Goal: Task Accomplishment & Management: Complete application form

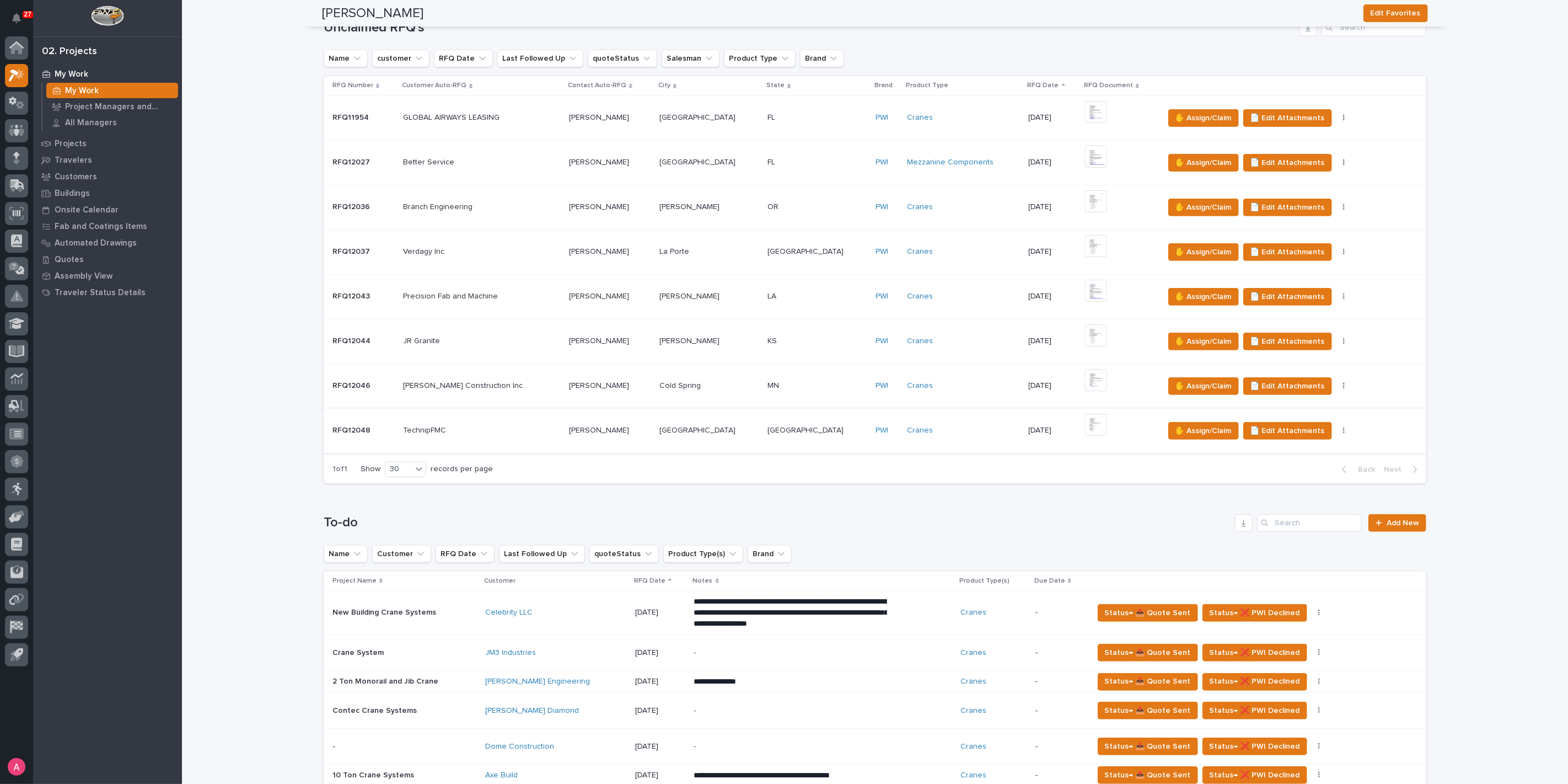
click at [1085, 414] on img at bounding box center [1096, 425] width 22 height 22
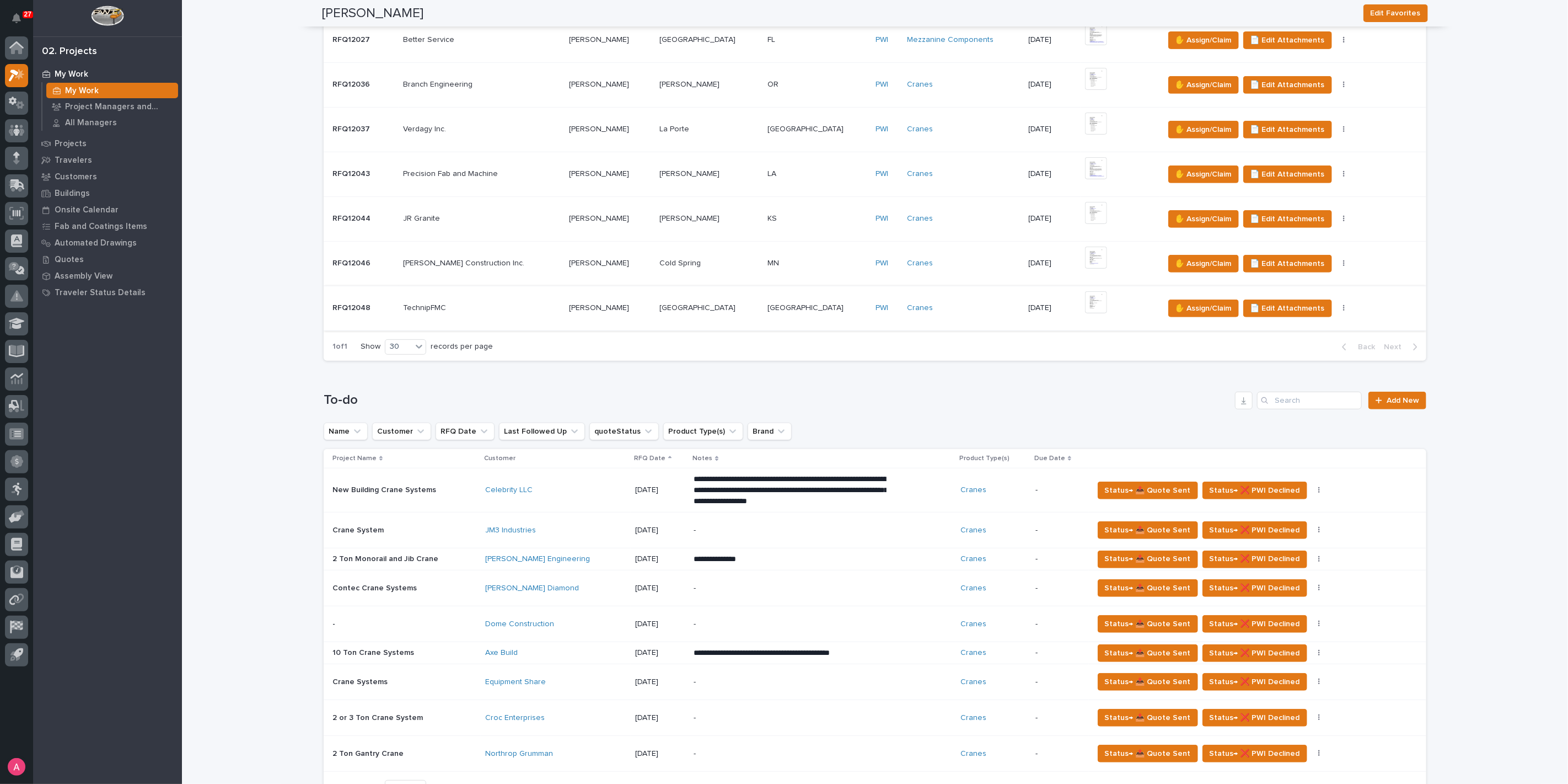
click at [1085, 300] on img at bounding box center [1096, 302] width 22 height 22
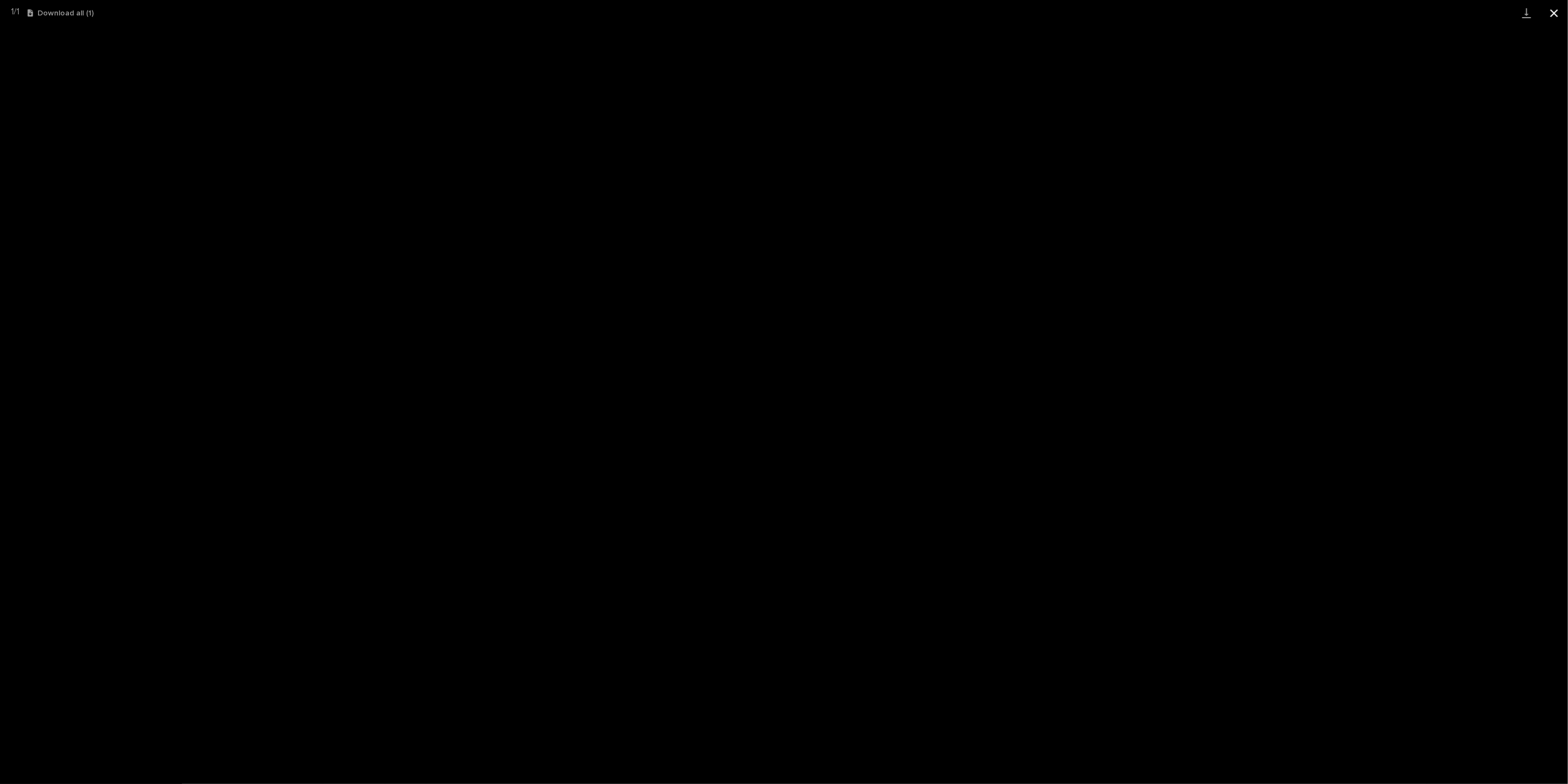
click at [1552, 19] on button "Close gallery" at bounding box center [1554, 12] width 27 height 26
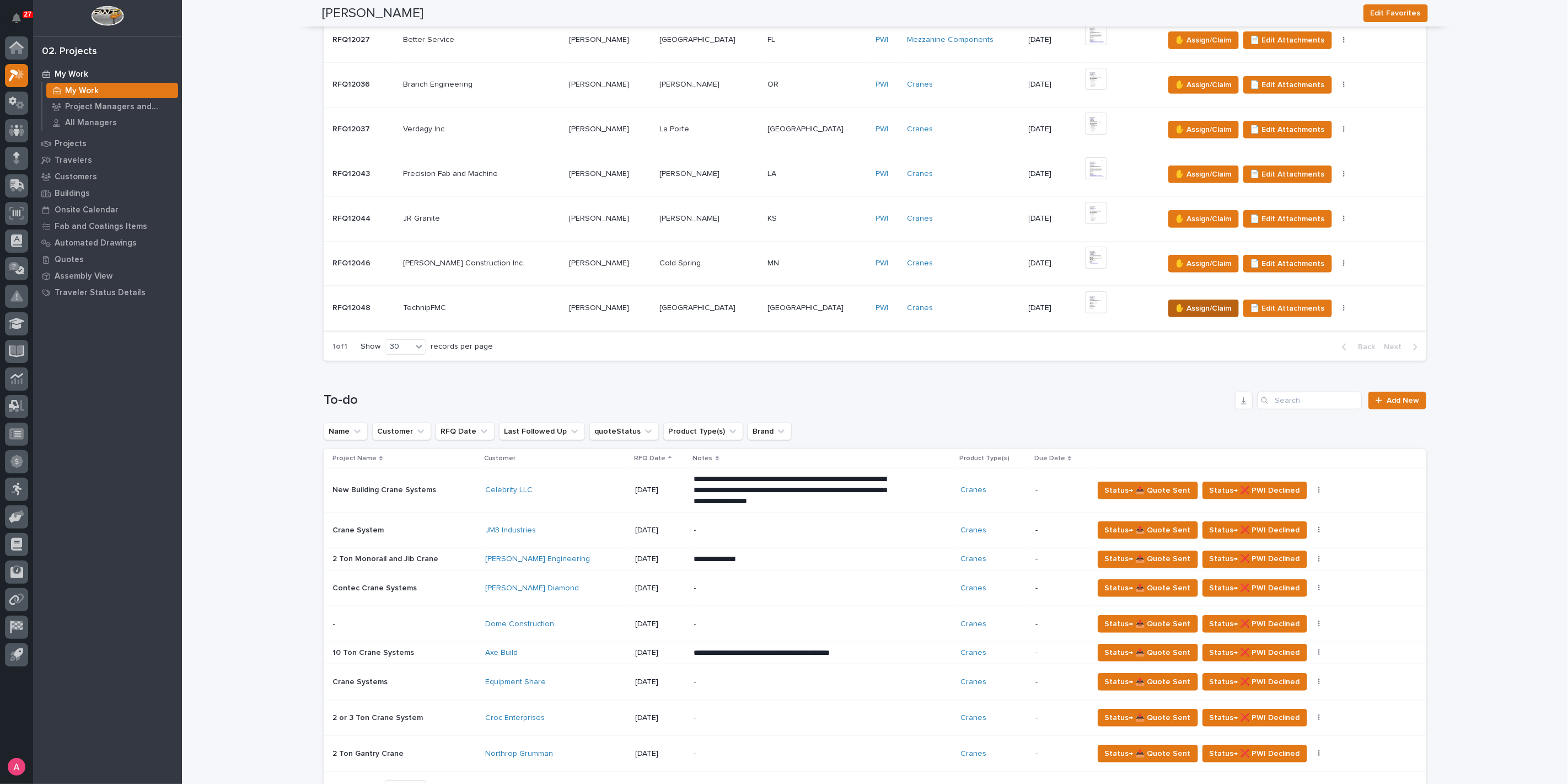
click at [1175, 307] on span "✋ Assign/Claim" at bounding box center [1204, 308] width 57 height 13
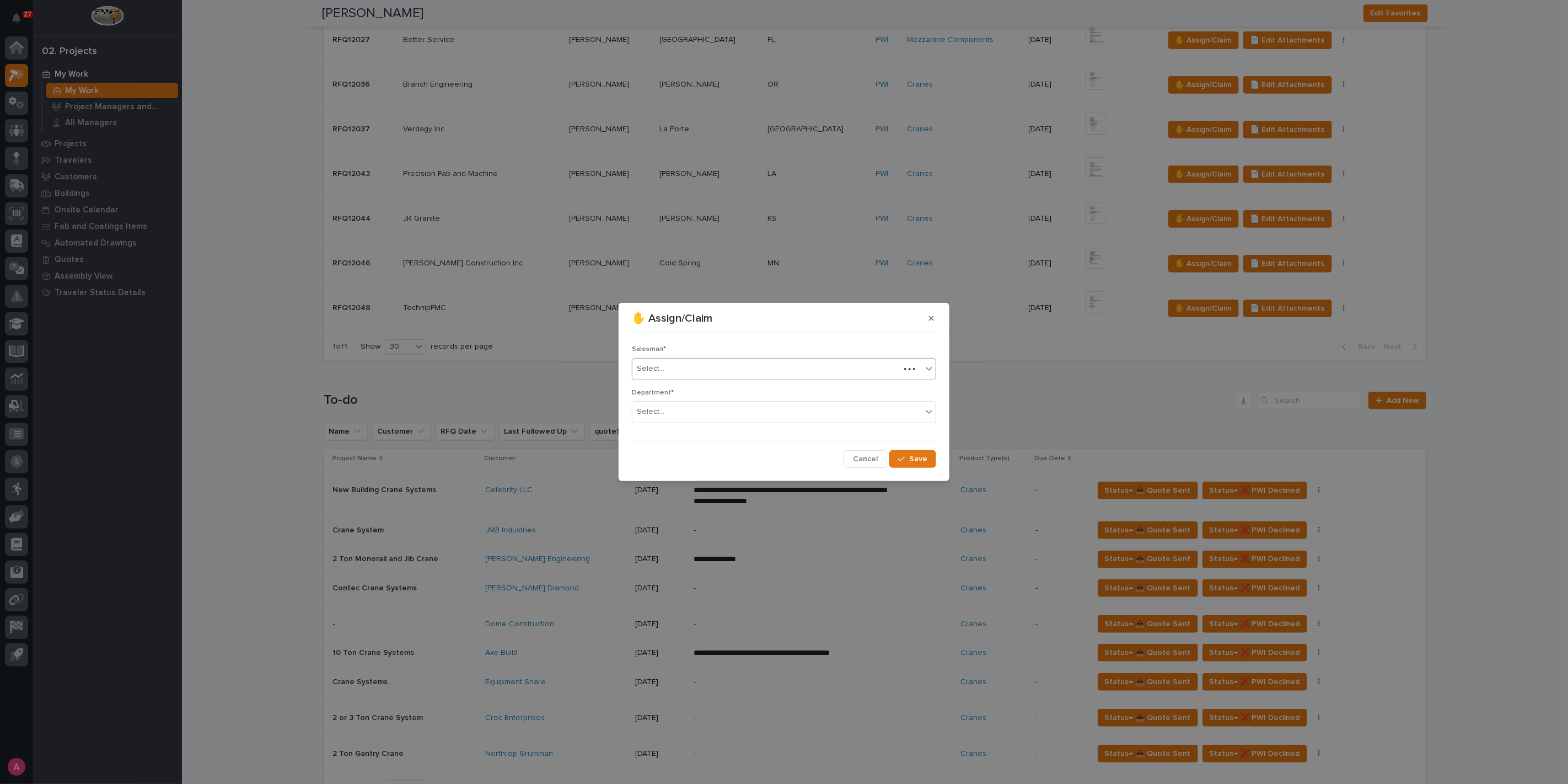
click at [822, 358] on div "Select..." at bounding box center [784, 369] width 304 height 22
click at [758, 369] on div "Select..." at bounding box center [766, 369] width 267 height 19
click at [678, 365] on div "Select..." at bounding box center [766, 369] width 267 height 19
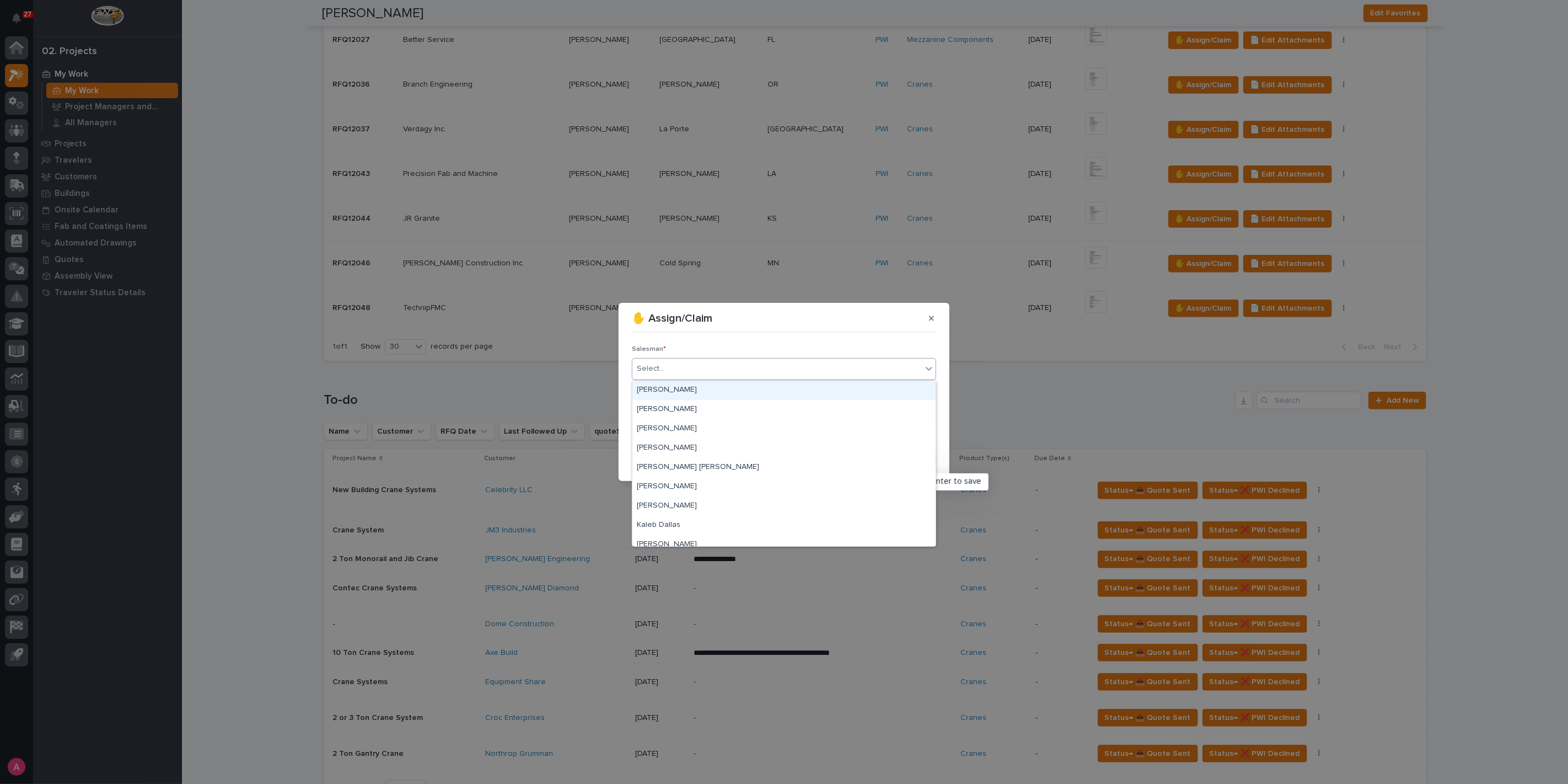
click at [674, 384] on div "[PERSON_NAME]" at bounding box center [784, 390] width 303 height 19
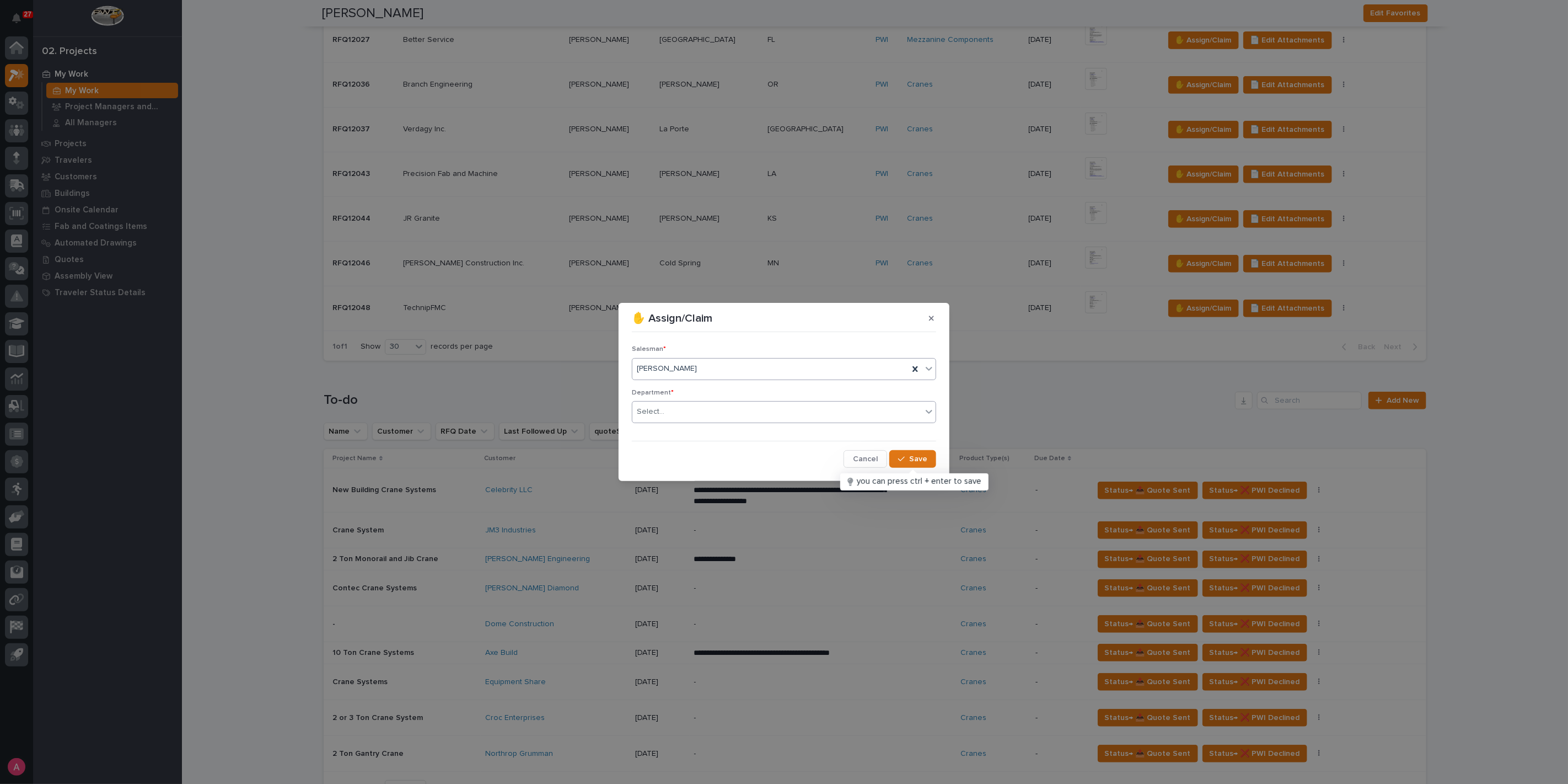
click at [677, 415] on div "Select..." at bounding box center [776, 411] width 289 height 19
click at [680, 428] on span "National Sales" at bounding box center [664, 433] width 56 height 12
click at [929, 459] on button "Save" at bounding box center [913, 459] width 47 height 18
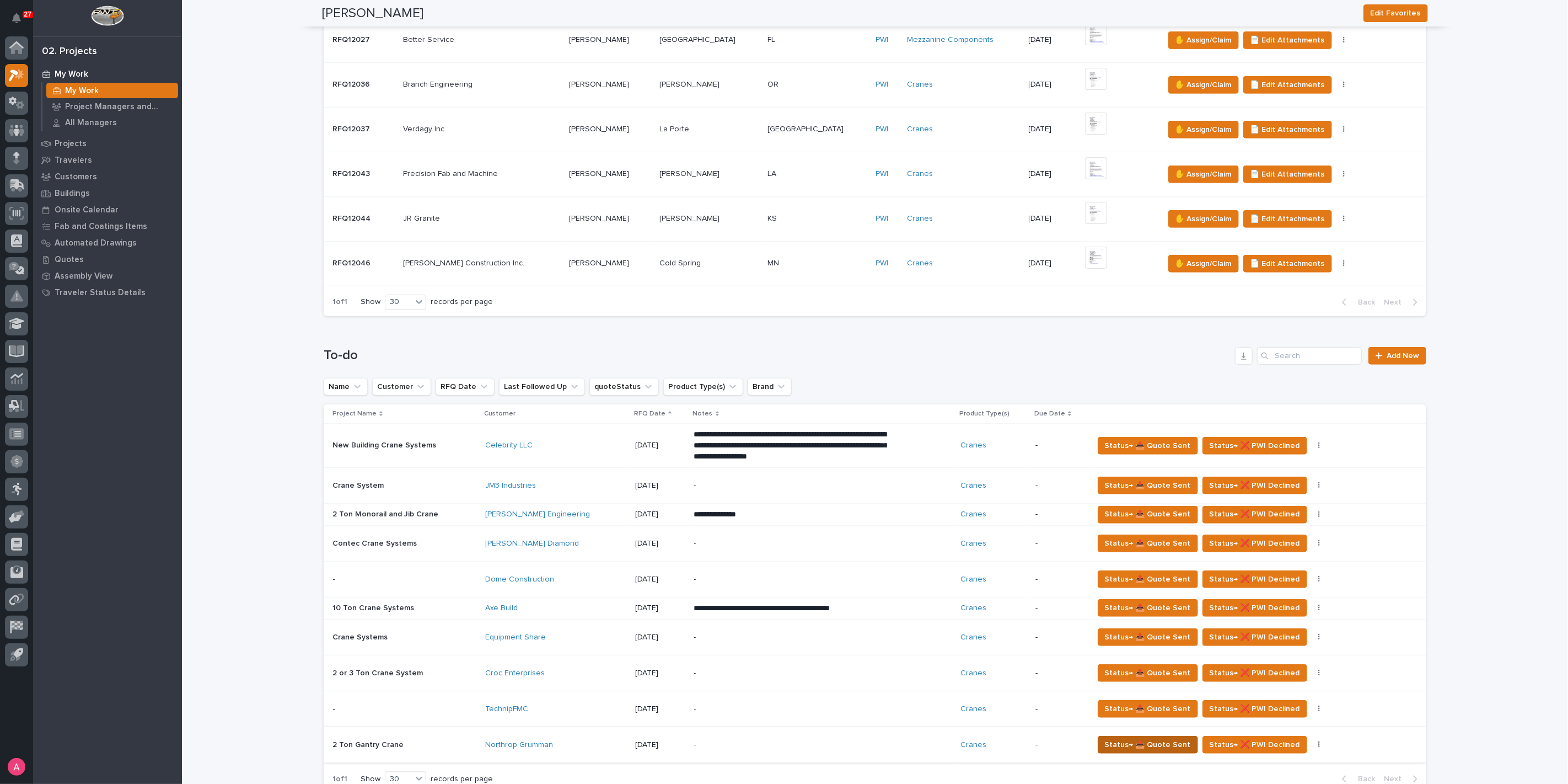
scroll to position [613, 0]
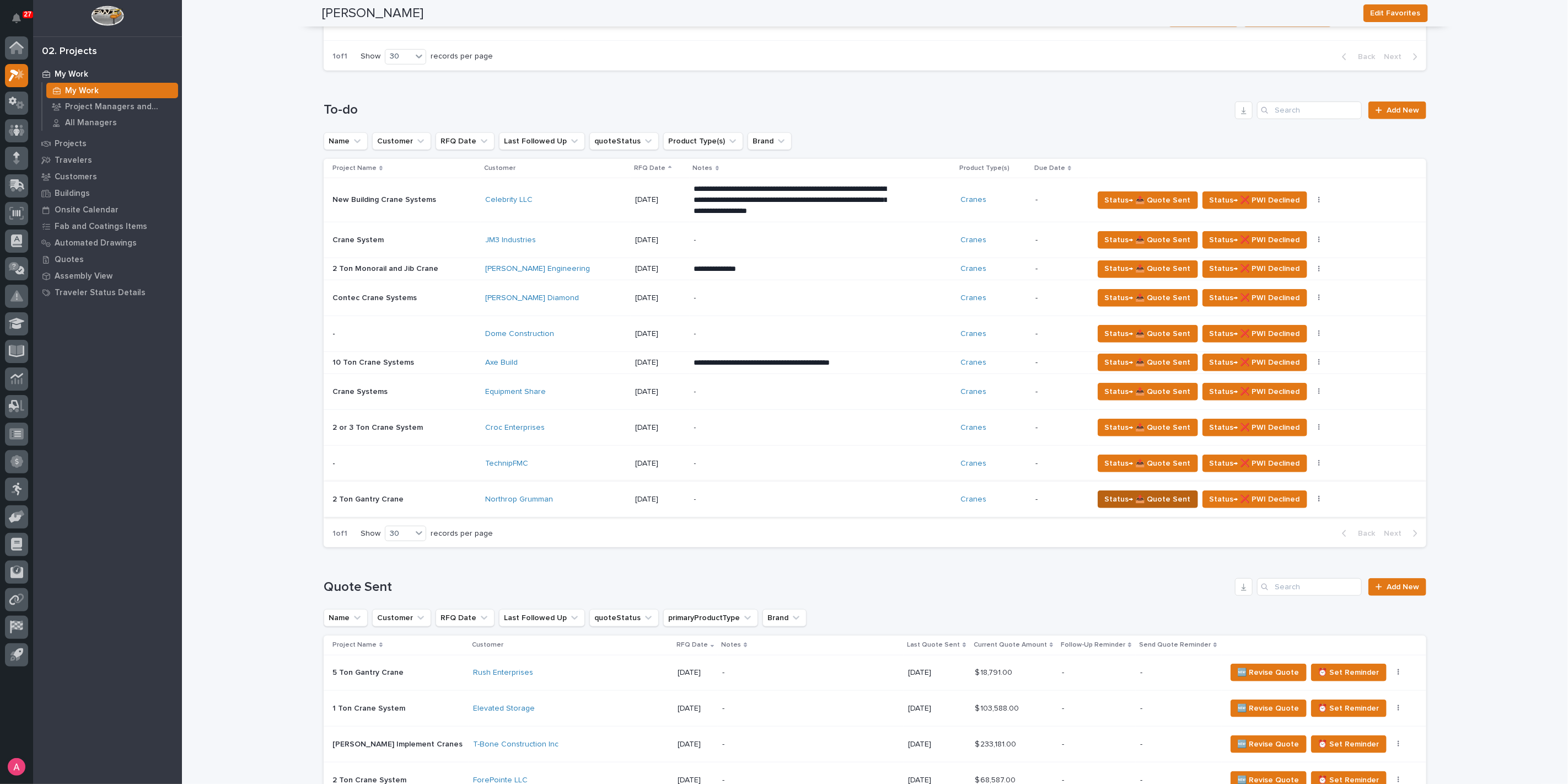
click at [1142, 498] on span "Status→ 📤 Quote Sent" at bounding box center [1148, 499] width 86 height 13
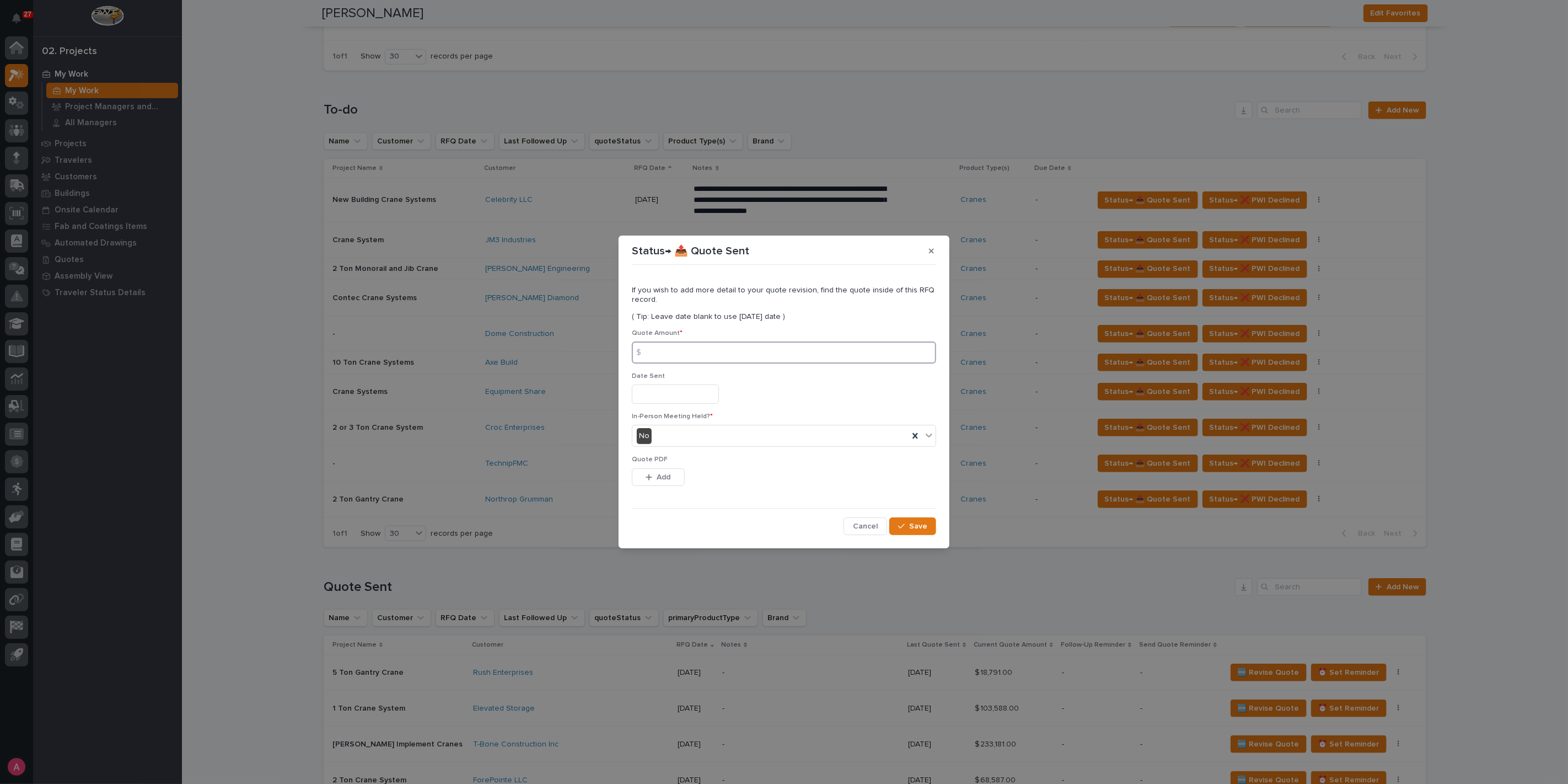
click at [768, 361] on input at bounding box center [784, 352] width 304 height 22
type input "6377"
click at [662, 470] on button "Add" at bounding box center [659, 477] width 53 height 18
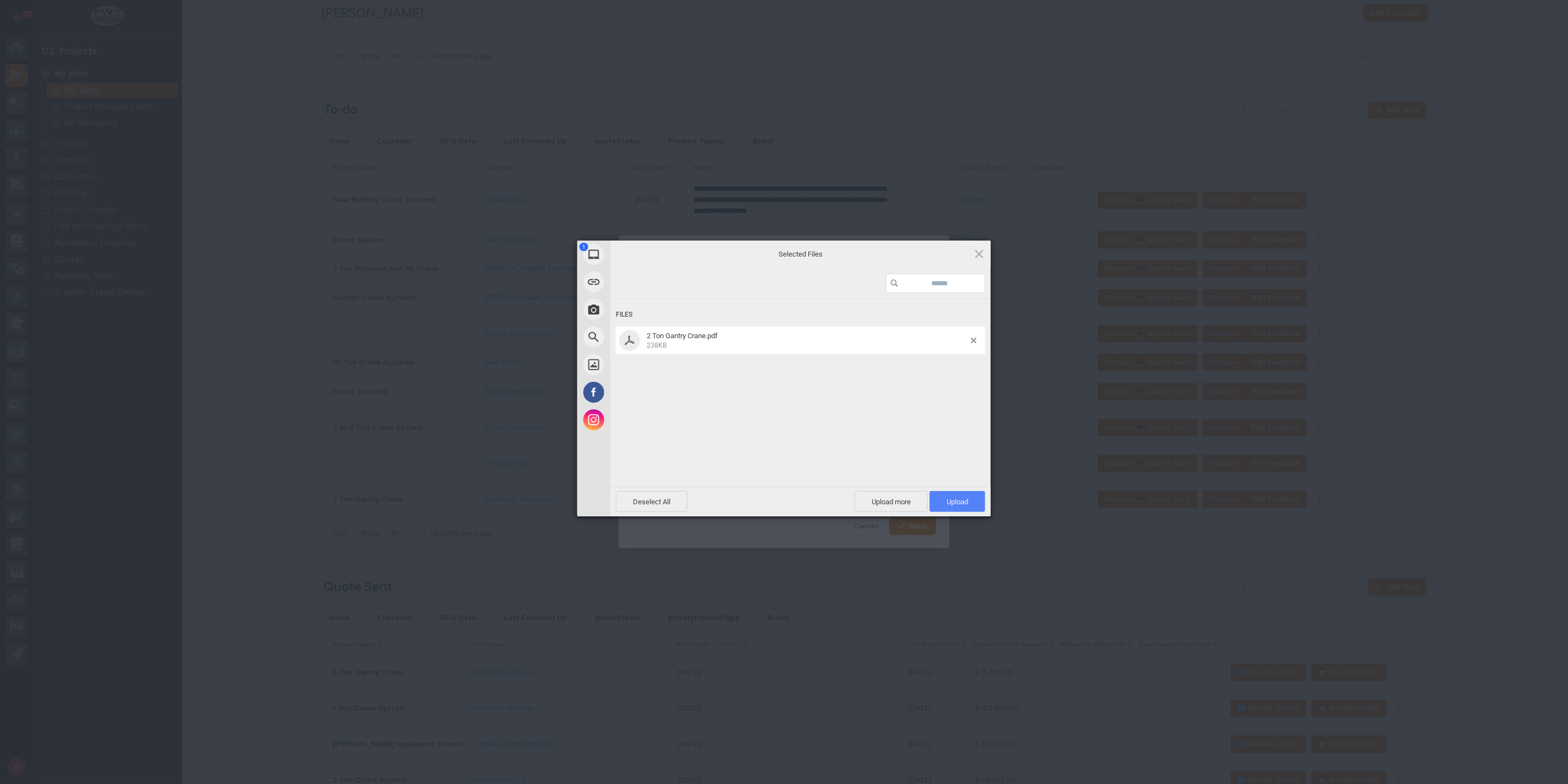
click at [957, 499] on span "Upload 1" at bounding box center [958, 501] width 21 height 8
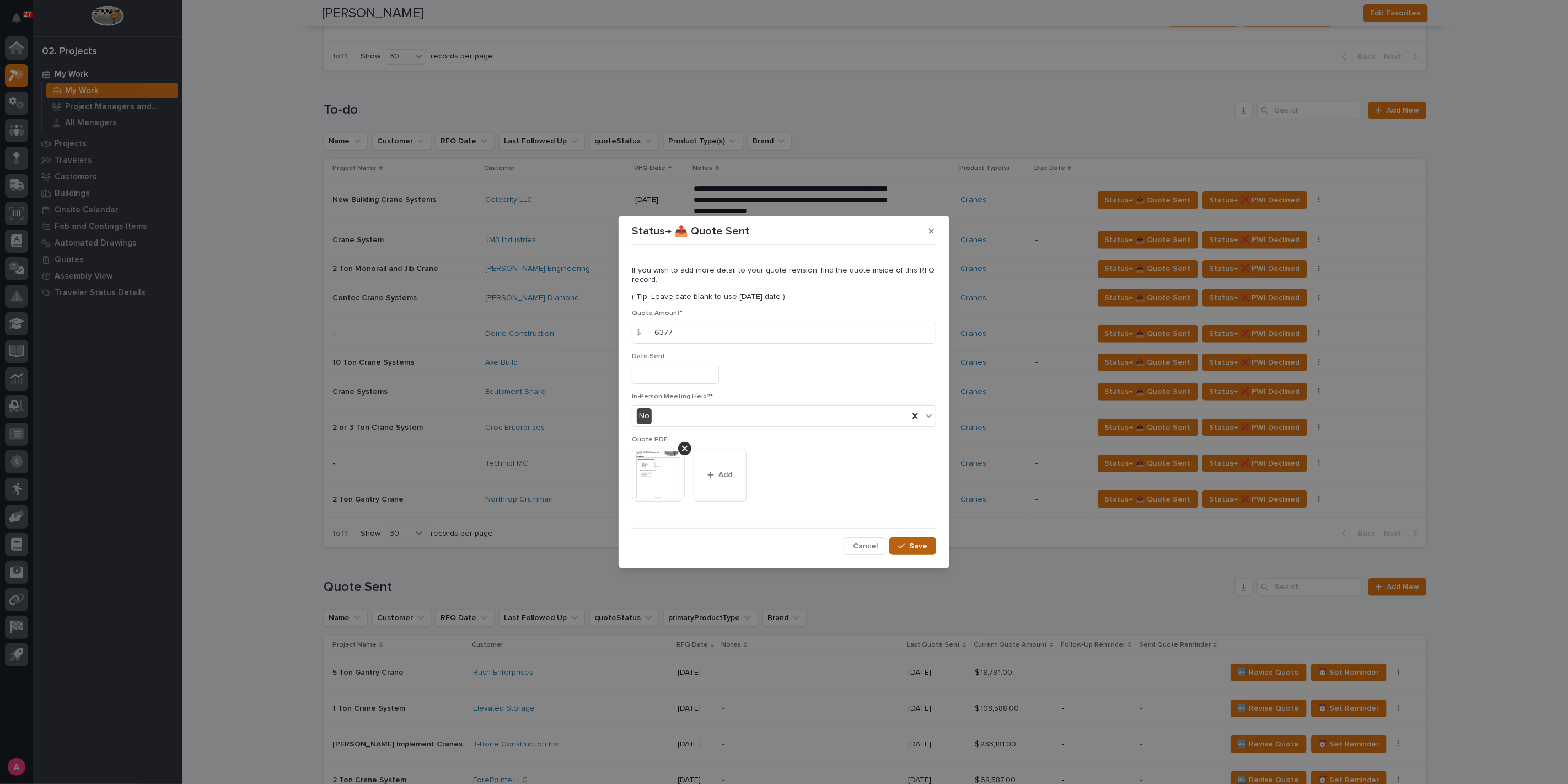
click at [916, 544] on span "Save" at bounding box center [918, 546] width 19 height 10
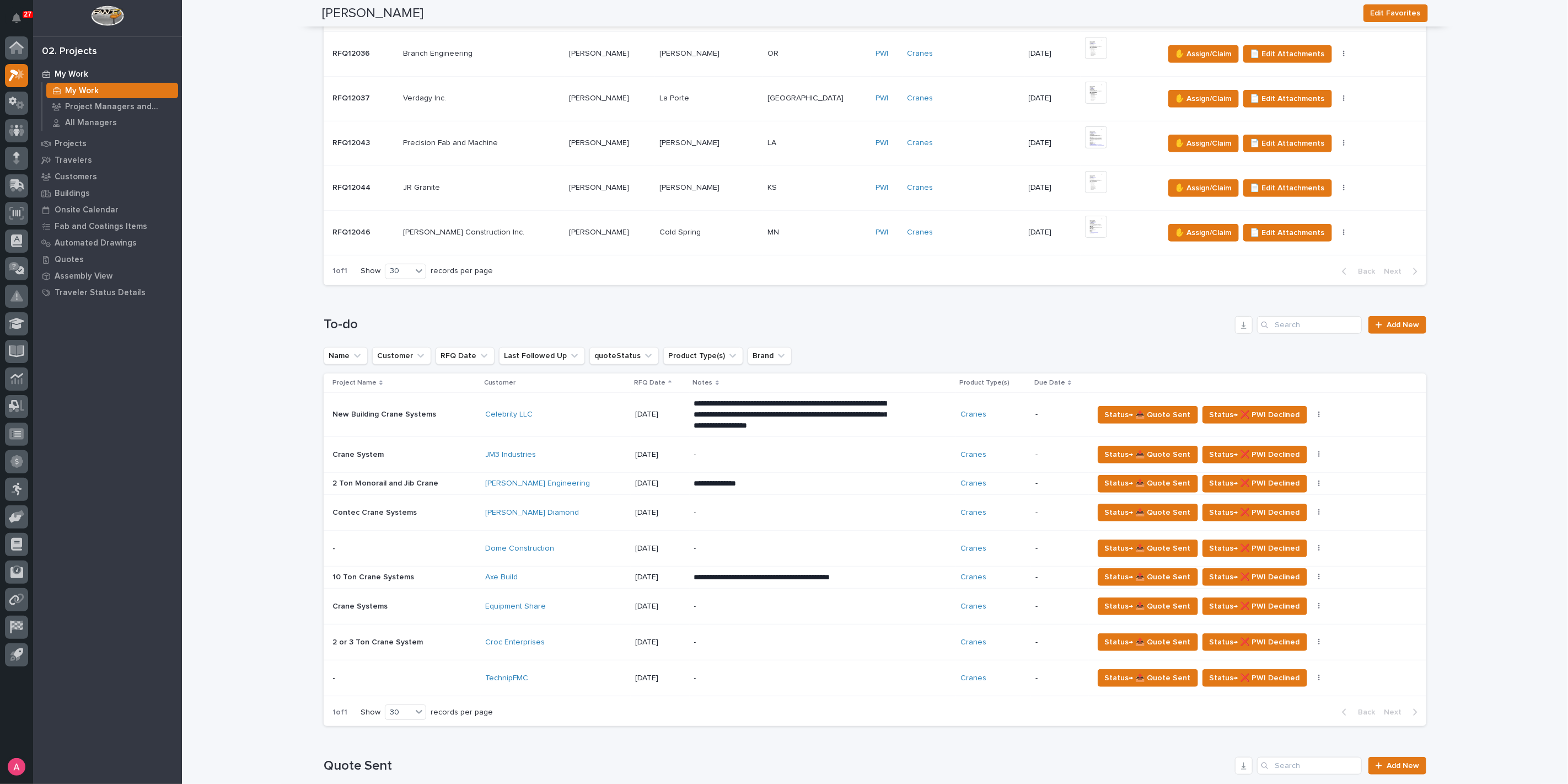
scroll to position [490, 0]
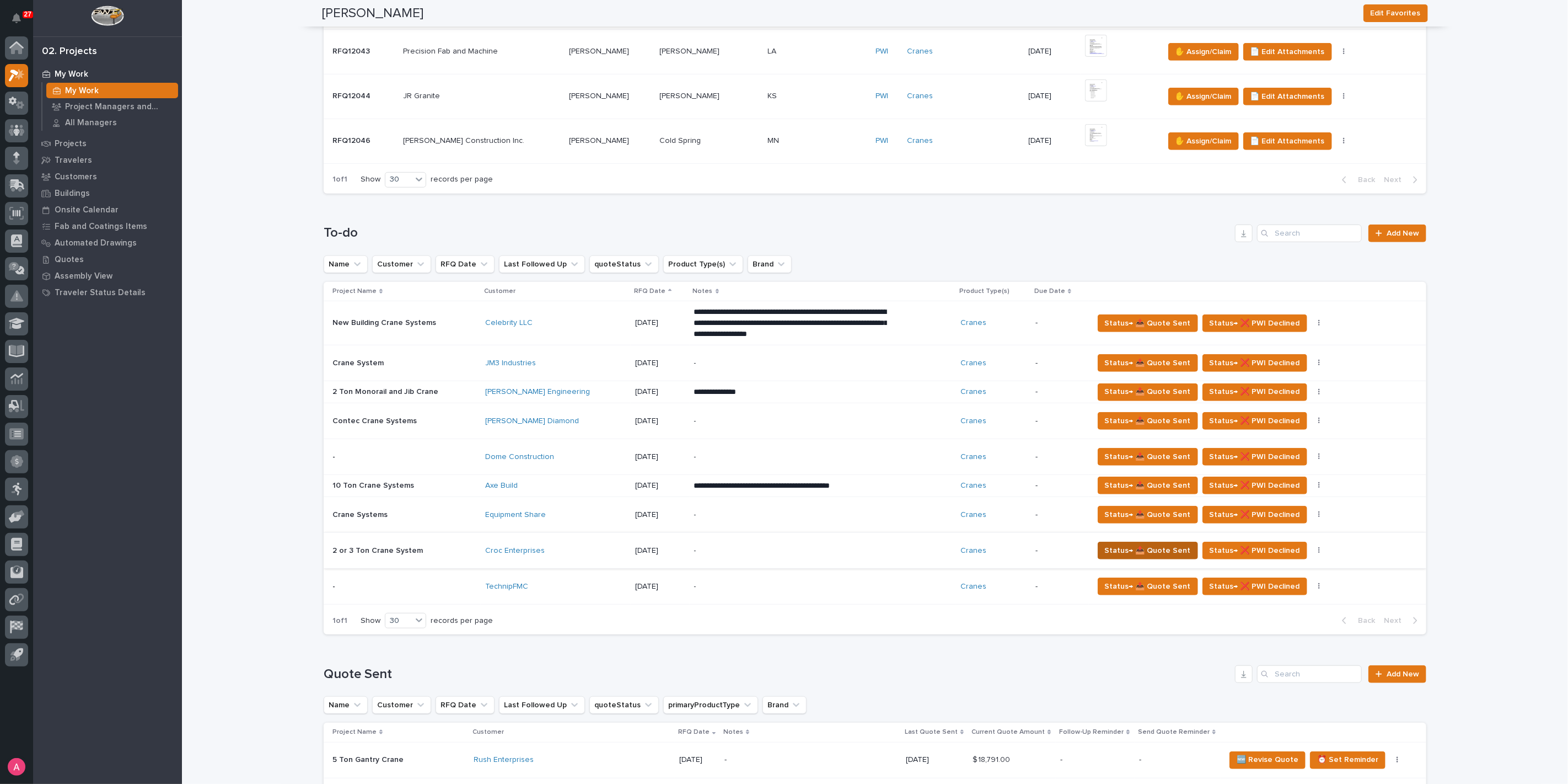
click at [1111, 544] on span "Status→ 📤 Quote Sent" at bounding box center [1148, 550] width 86 height 13
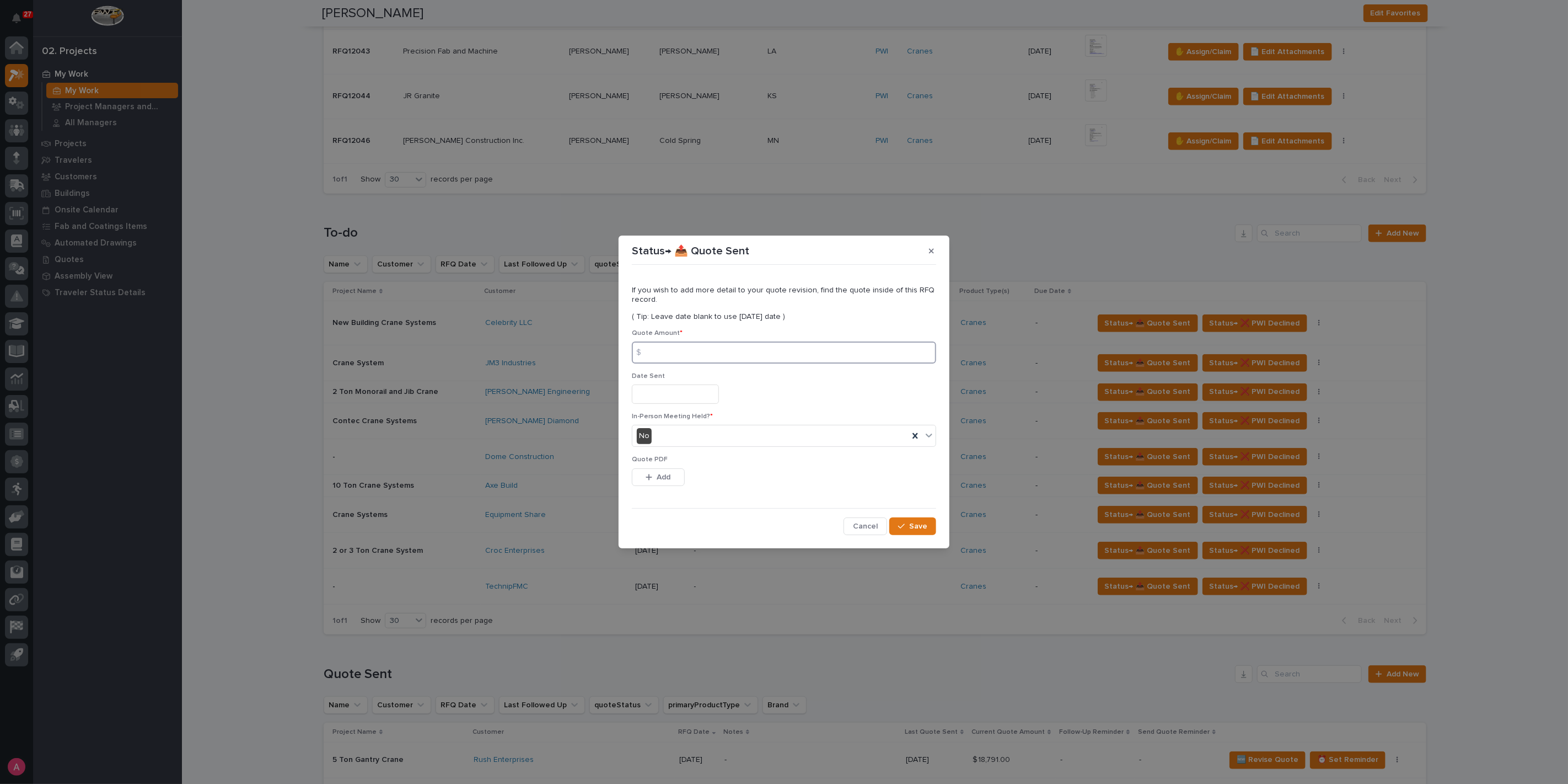
click at [685, 352] on input at bounding box center [784, 352] width 304 height 22
click at [659, 351] on input at bounding box center [784, 352] width 304 height 22
type input "36459"
click at [679, 478] on button "Add" at bounding box center [659, 477] width 53 height 18
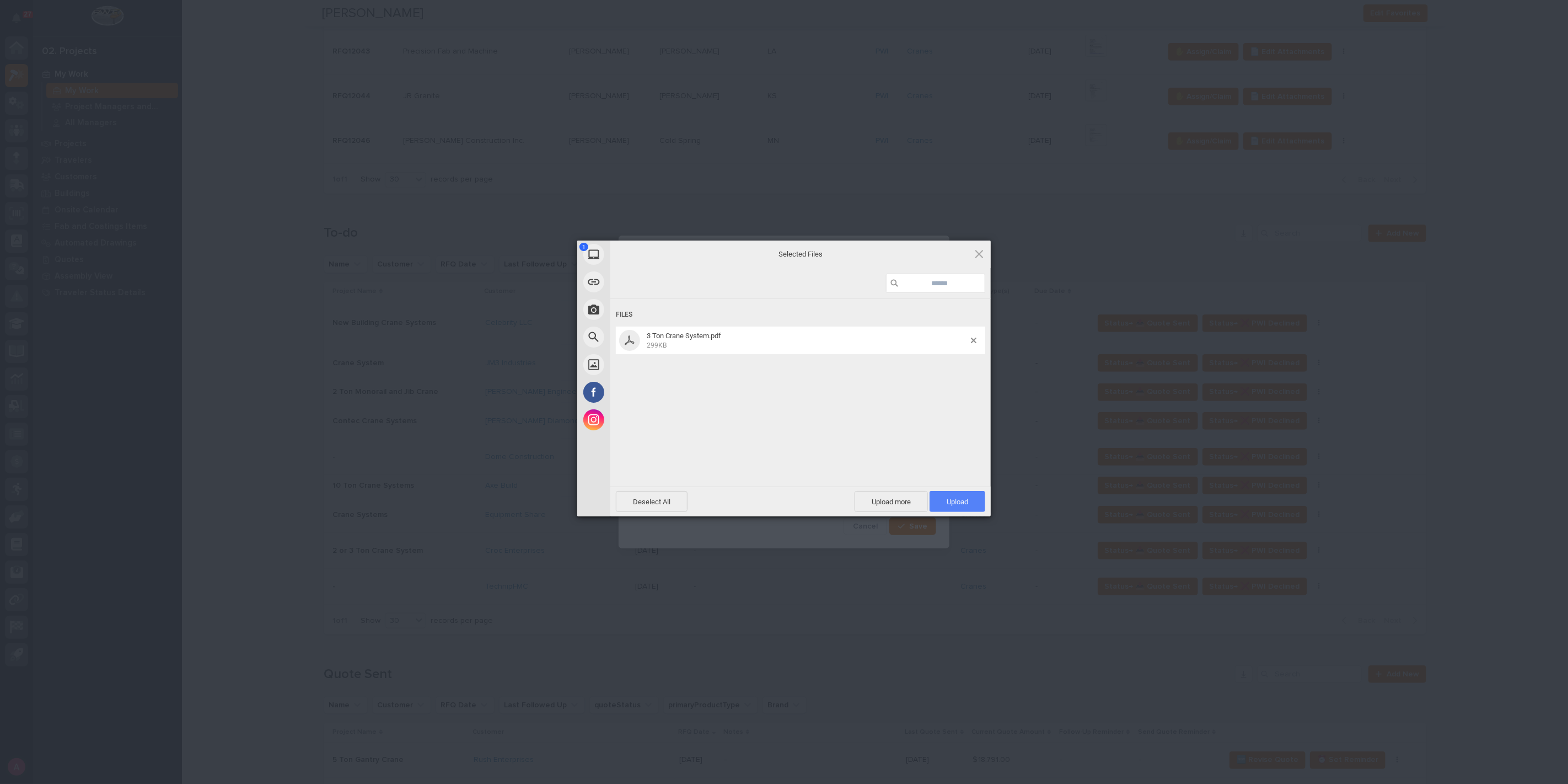
click at [959, 504] on span "Upload 1" at bounding box center [958, 501] width 21 height 8
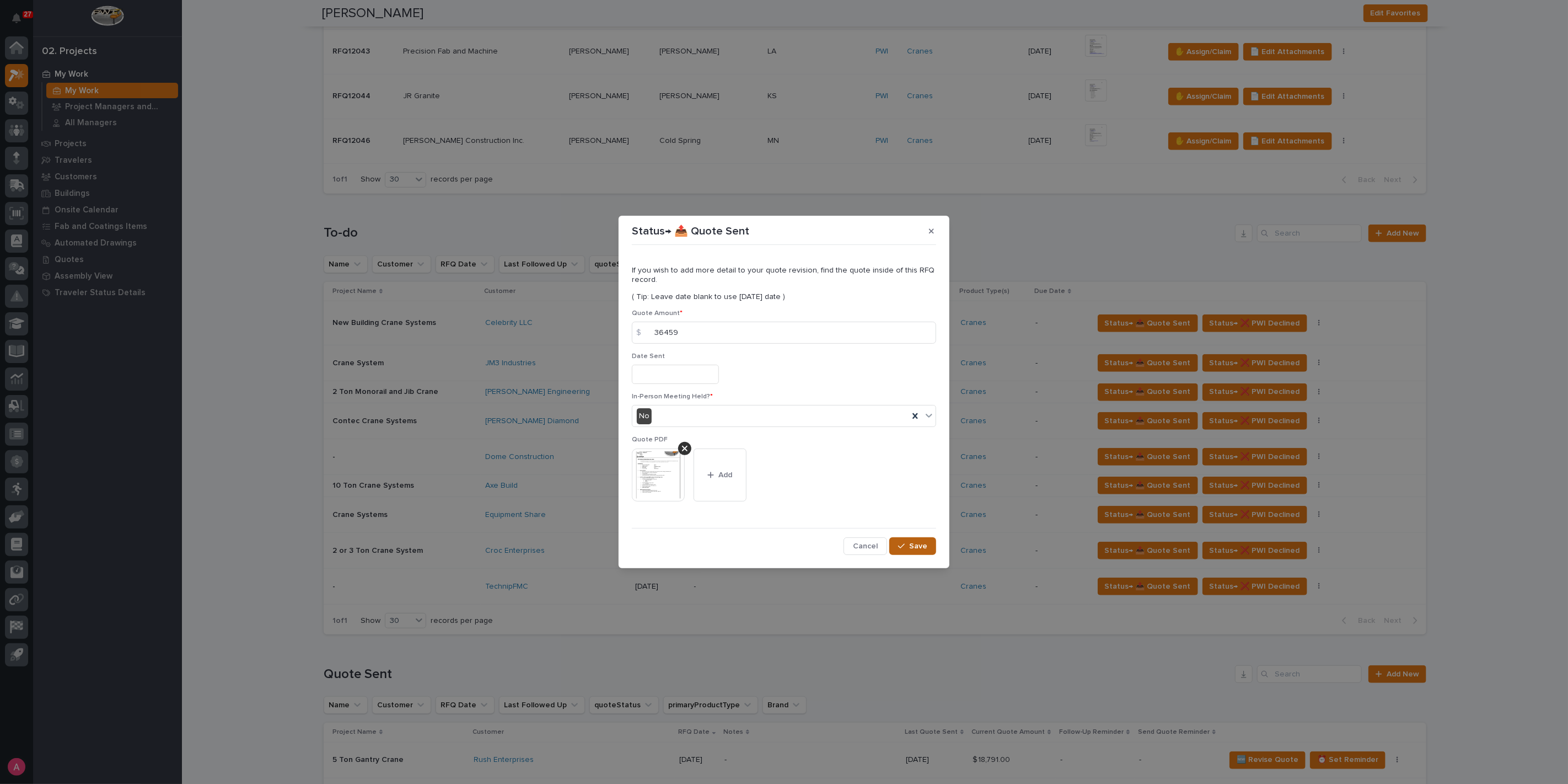
click at [910, 544] on span "Save" at bounding box center [918, 546] width 19 height 10
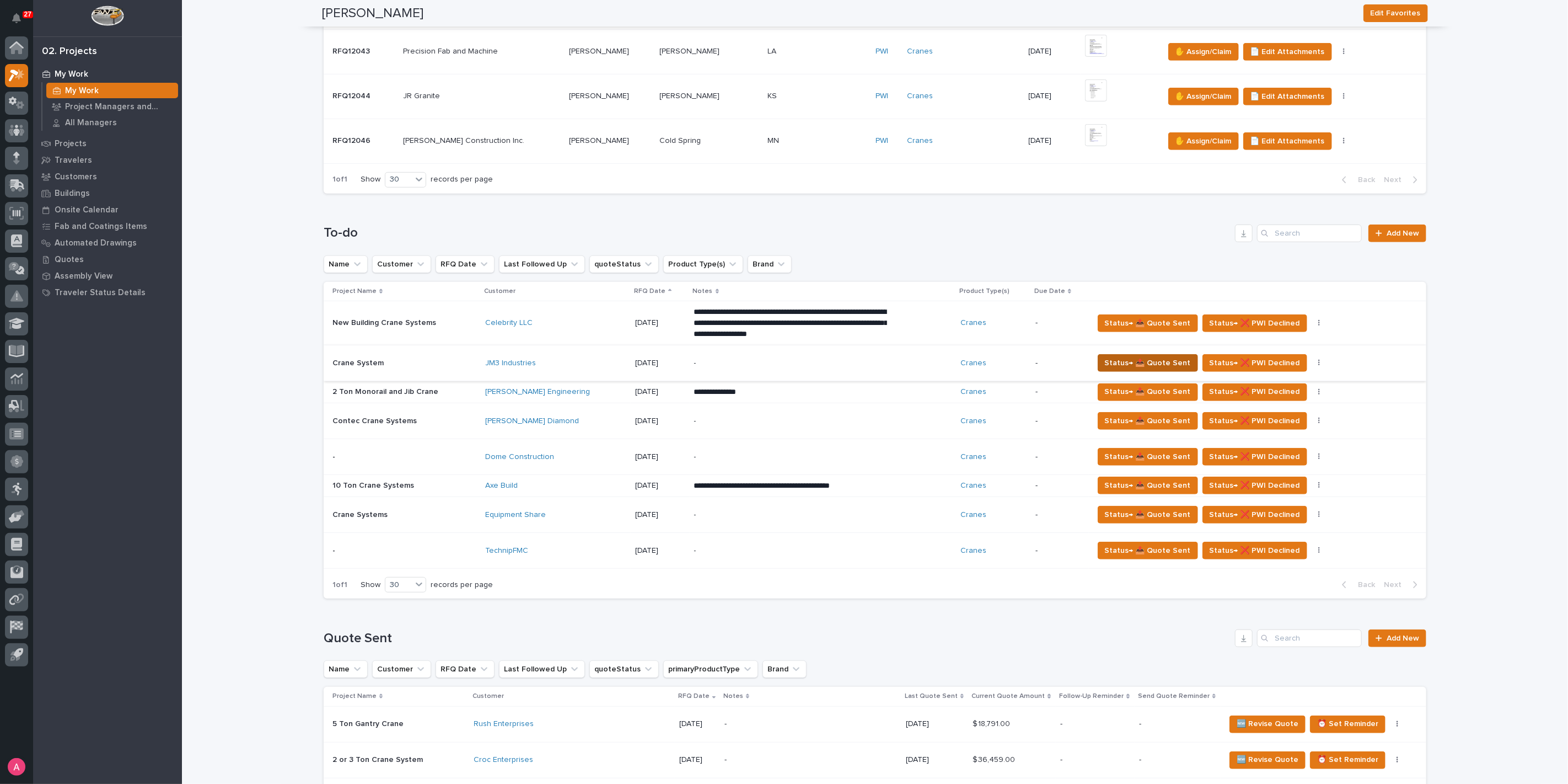
click at [1117, 358] on span "Status→ 📤 Quote Sent" at bounding box center [1148, 363] width 86 height 13
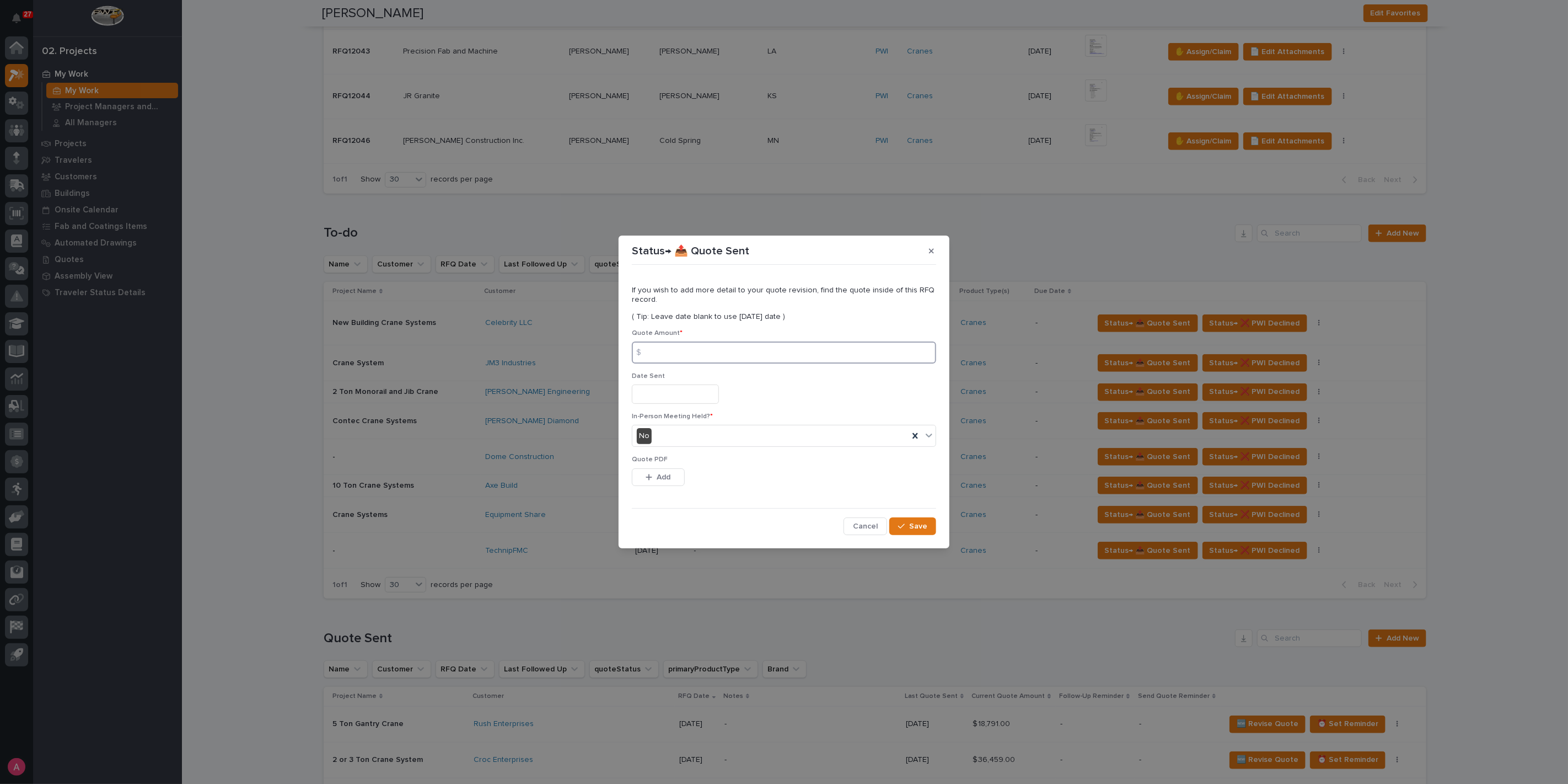
click at [764, 358] on input at bounding box center [784, 352] width 304 height 22
click at [740, 356] on input at bounding box center [784, 352] width 304 height 22
type input "1500"
click at [673, 474] on button "Add" at bounding box center [659, 477] width 53 height 18
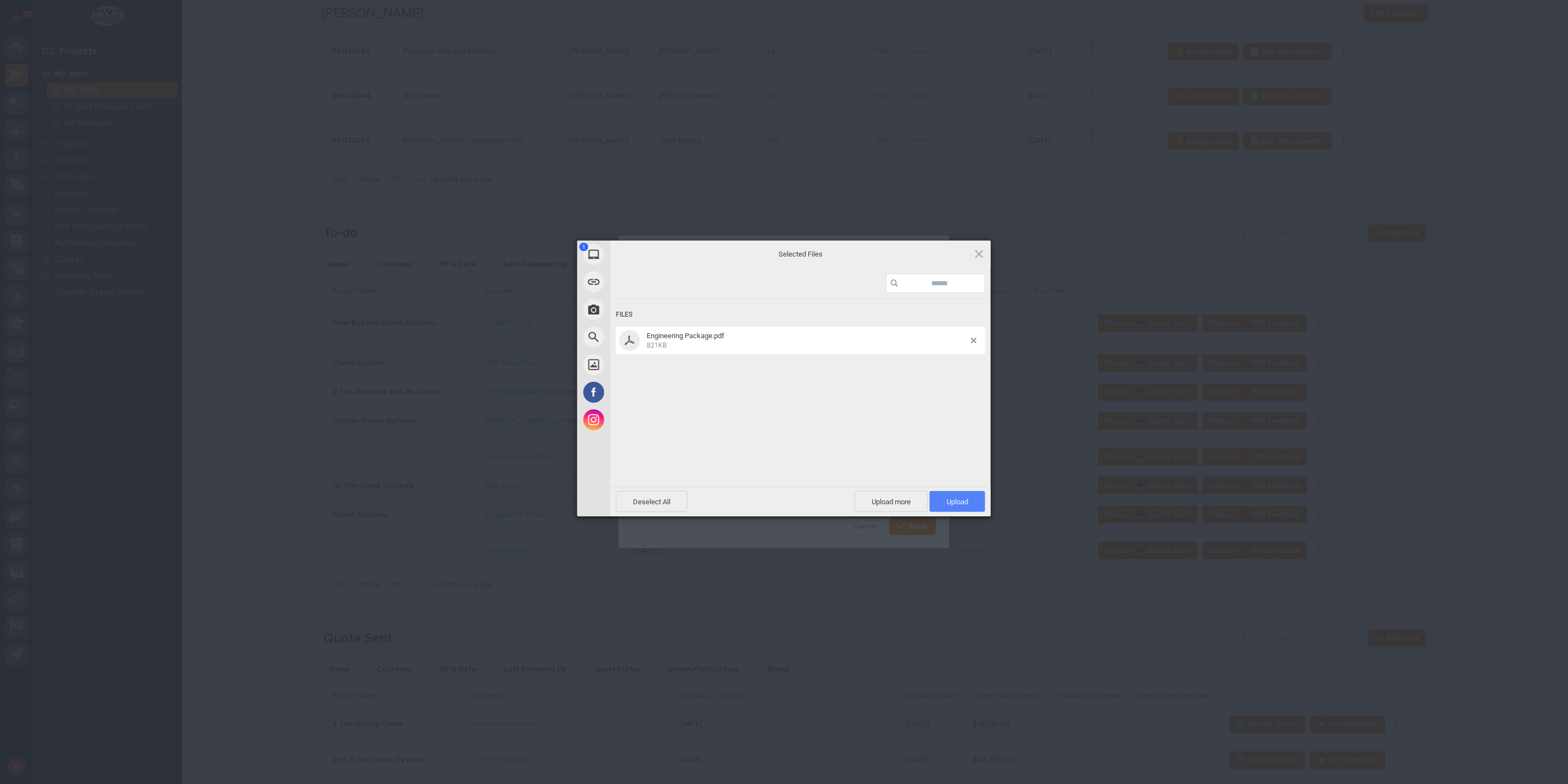
click at [971, 493] on span "Upload 1" at bounding box center [957, 502] width 56 height 21
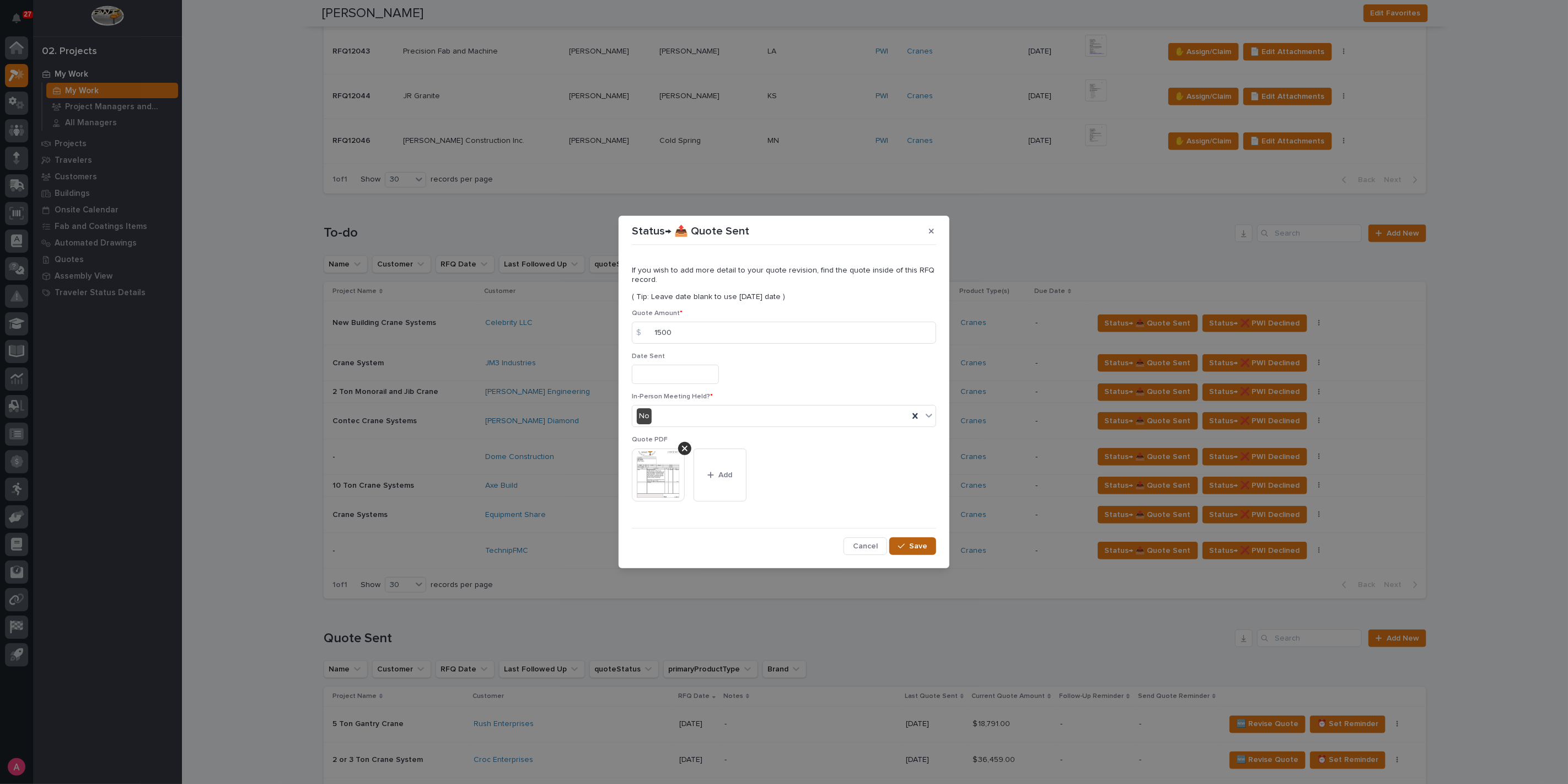
click at [913, 542] on span "Save" at bounding box center [918, 546] width 19 height 10
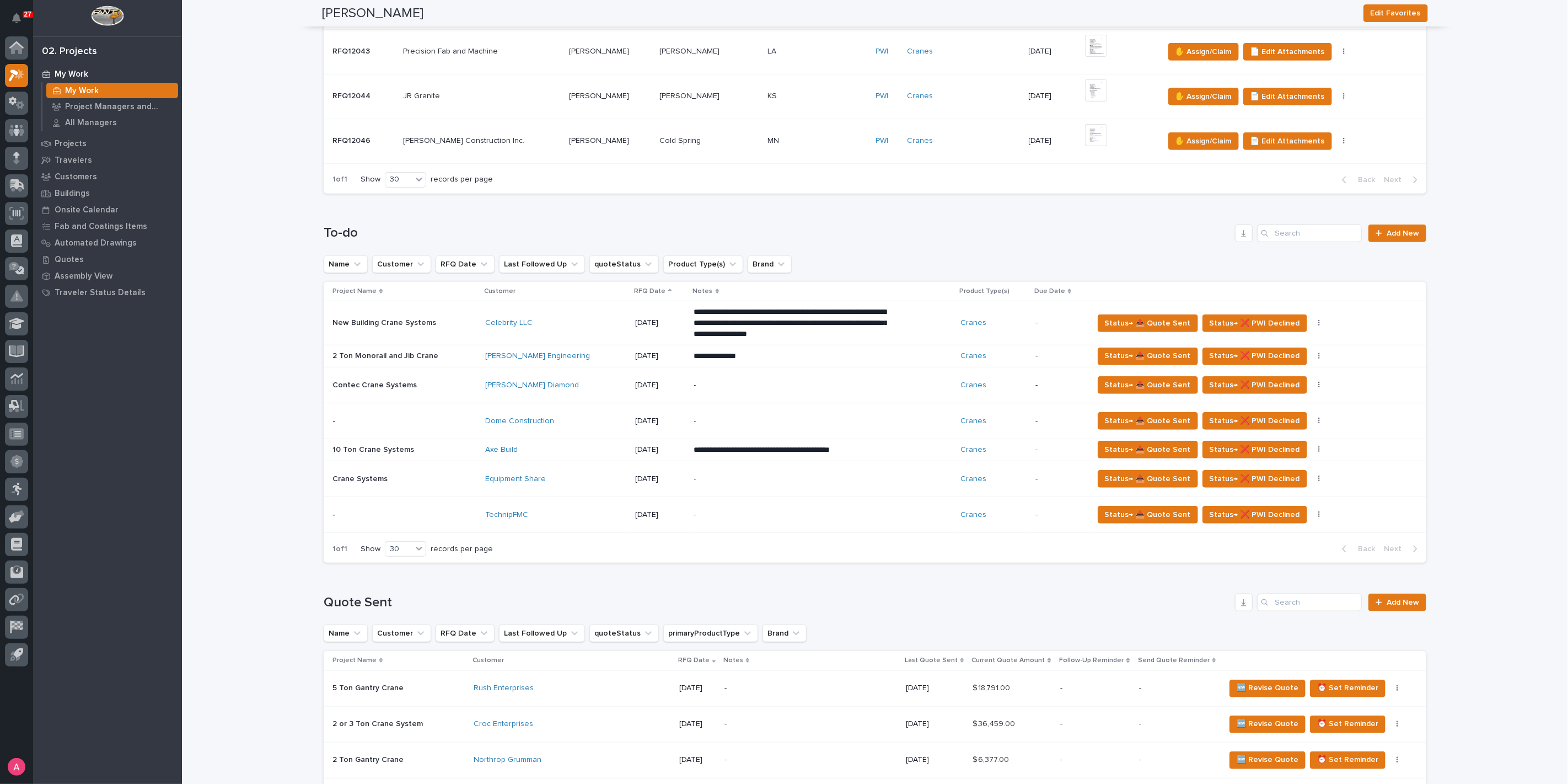
click at [709, 568] on div "**********" at bounding box center [875, 387] width 1103 height 369
click at [17, 104] on icon at bounding box center [19, 104] width 8 height 8
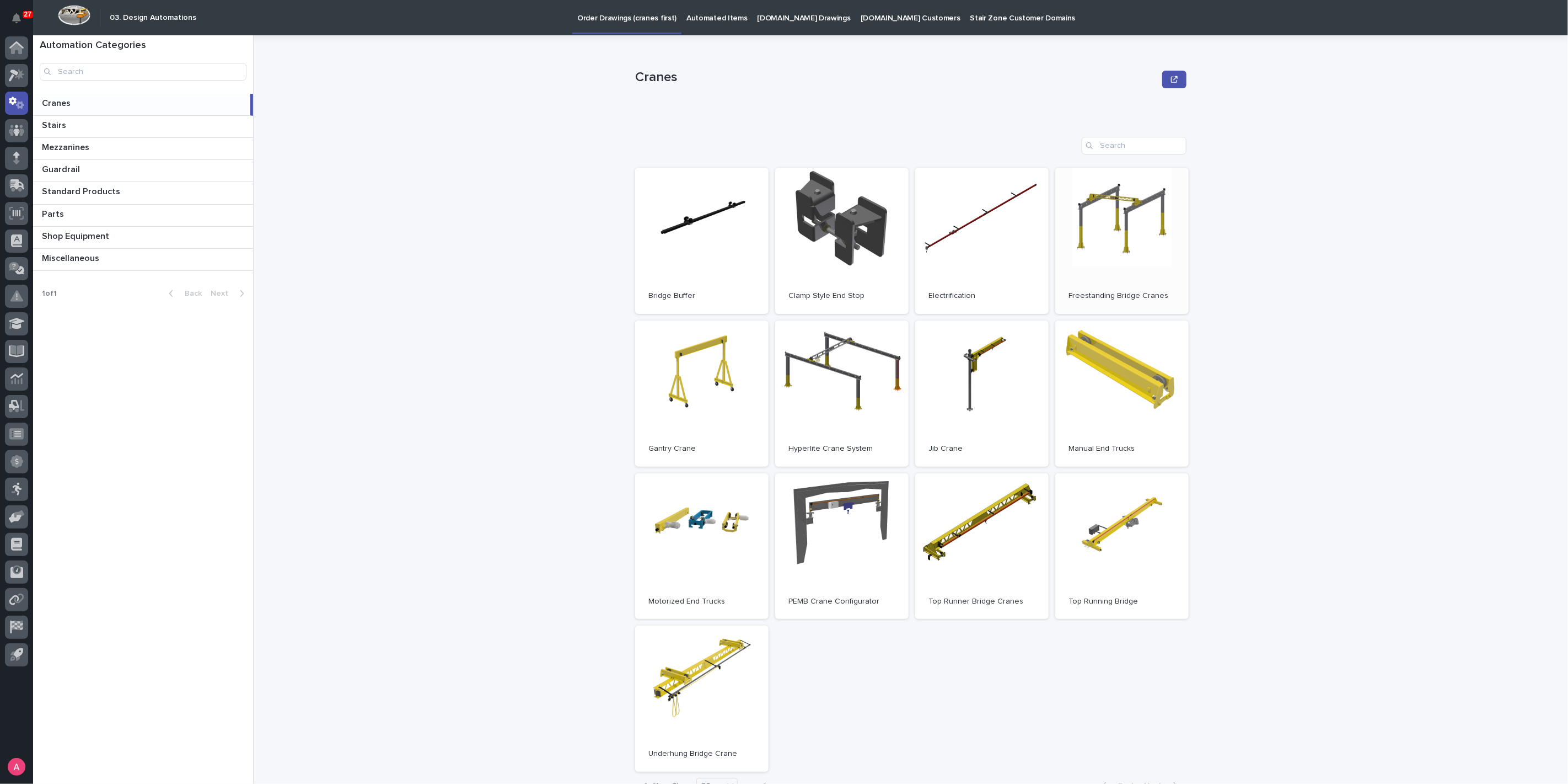
click at [1121, 251] on link "Open" at bounding box center [1121, 241] width 134 height 146
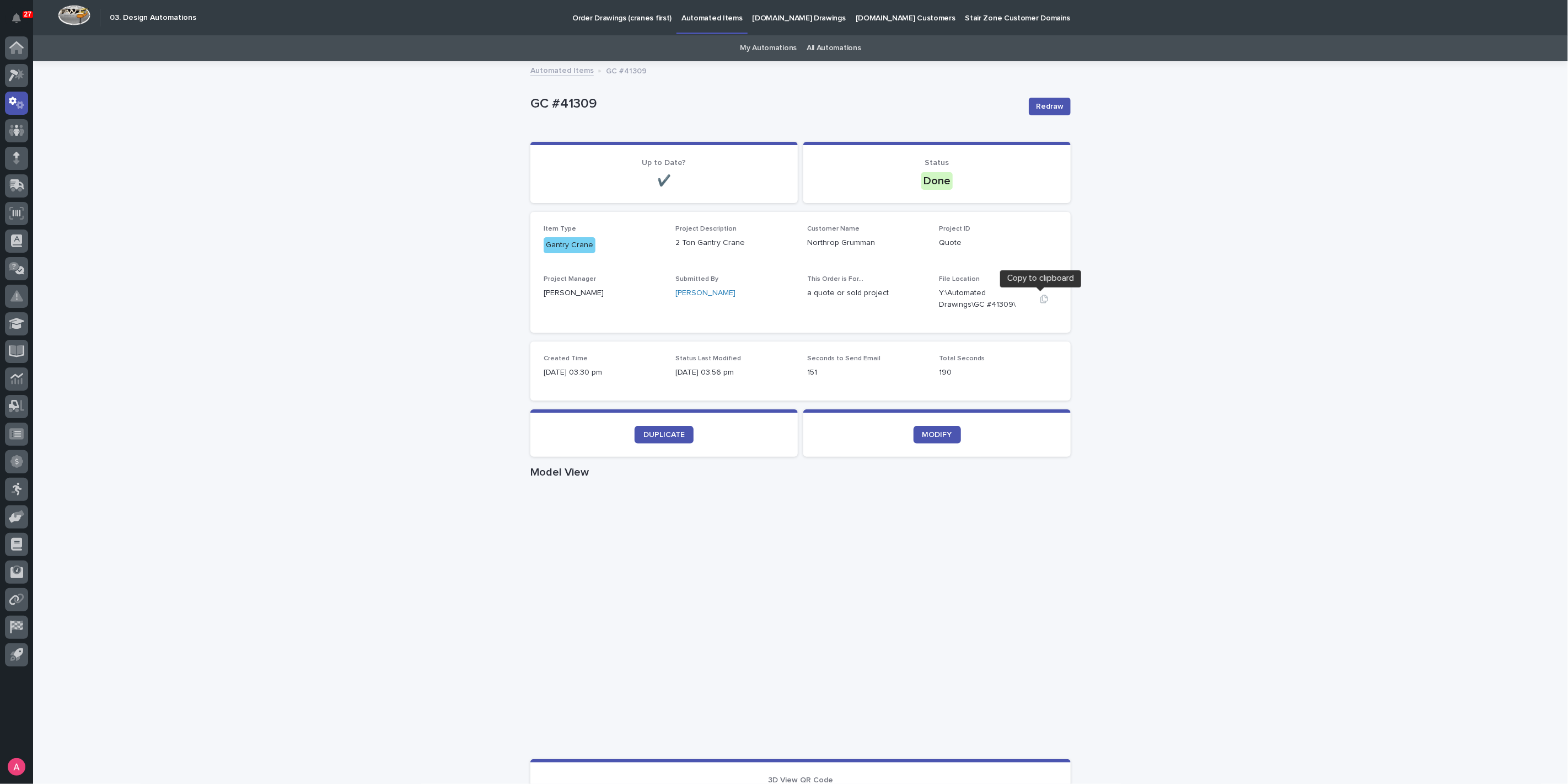
click at [1041, 300] on icon "button" at bounding box center [1044, 298] width 8 height 8
click at [222, 314] on div "Loading... Saving… Loading... Saving… GC #41281 Redraw GC #41281 Redraw Sorry, …" at bounding box center [800, 638] width 1535 height 1153
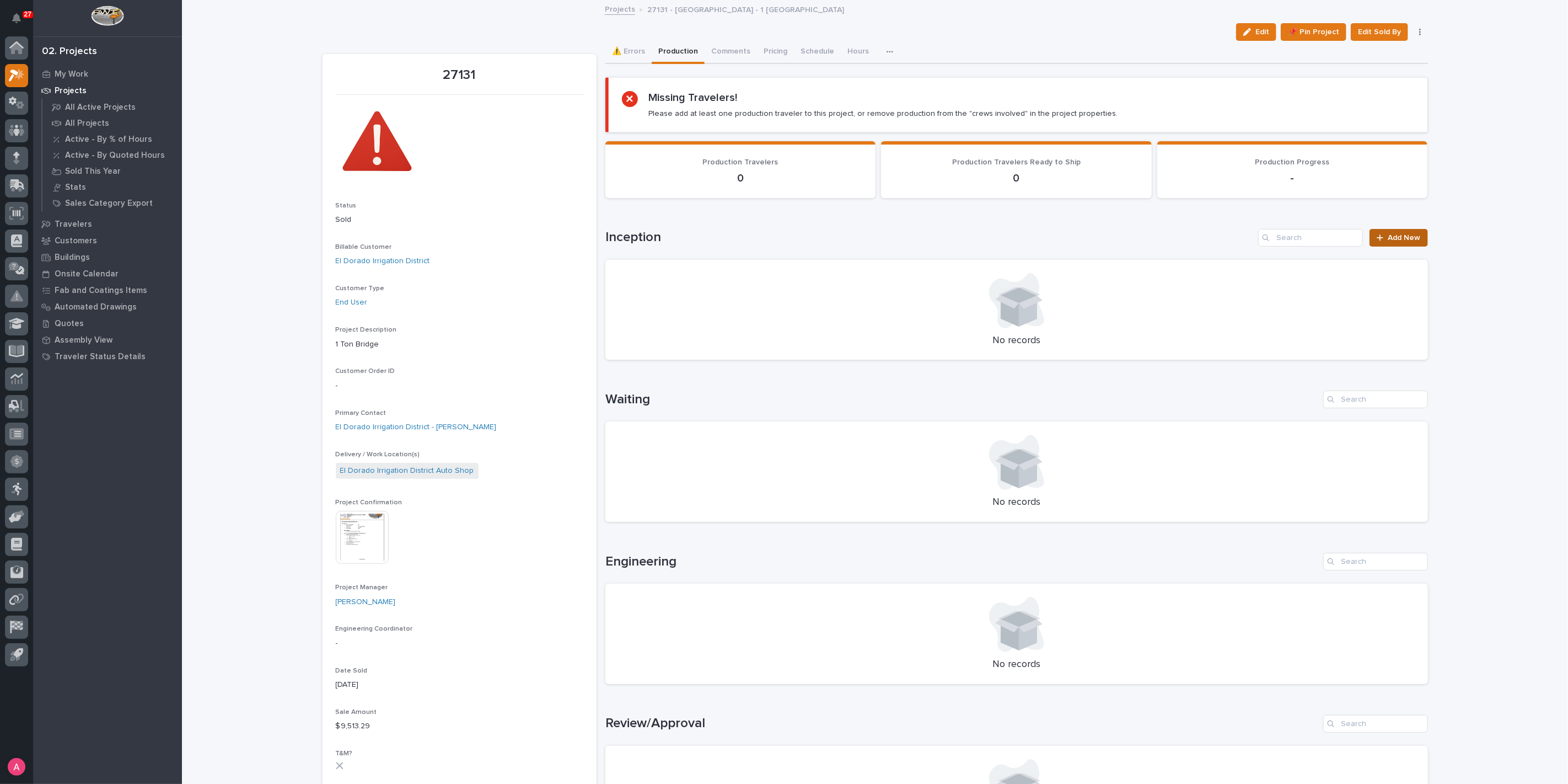
click at [1410, 236] on span "Add New" at bounding box center [1404, 237] width 33 height 8
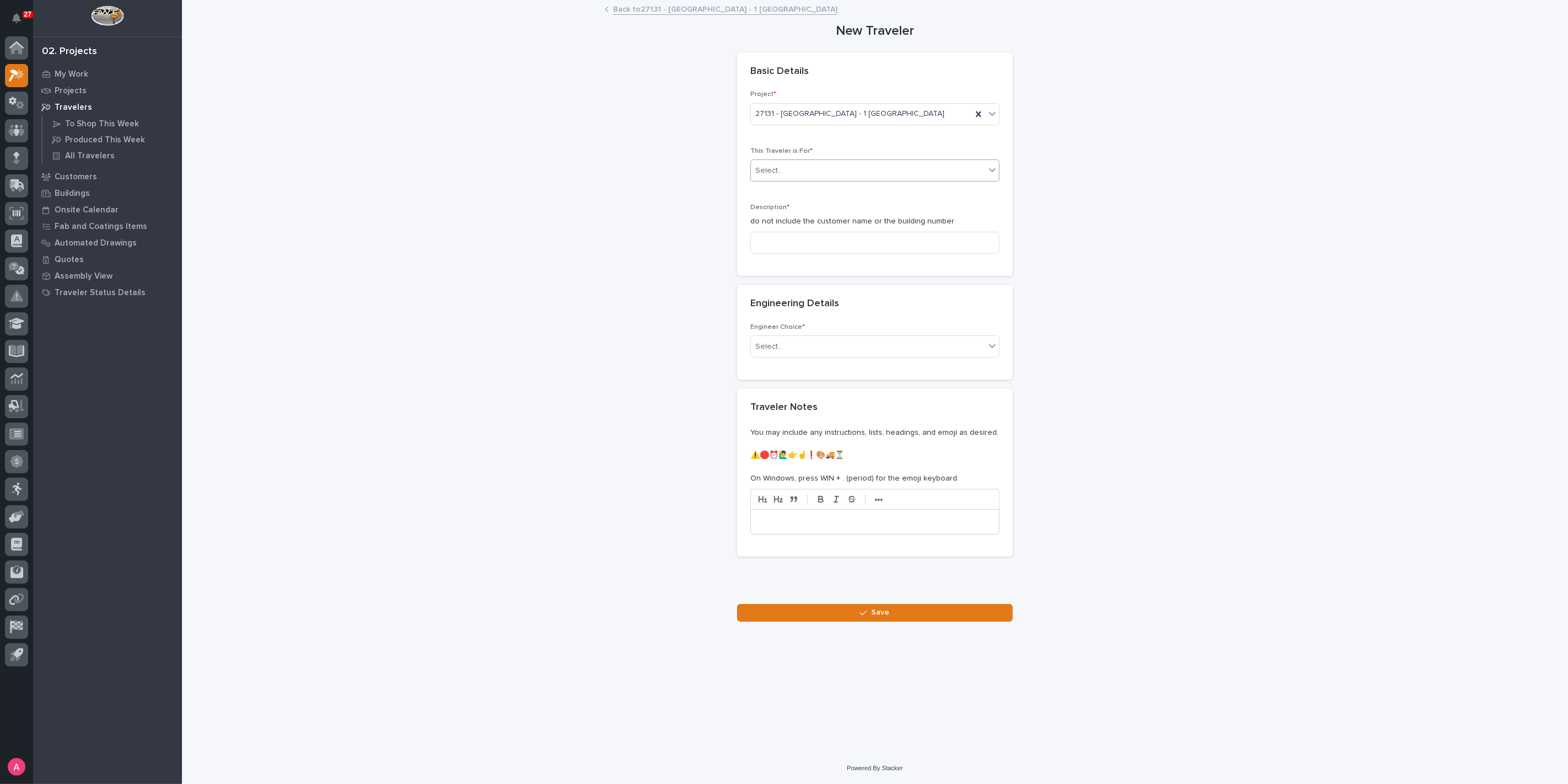
click at [815, 173] on div "Select..." at bounding box center [868, 171] width 234 height 19
drag, startPoint x: 815, startPoint y: 173, endPoint x: 806, endPoint y: 189, distance: 18.4
click at [806, 189] on div "Production" at bounding box center [875, 191] width 249 height 19
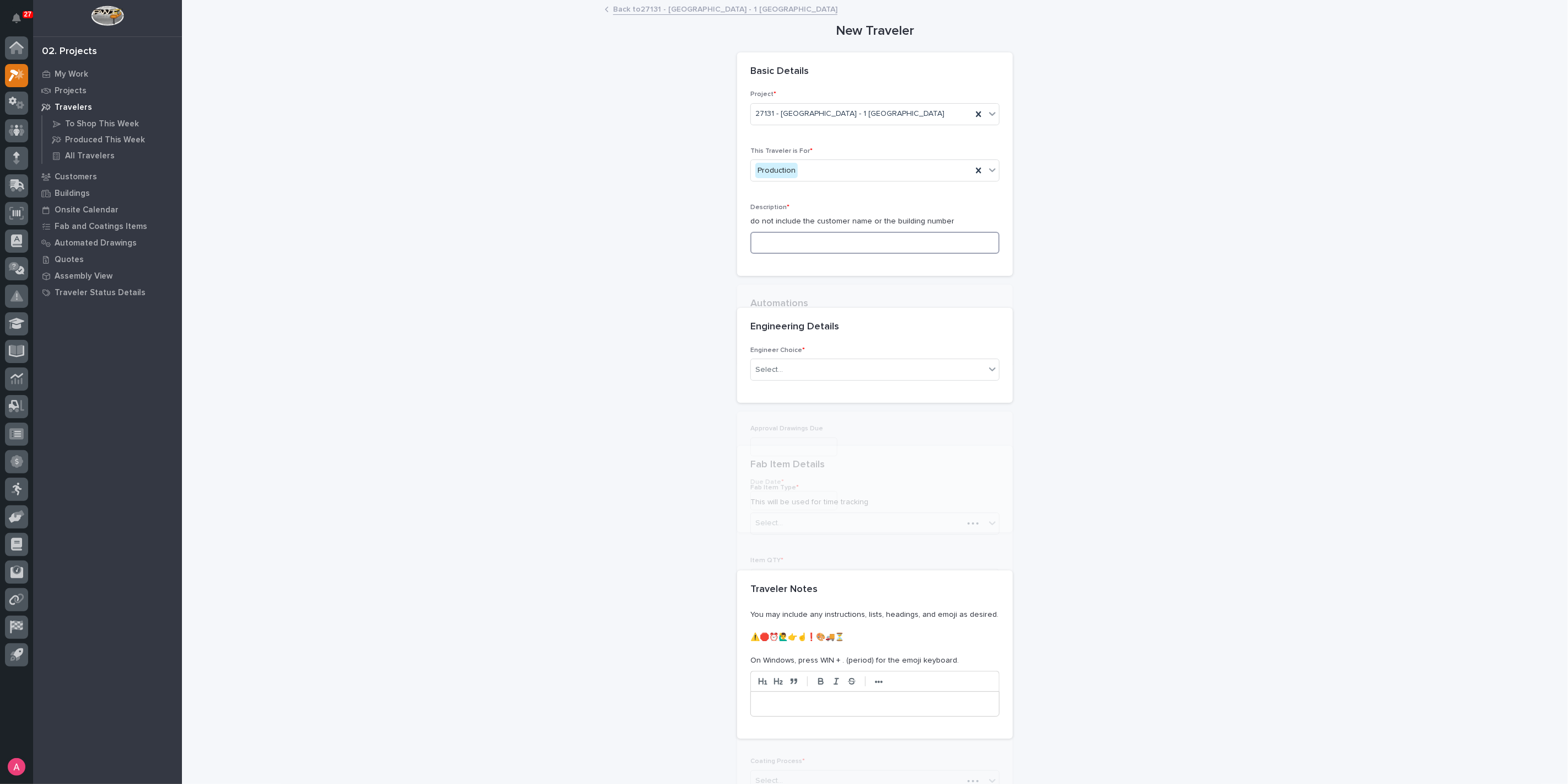
click at [806, 235] on input at bounding box center [876, 242] width 249 height 22
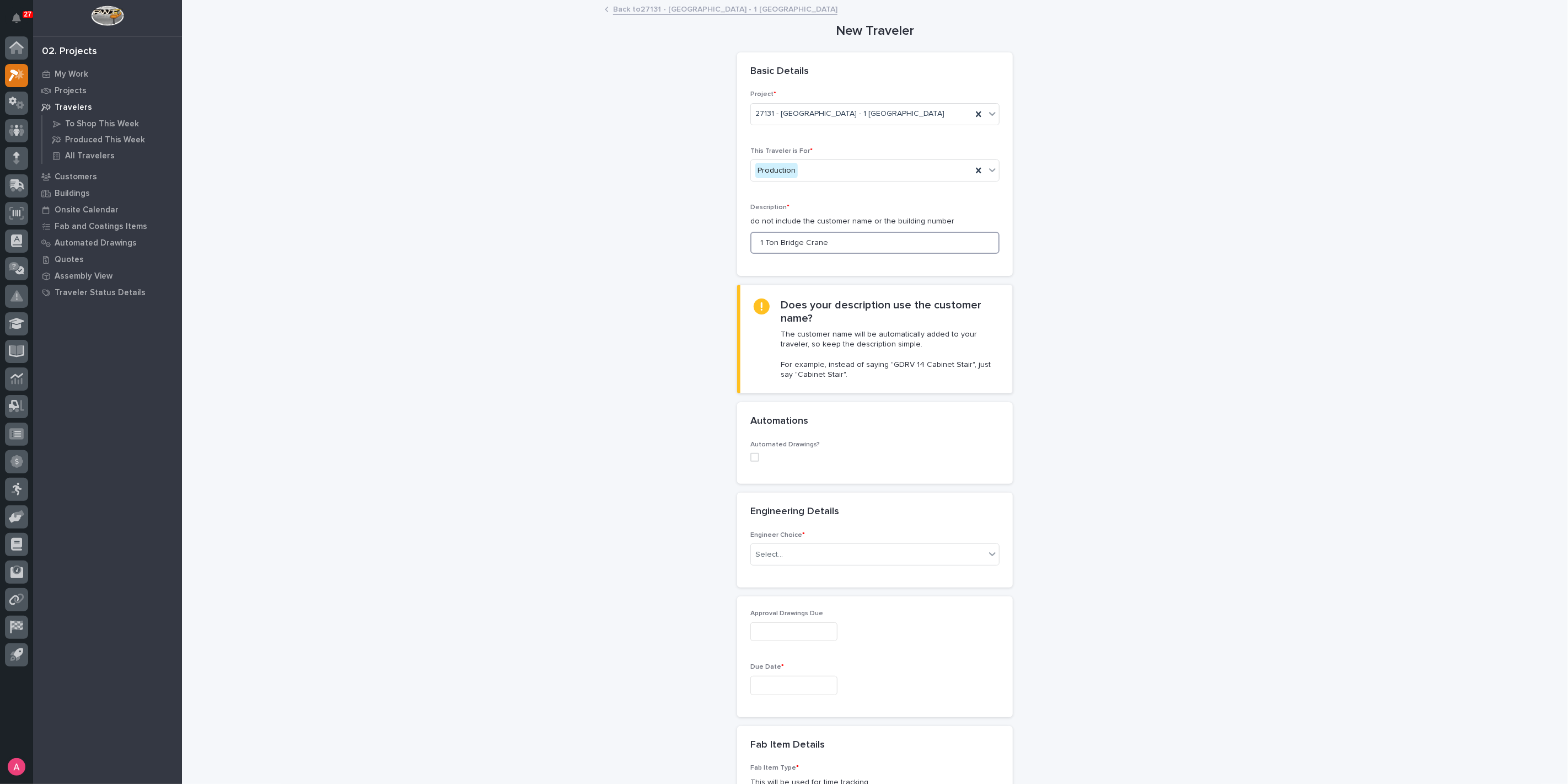
type input "1 Ton Bridge Crane"
click at [751, 453] on span at bounding box center [755, 457] width 9 height 9
click at [800, 522] on div "Select..." at bounding box center [868, 529] width 234 height 19
paste input "*********"
type input "*********"
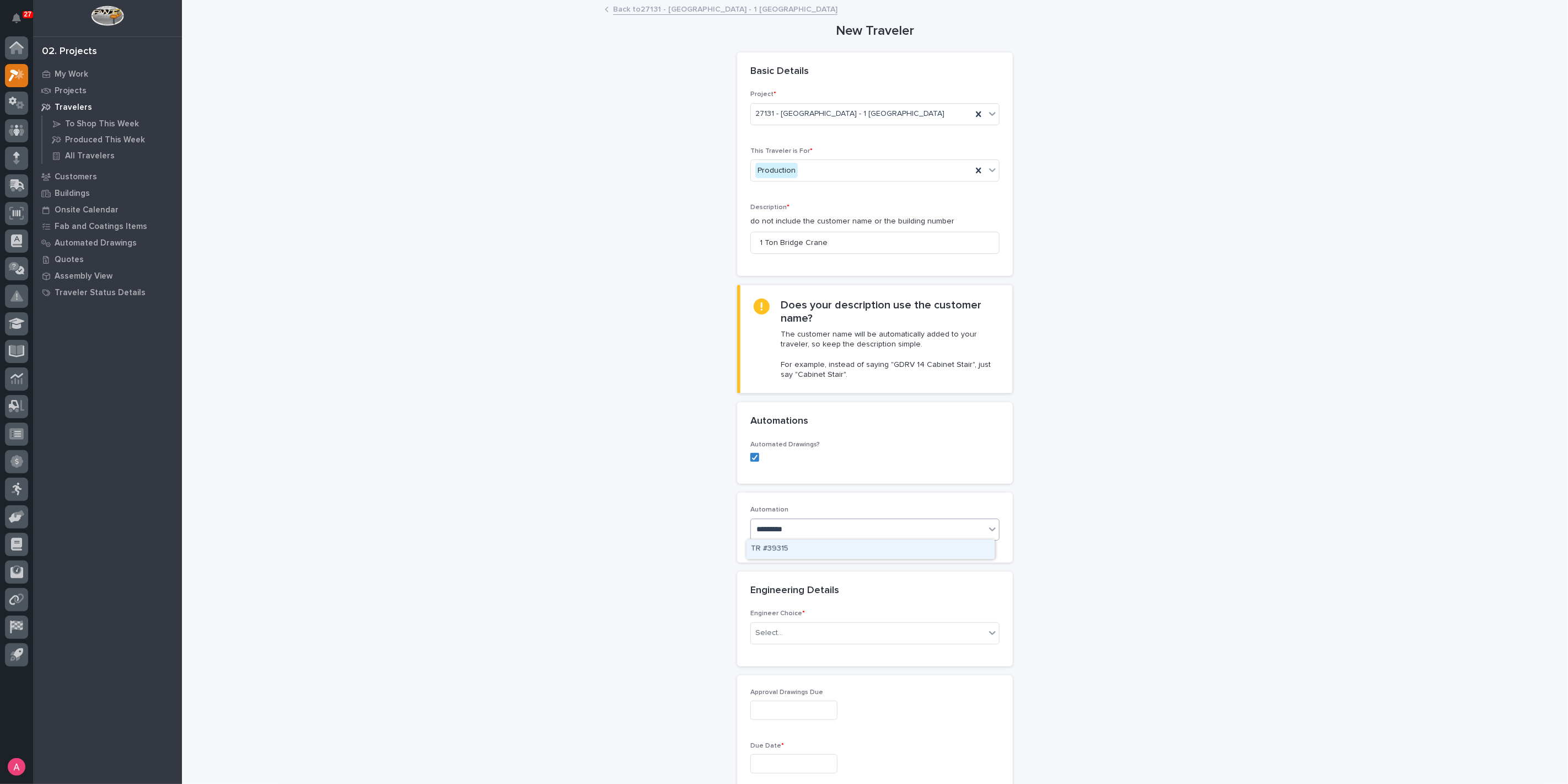
click at [806, 544] on div "TR #39315" at bounding box center [870, 550] width 249 height 19
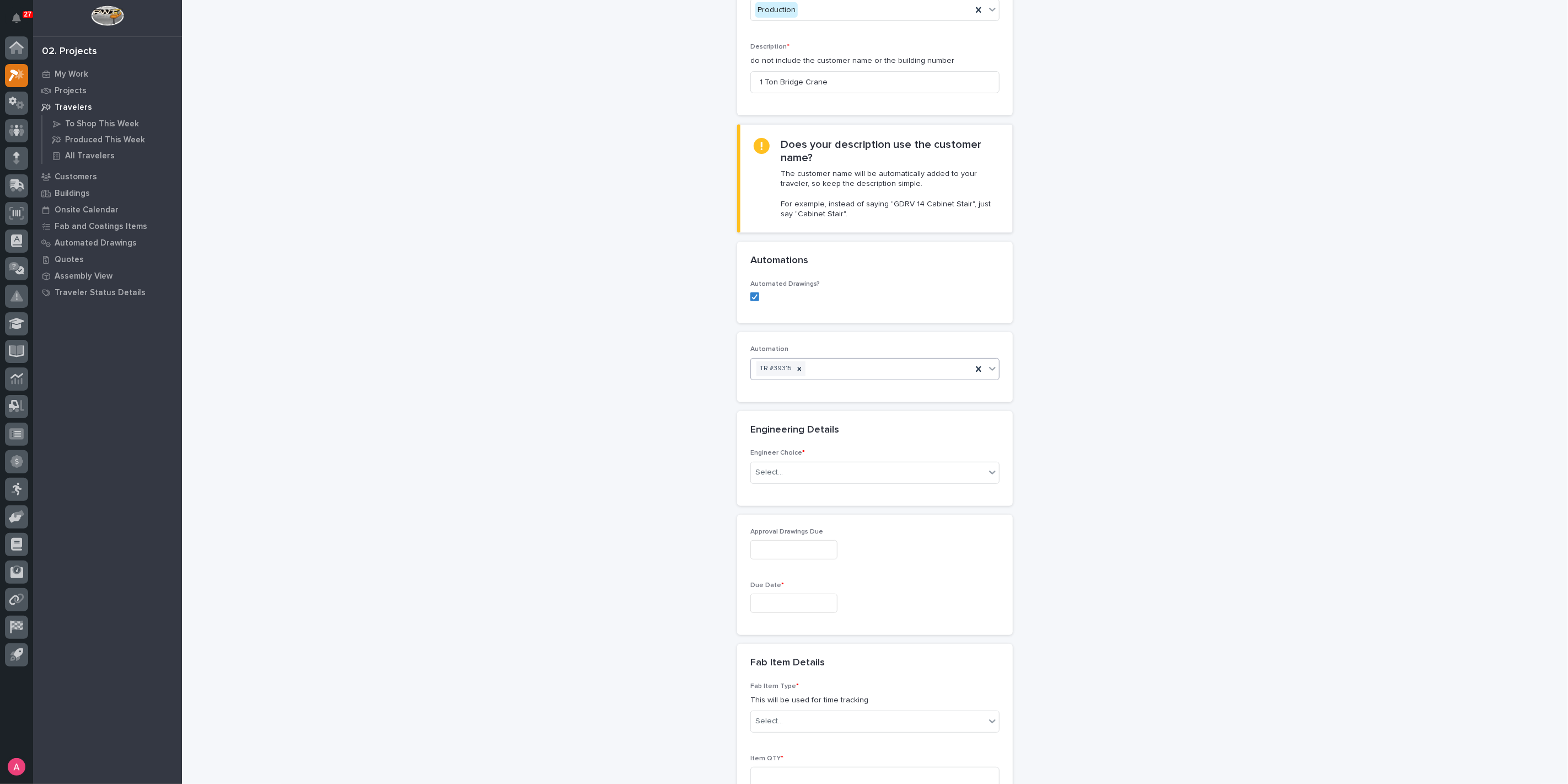
scroll to position [184, 0]
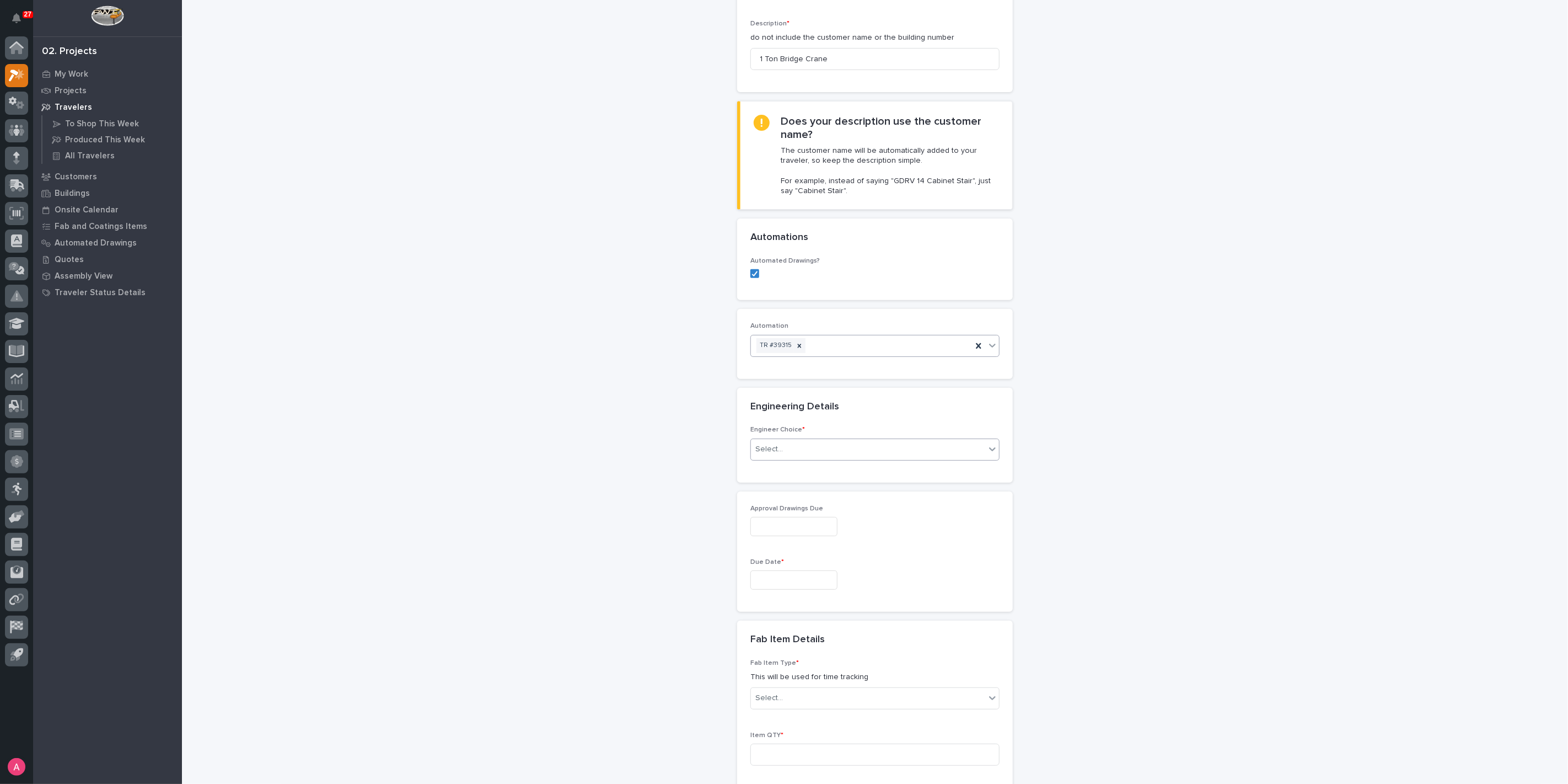
click at [805, 452] on div "Select..." at bounding box center [868, 450] width 234 height 19
click at [799, 508] on div "I know who will draw this" at bounding box center [870, 507] width 249 height 19
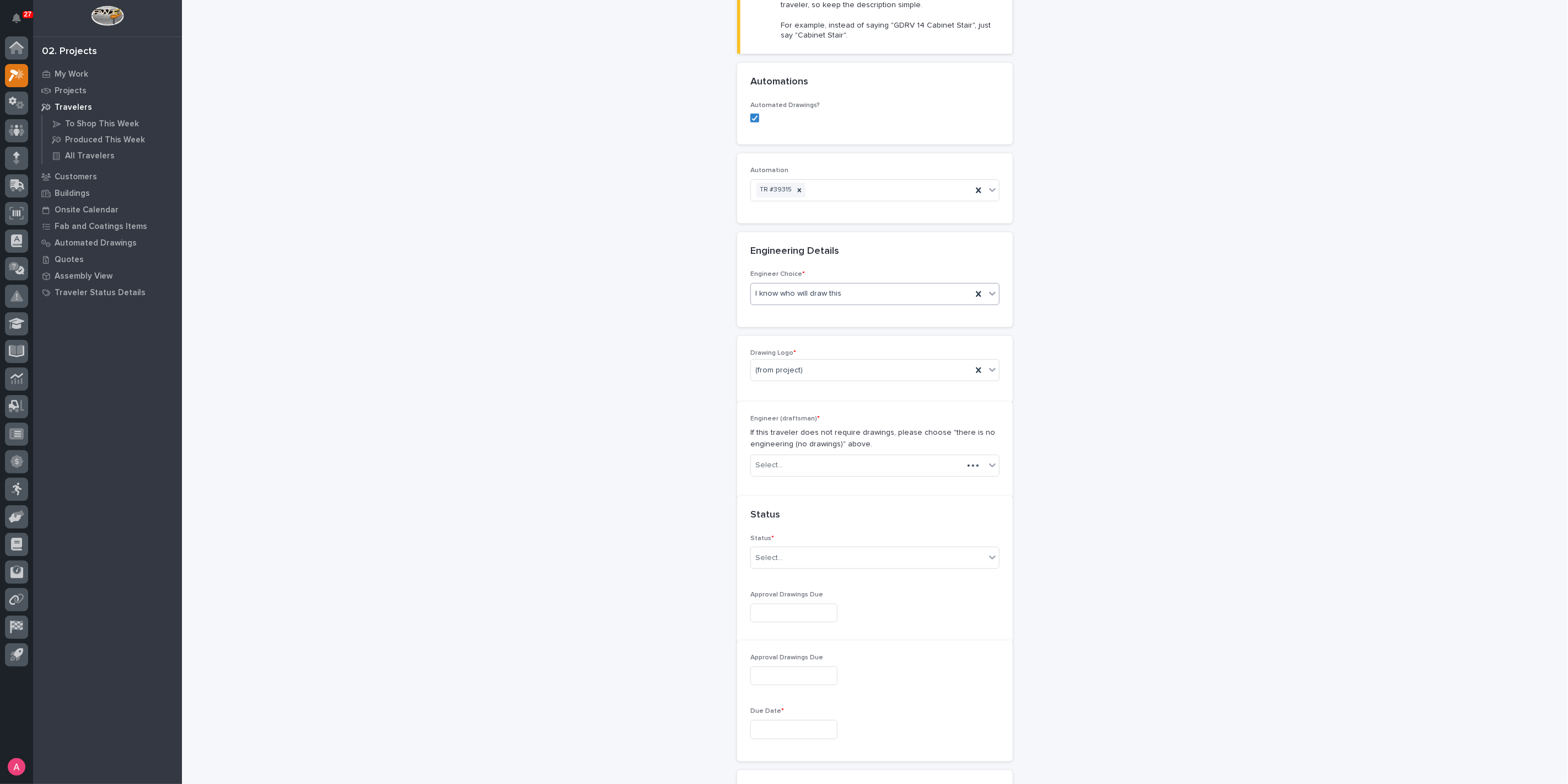
scroll to position [353, 0]
click at [809, 454] on div "Select..." at bounding box center [868, 463] width 234 height 19
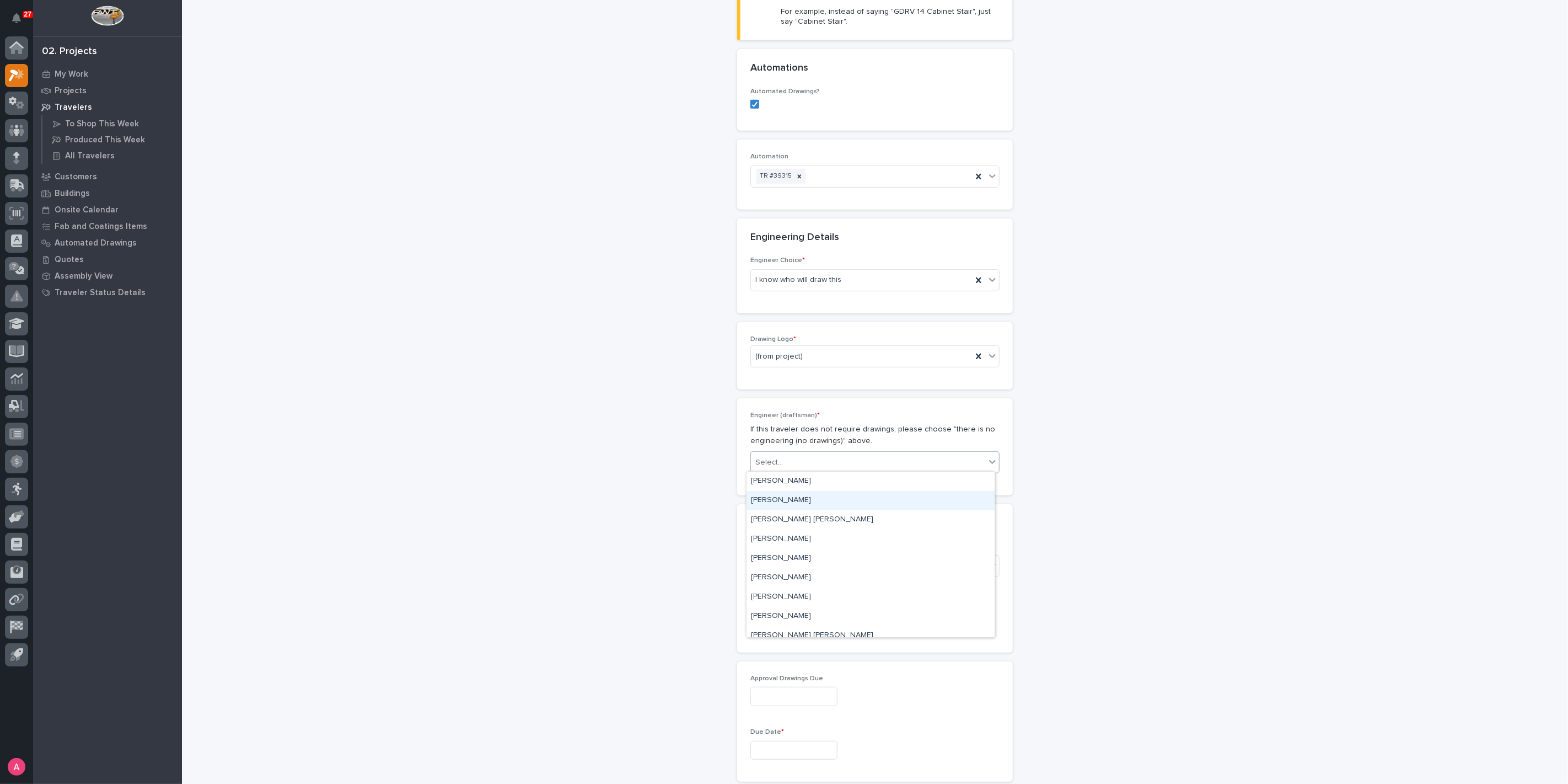
click at [802, 496] on div "[PERSON_NAME]" at bounding box center [870, 501] width 249 height 19
click at [794, 569] on div "Select..." at bounding box center [868, 565] width 234 height 19
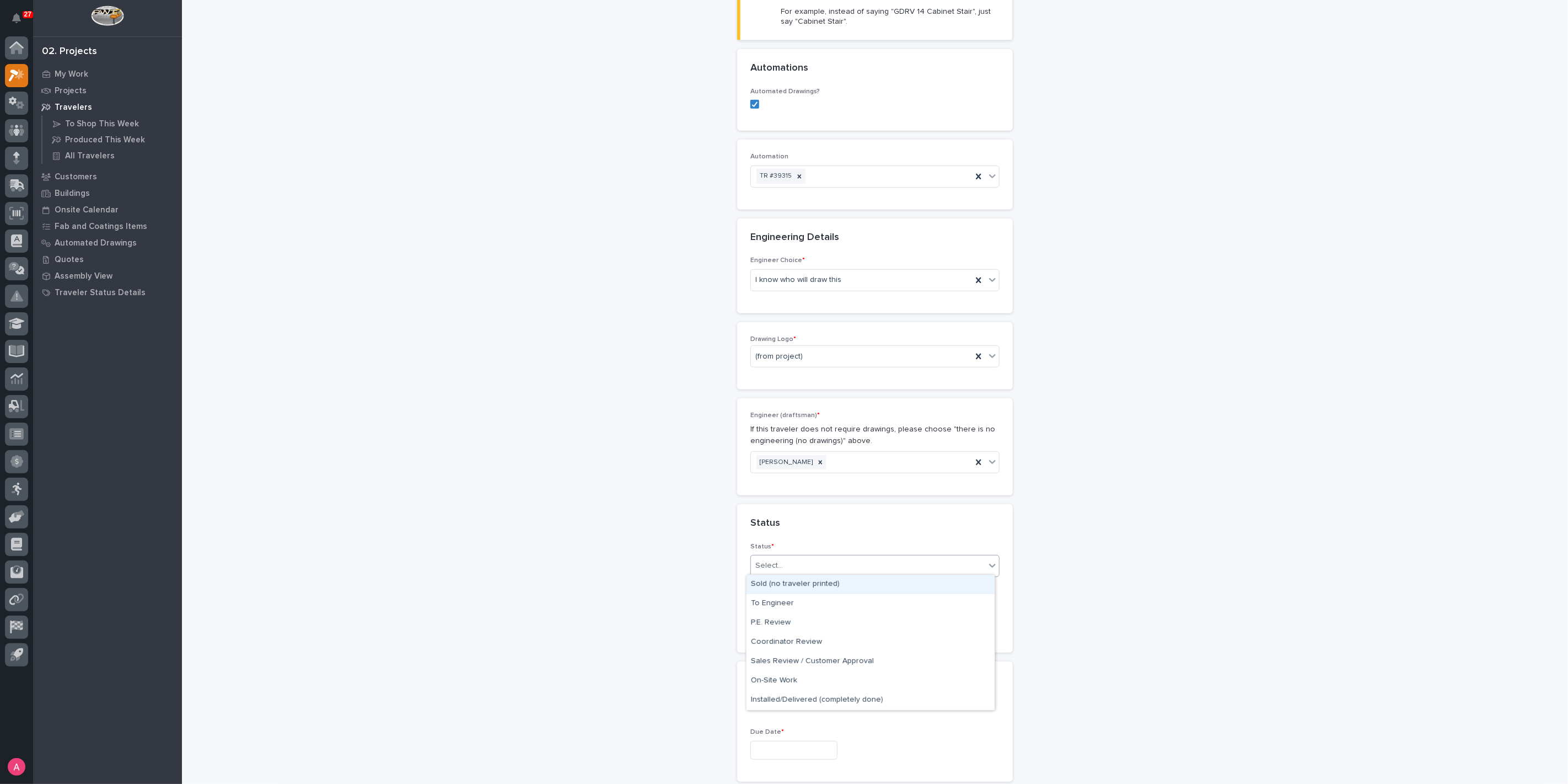
click at [802, 584] on div "Sold (no traveler printed)" at bounding box center [870, 585] width 249 height 19
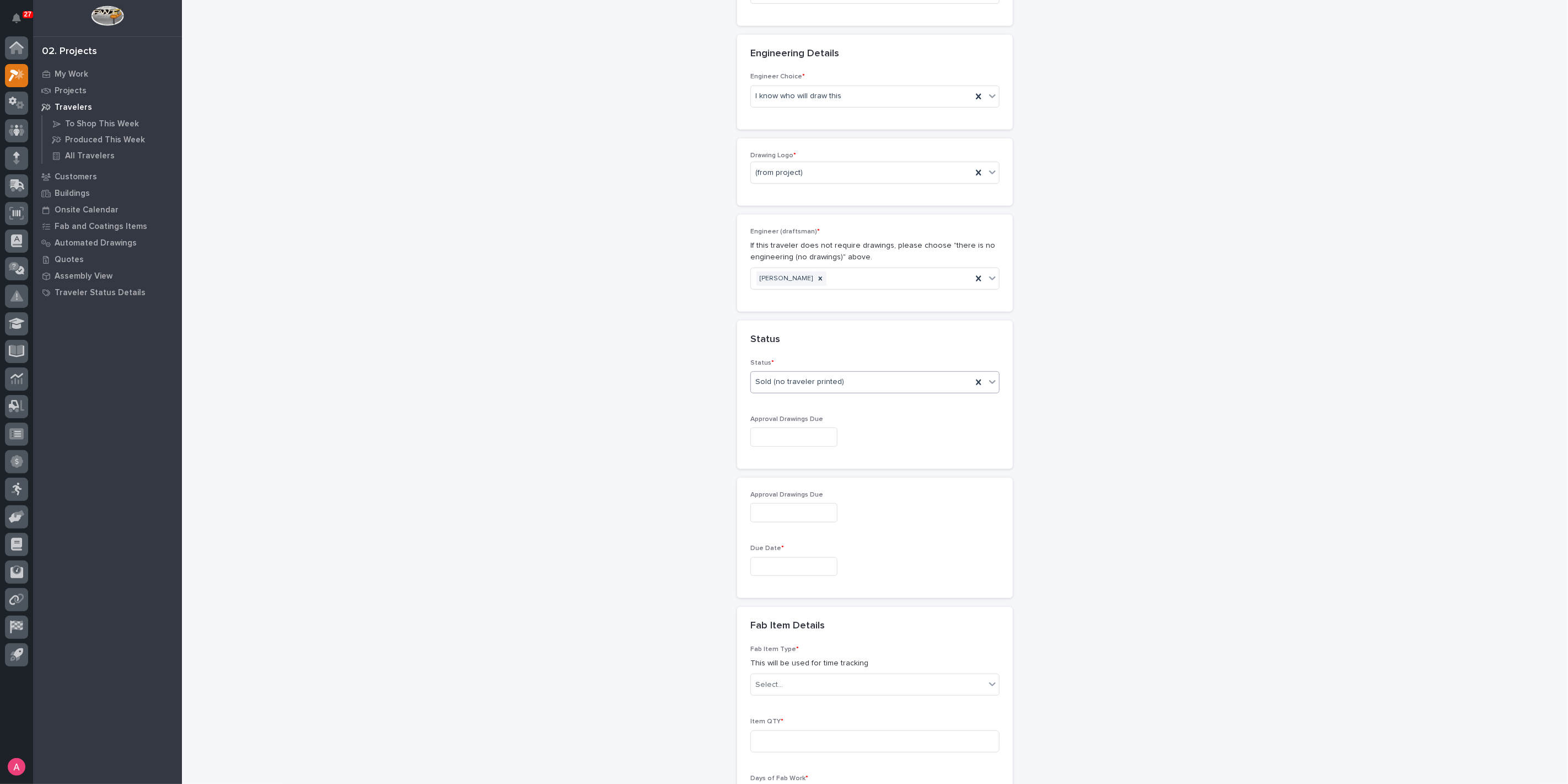
click at [782, 572] on input "text" at bounding box center [794, 567] width 88 height 19
click at [834, 395] on button "Next Month" at bounding box center [838, 392] width 18 height 18
click at [787, 468] on div "15" at bounding box center [783, 473] width 15 height 15
type input "**********"
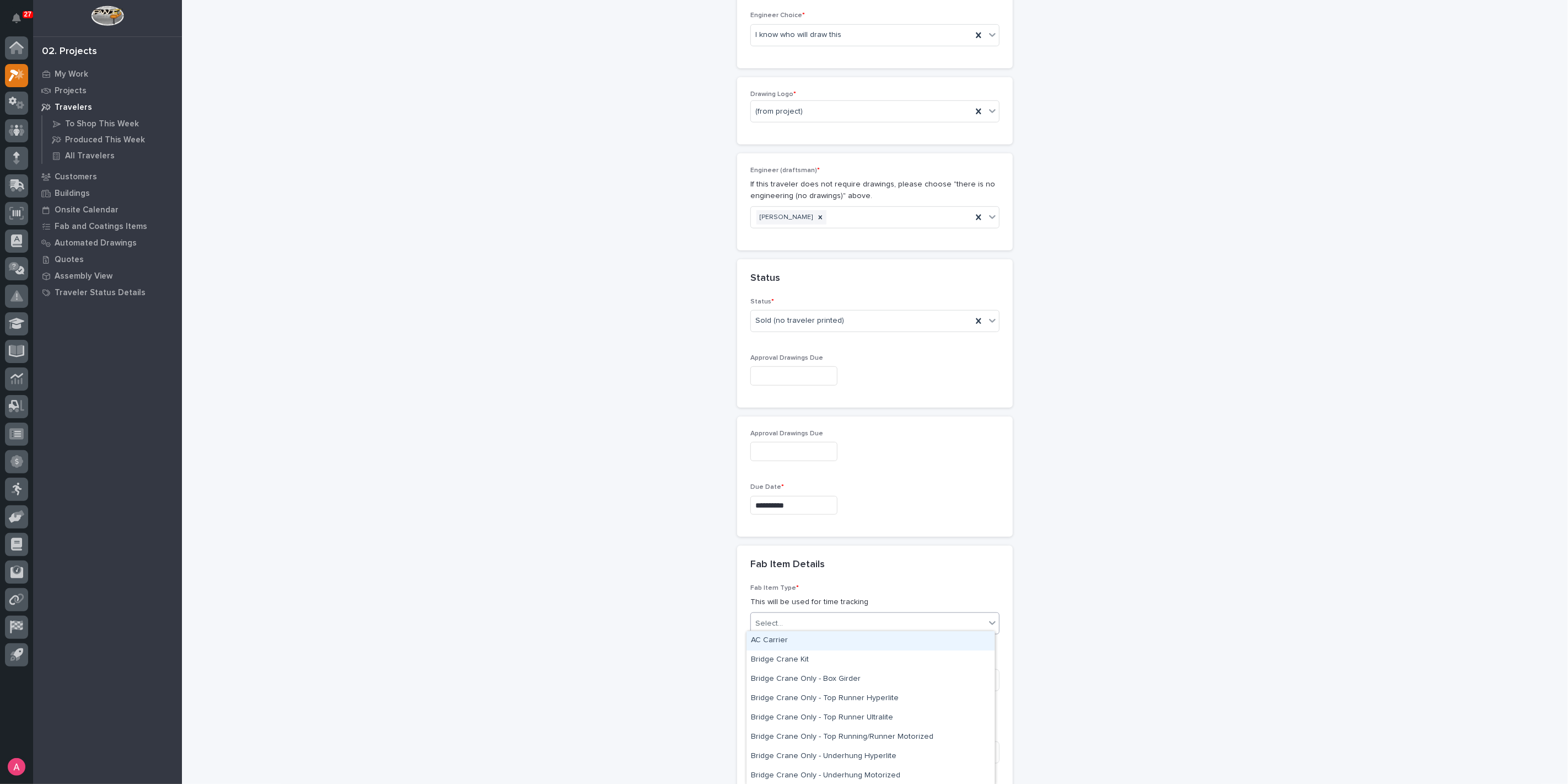
click at [798, 620] on div "Select..." at bounding box center [868, 624] width 234 height 19
click at [838, 659] on div "Bridge Crane Only - Top Runner Ultralite" at bounding box center [870, 657] width 249 height 19
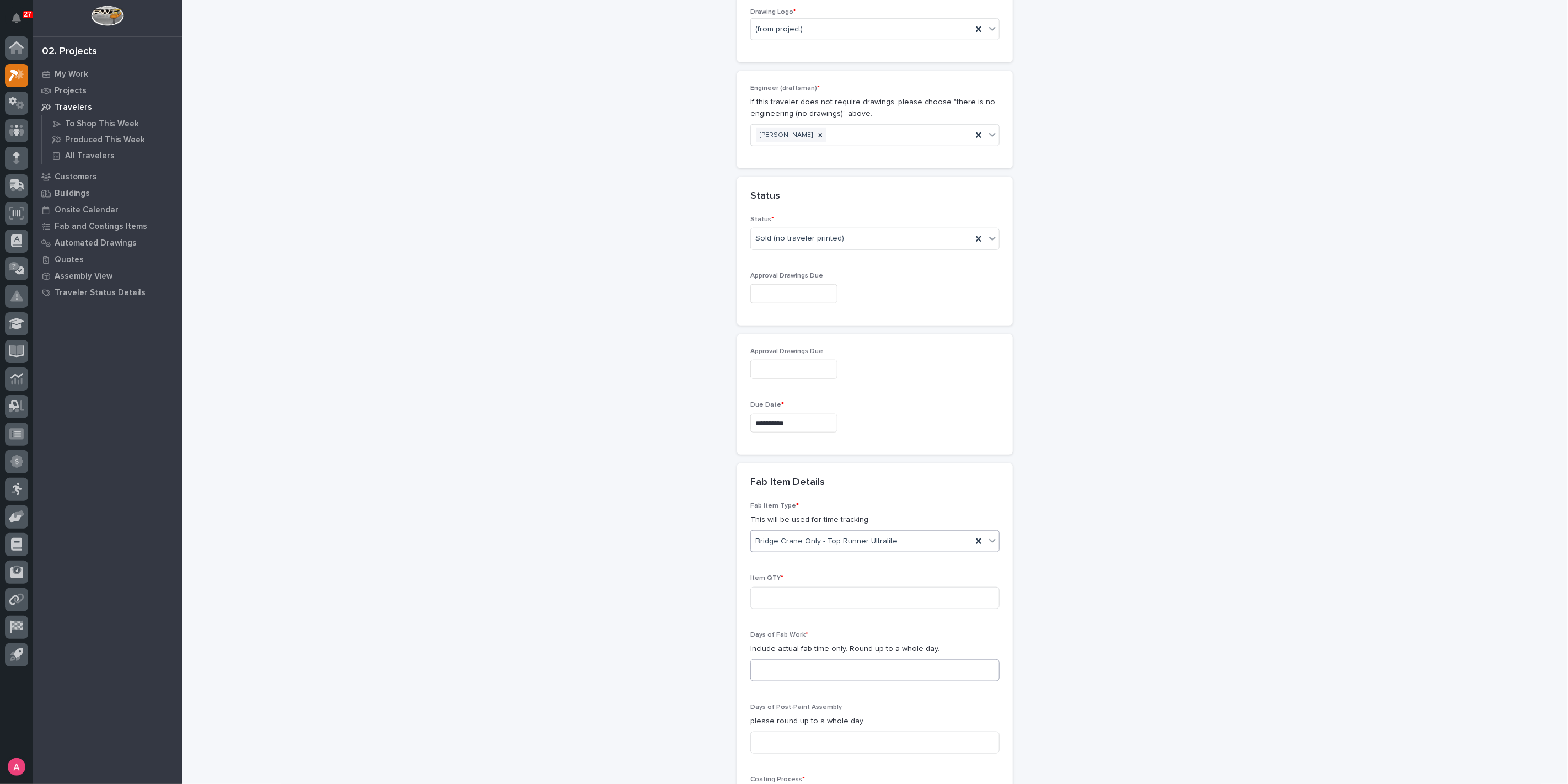
scroll to position [720, 0]
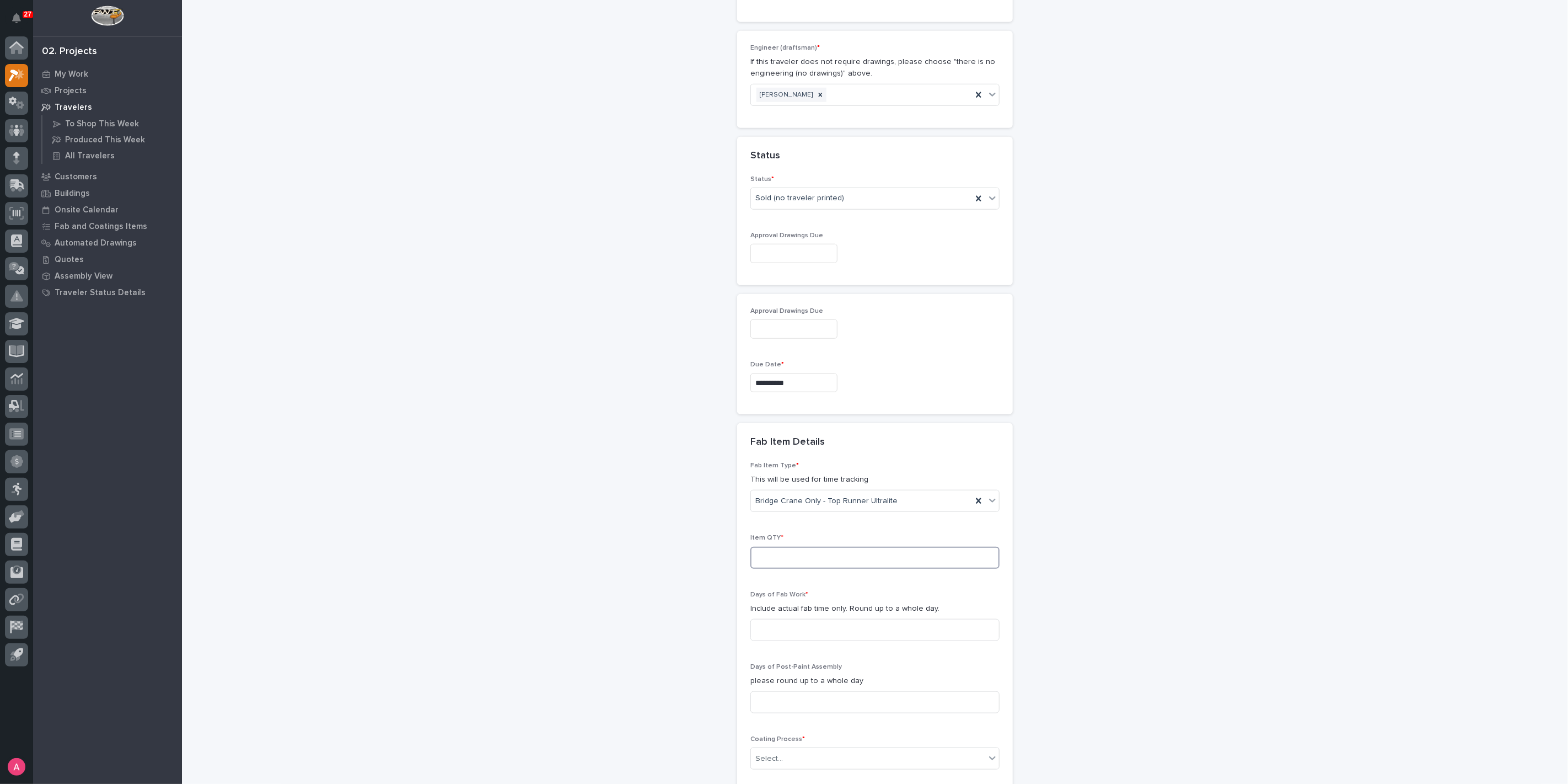
click at [789, 555] on input at bounding box center [876, 557] width 249 height 22
type input "1"
click at [778, 624] on input at bounding box center [876, 630] width 249 height 22
click at [793, 629] on input at bounding box center [876, 630] width 249 height 22
type input "1"
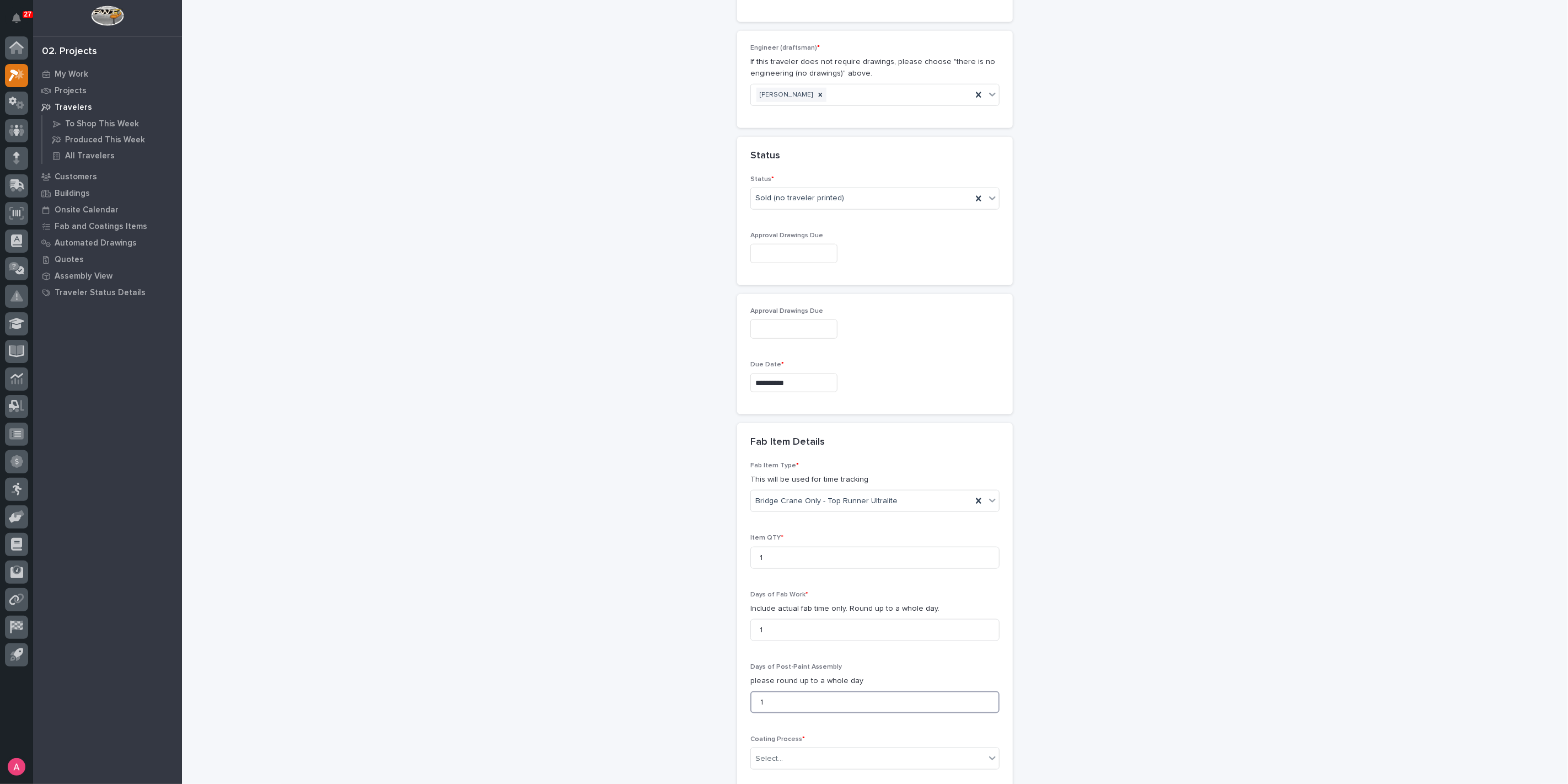
type input "1"
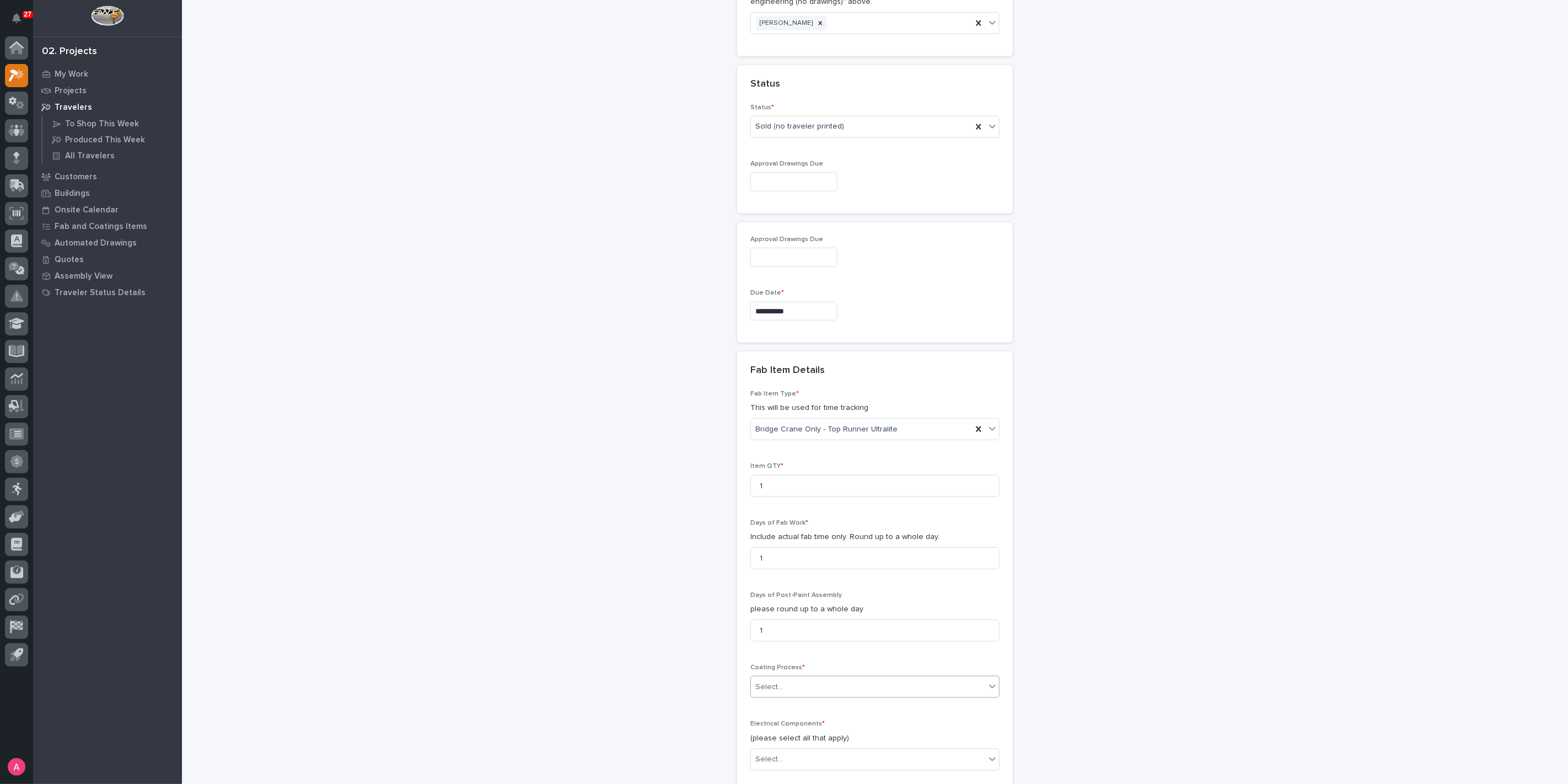
scroll to position [905, 0]
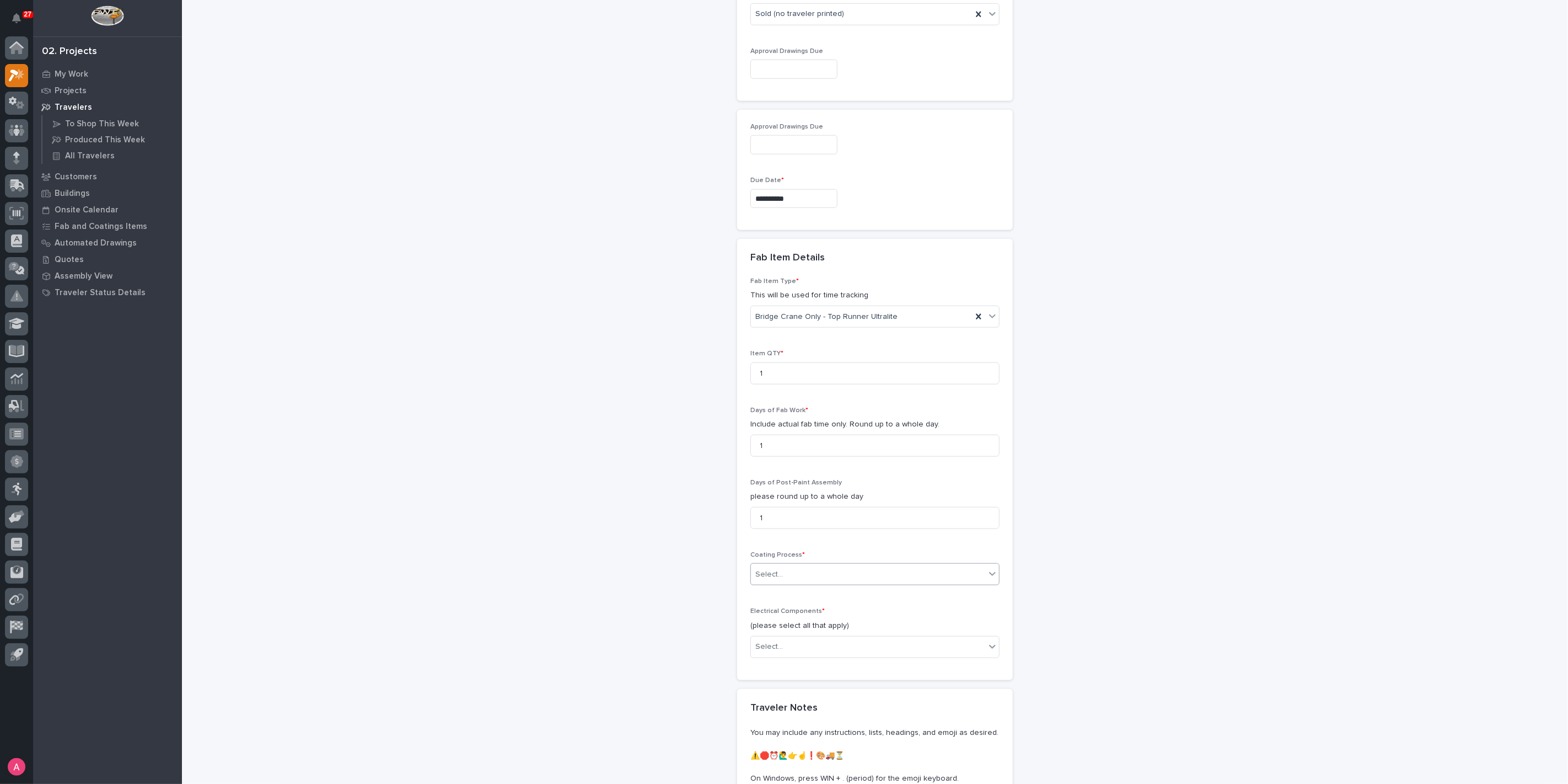
click at [813, 573] on div "Select..." at bounding box center [868, 574] width 234 height 19
click at [805, 611] on div "In-House Paint/Powder" at bounding box center [870, 611] width 249 height 19
click at [805, 638] on div "Select..." at bounding box center [868, 647] width 234 height 19
click at [807, 661] on div "None" at bounding box center [870, 664] width 249 height 19
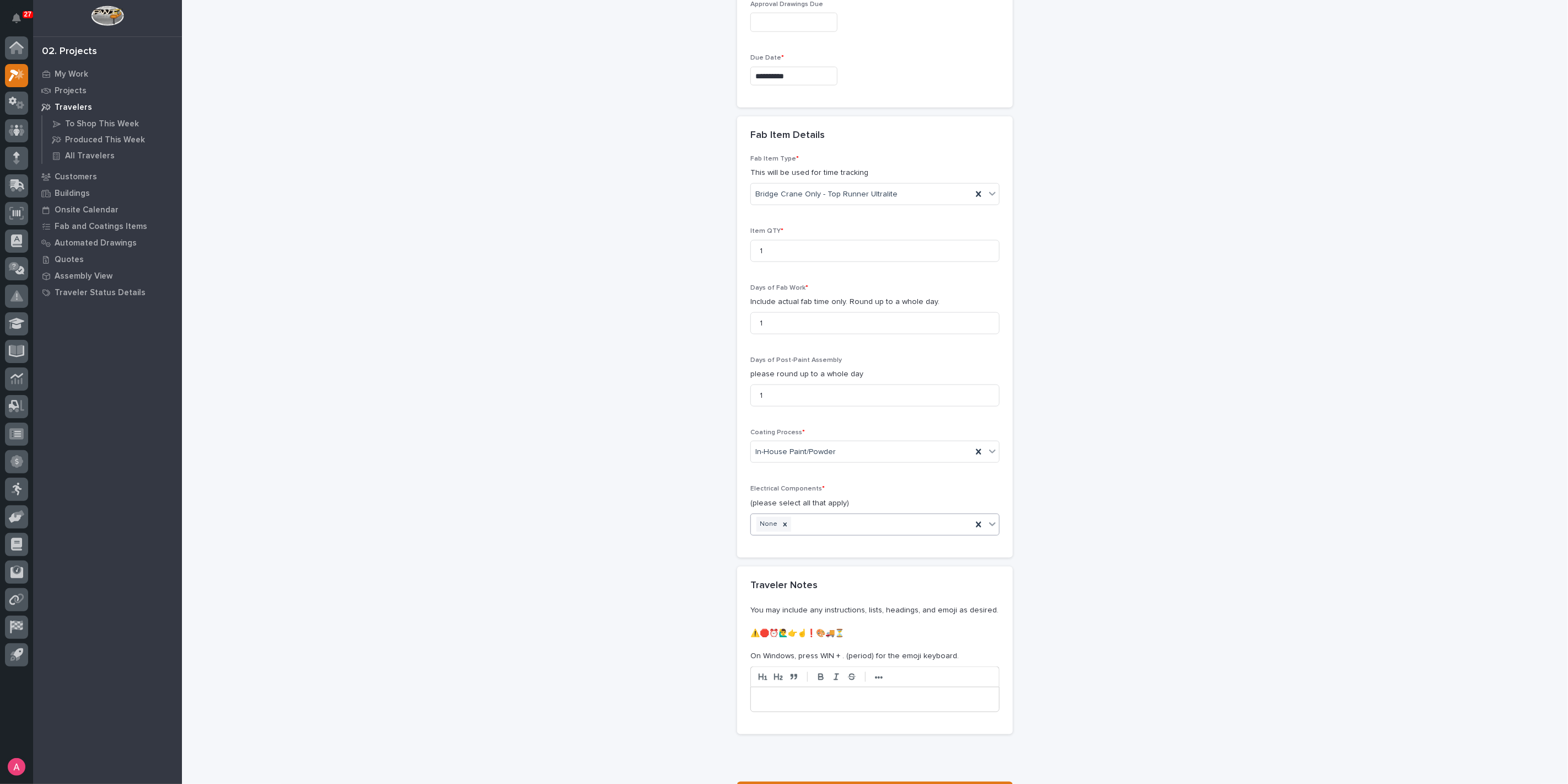
click at [844, 526] on div "None" at bounding box center [861, 525] width 221 height 19
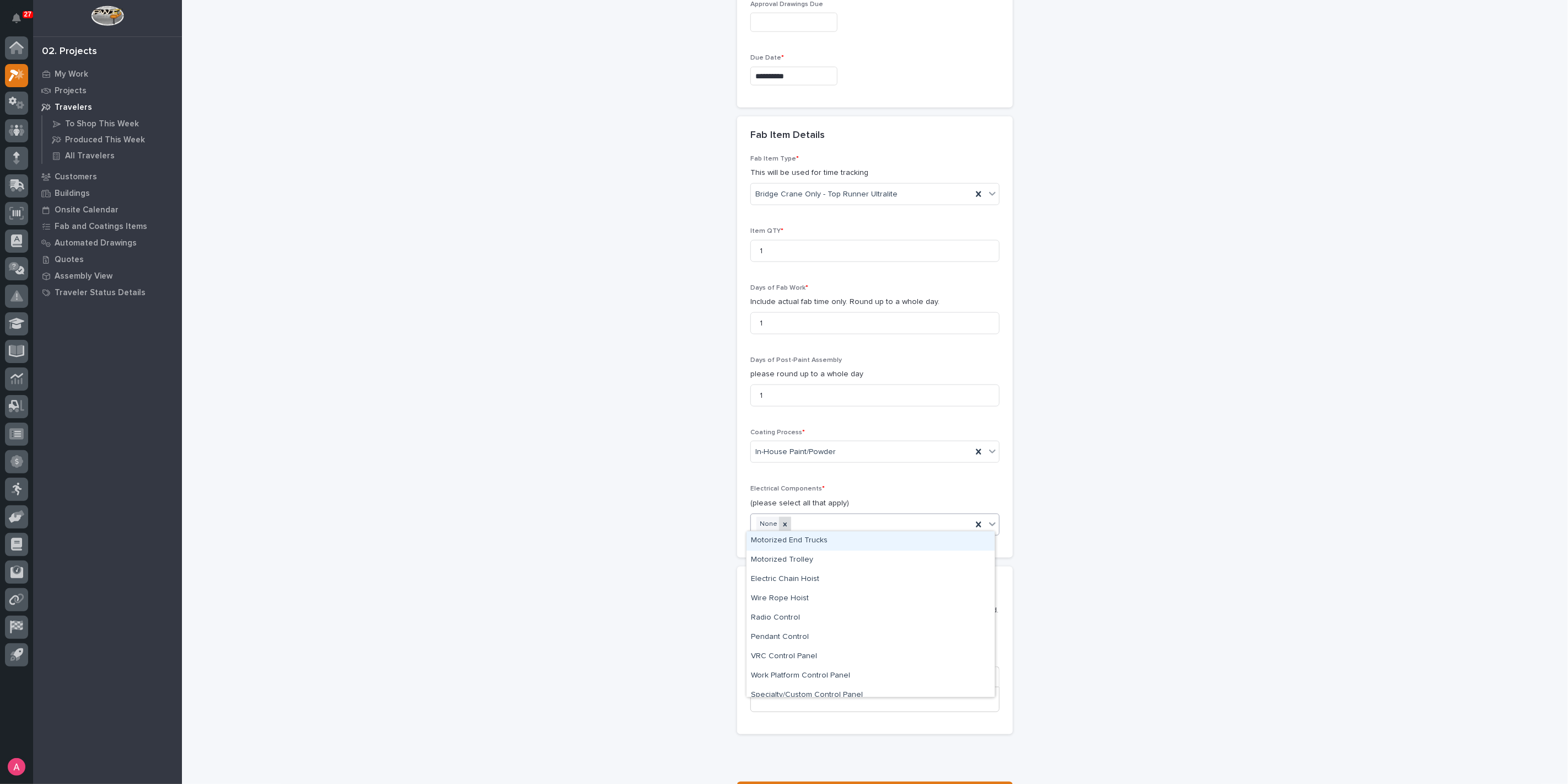
click at [784, 524] on div at bounding box center [785, 524] width 12 height 15
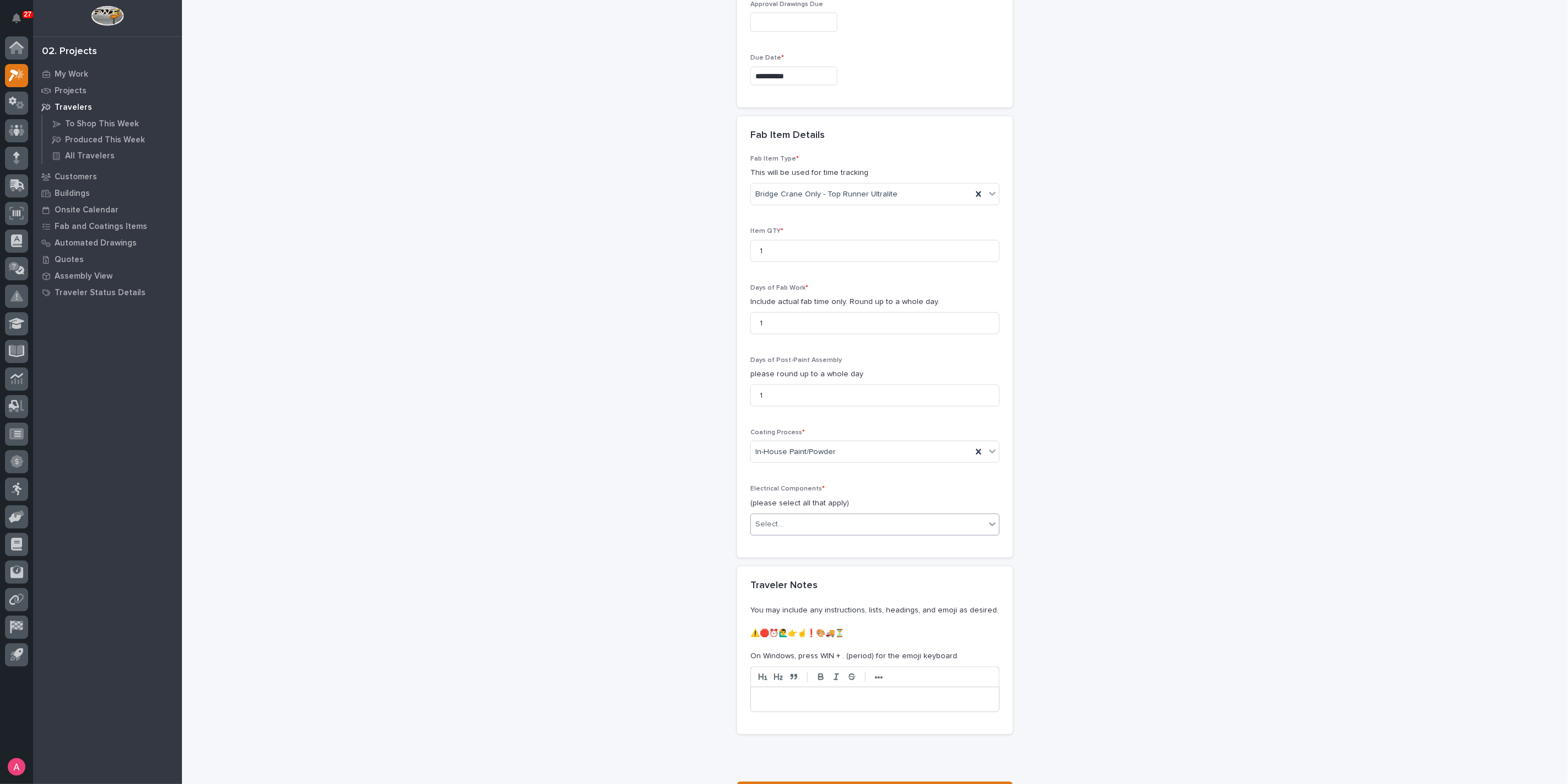
click at [796, 519] on div "Select..." at bounding box center [868, 524] width 234 height 19
click at [807, 595] on div "Electric Chain Hoist" at bounding box center [870, 599] width 249 height 19
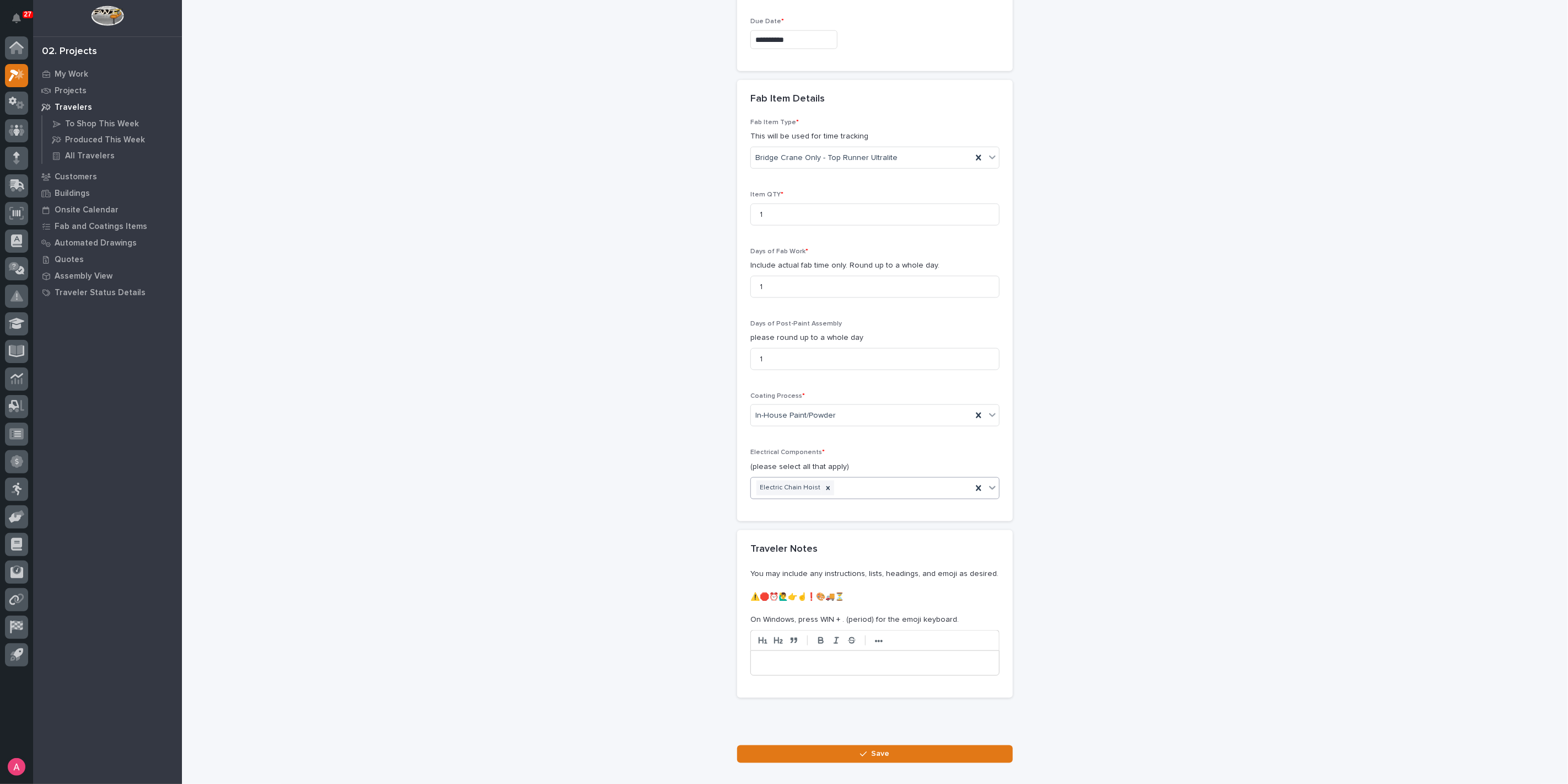
scroll to position [1124, 0]
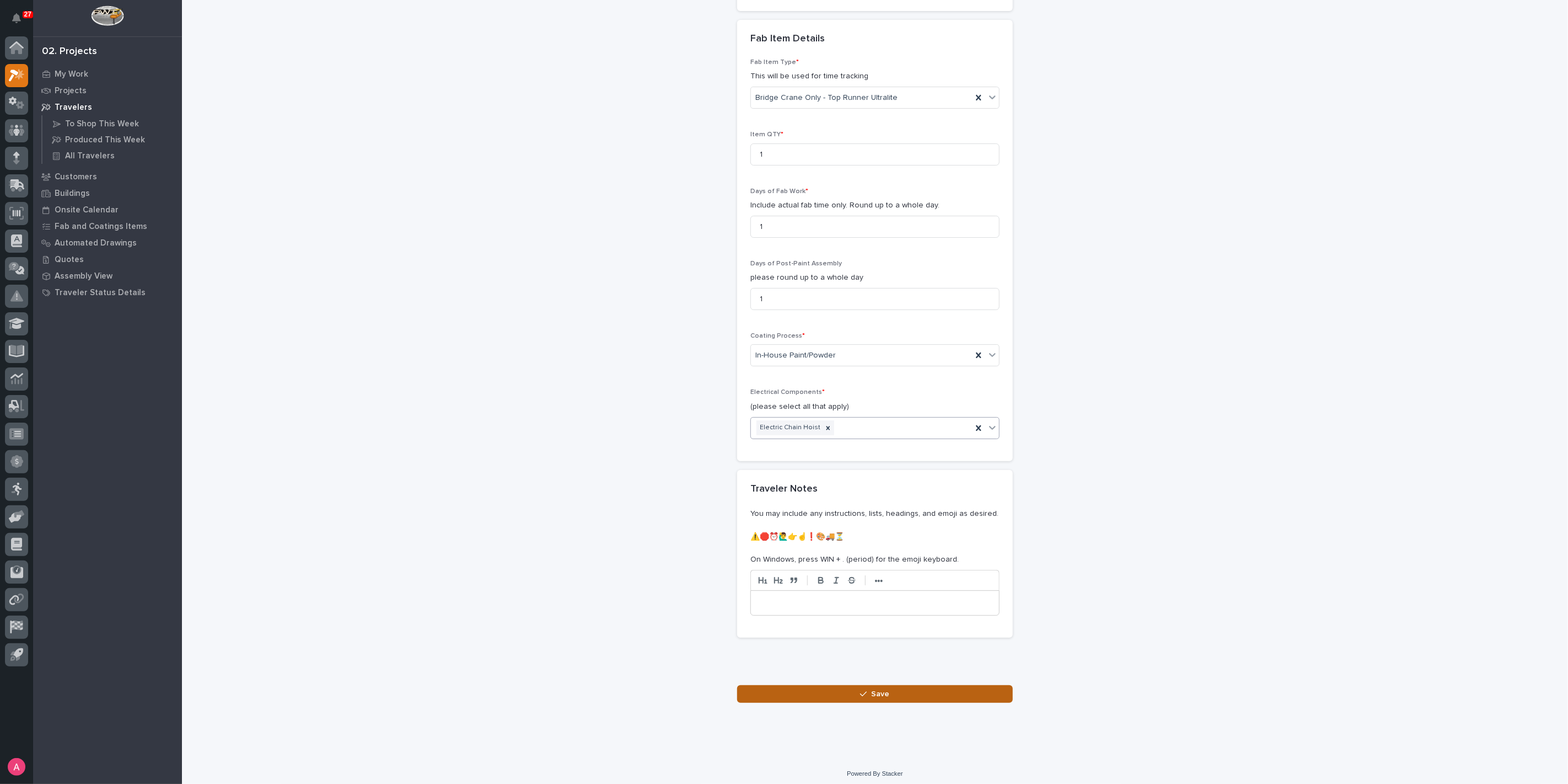
click at [872, 690] on span "Save" at bounding box center [881, 694] width 19 height 10
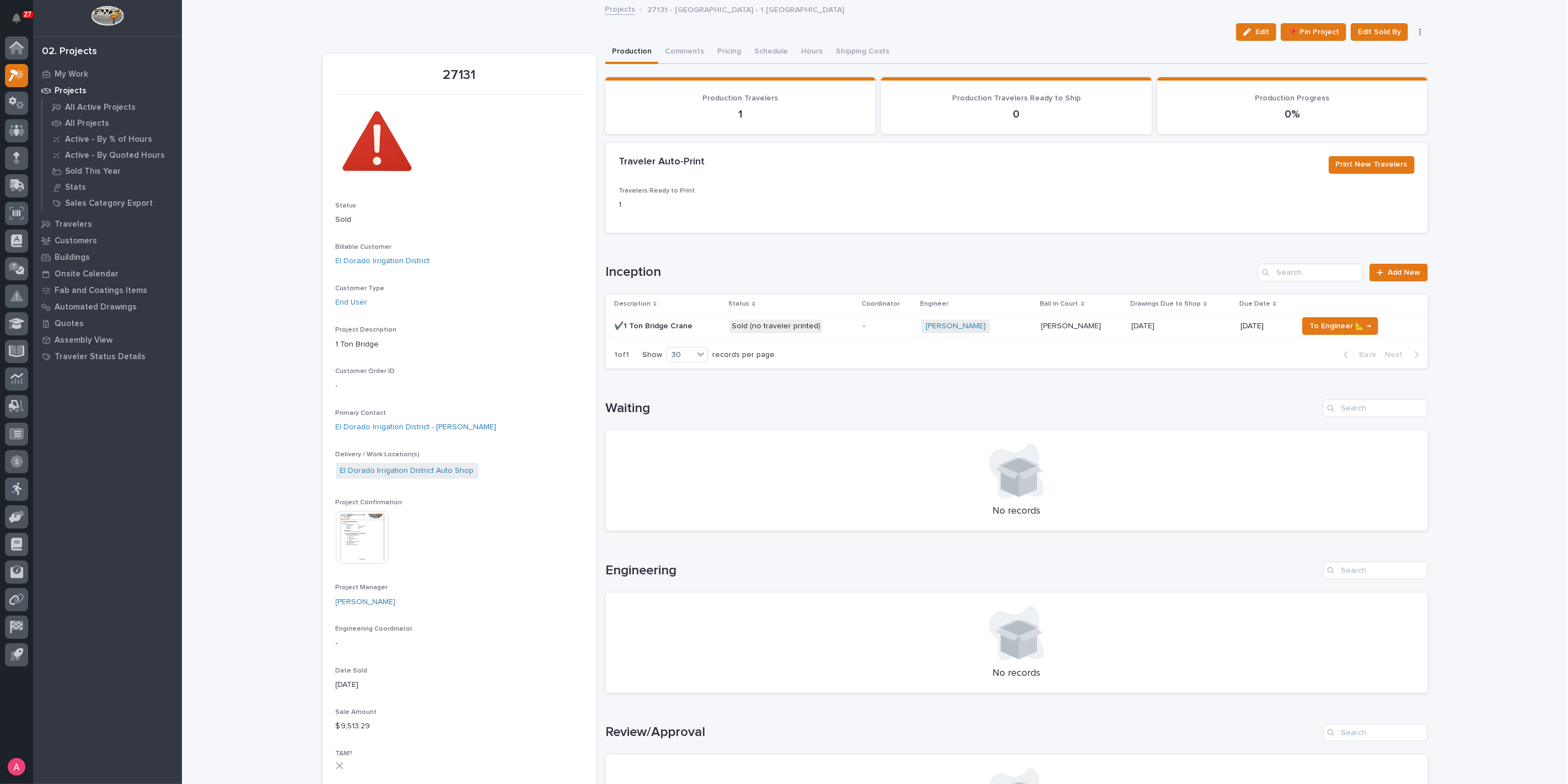
click at [839, 322] on p "Sold (no traveler printed)" at bounding box center [792, 327] width 125 height 14
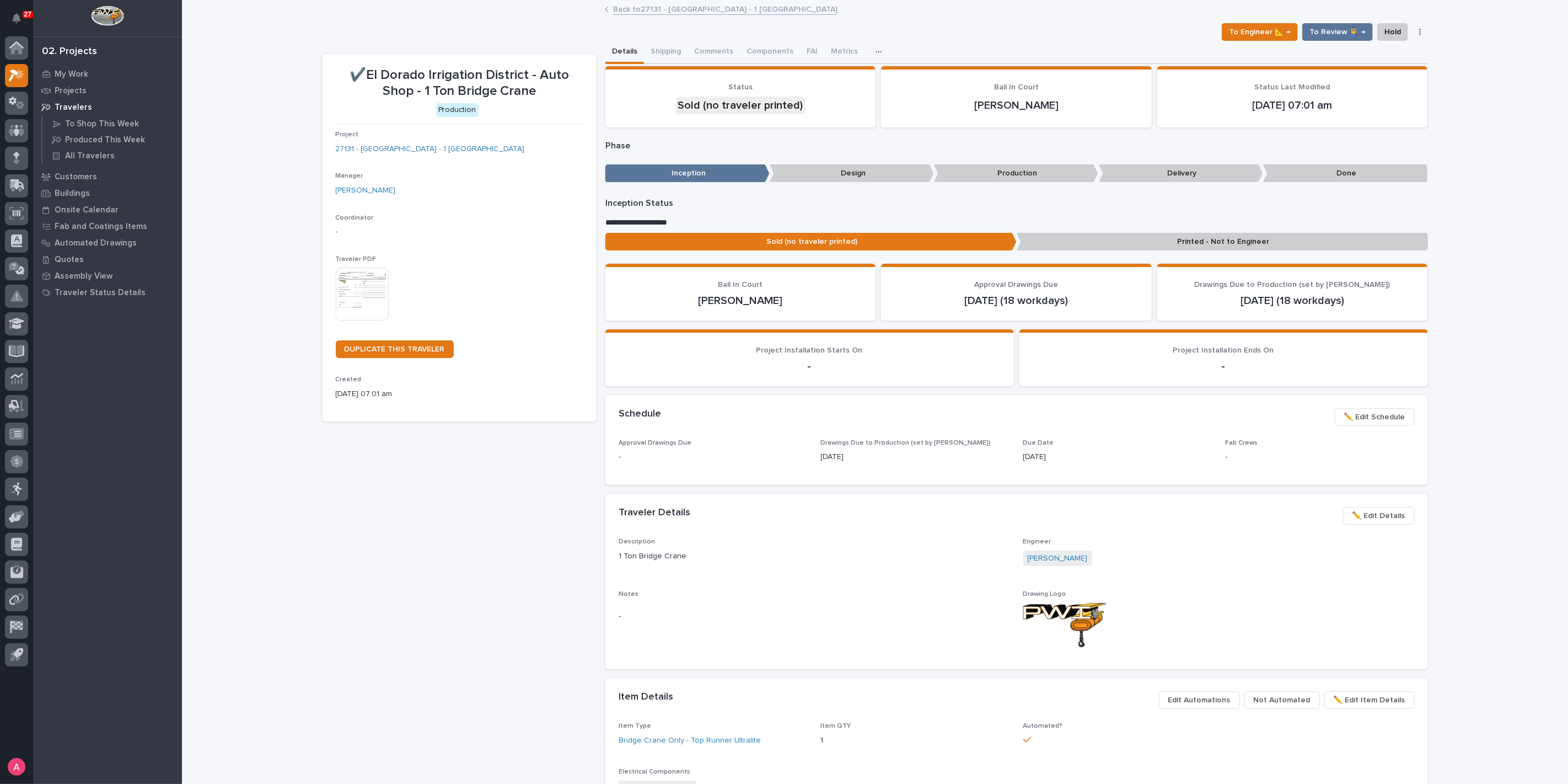
click at [1210, 235] on p "Printed - Not to Engineer" at bounding box center [1222, 242] width 411 height 19
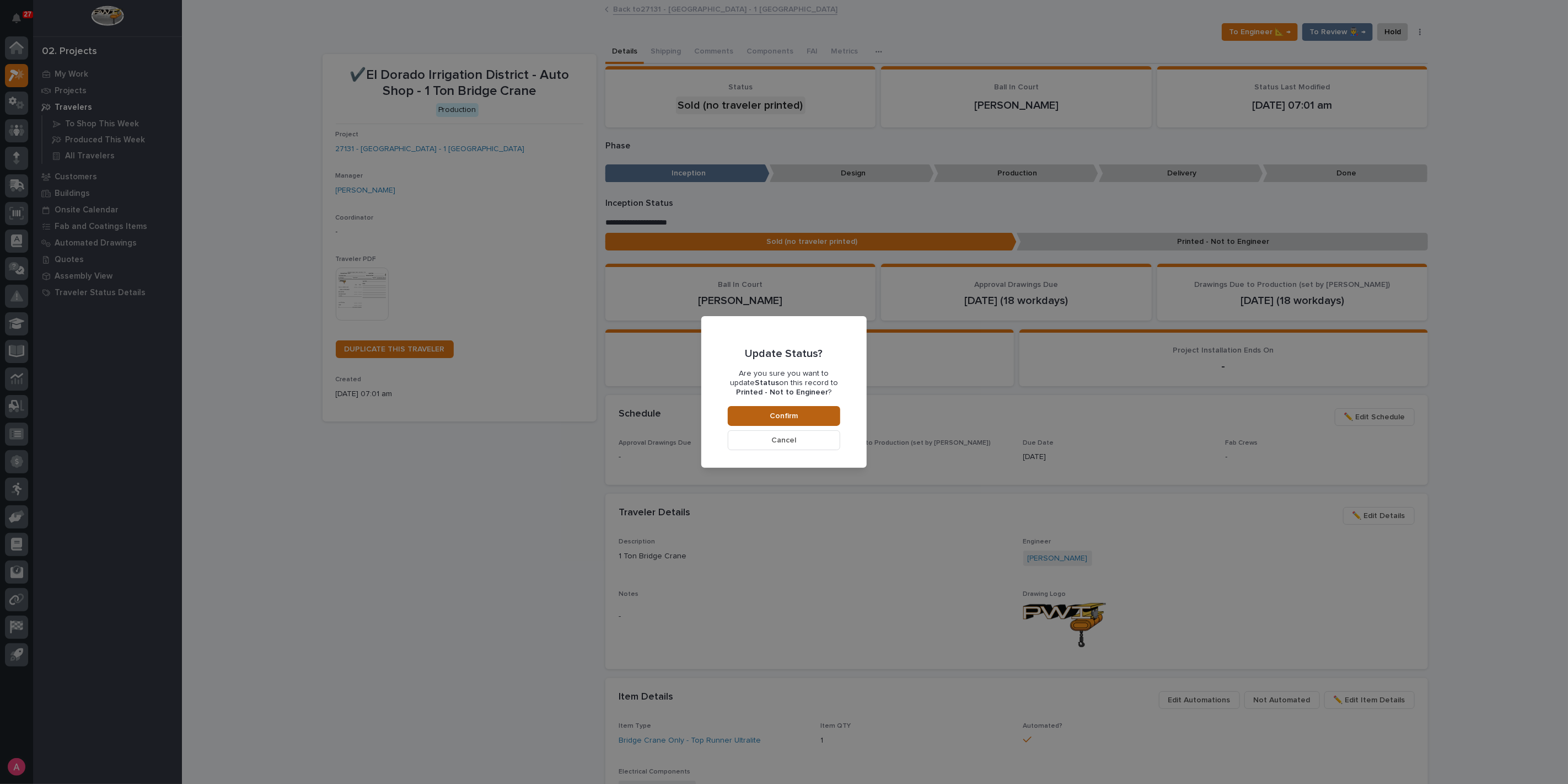
click at [824, 411] on button "Confirm" at bounding box center [784, 416] width 112 height 19
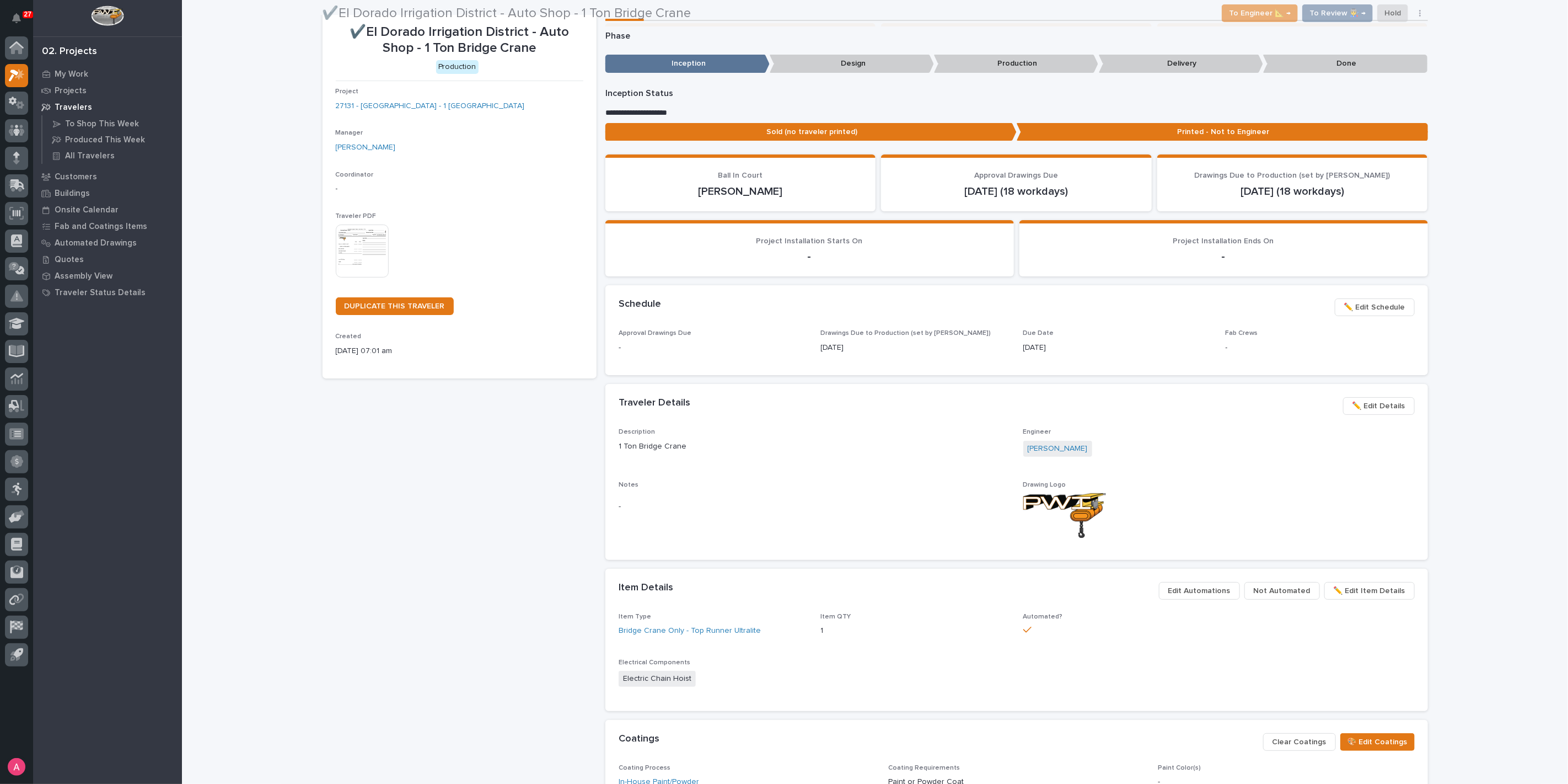
scroll to position [39, 0]
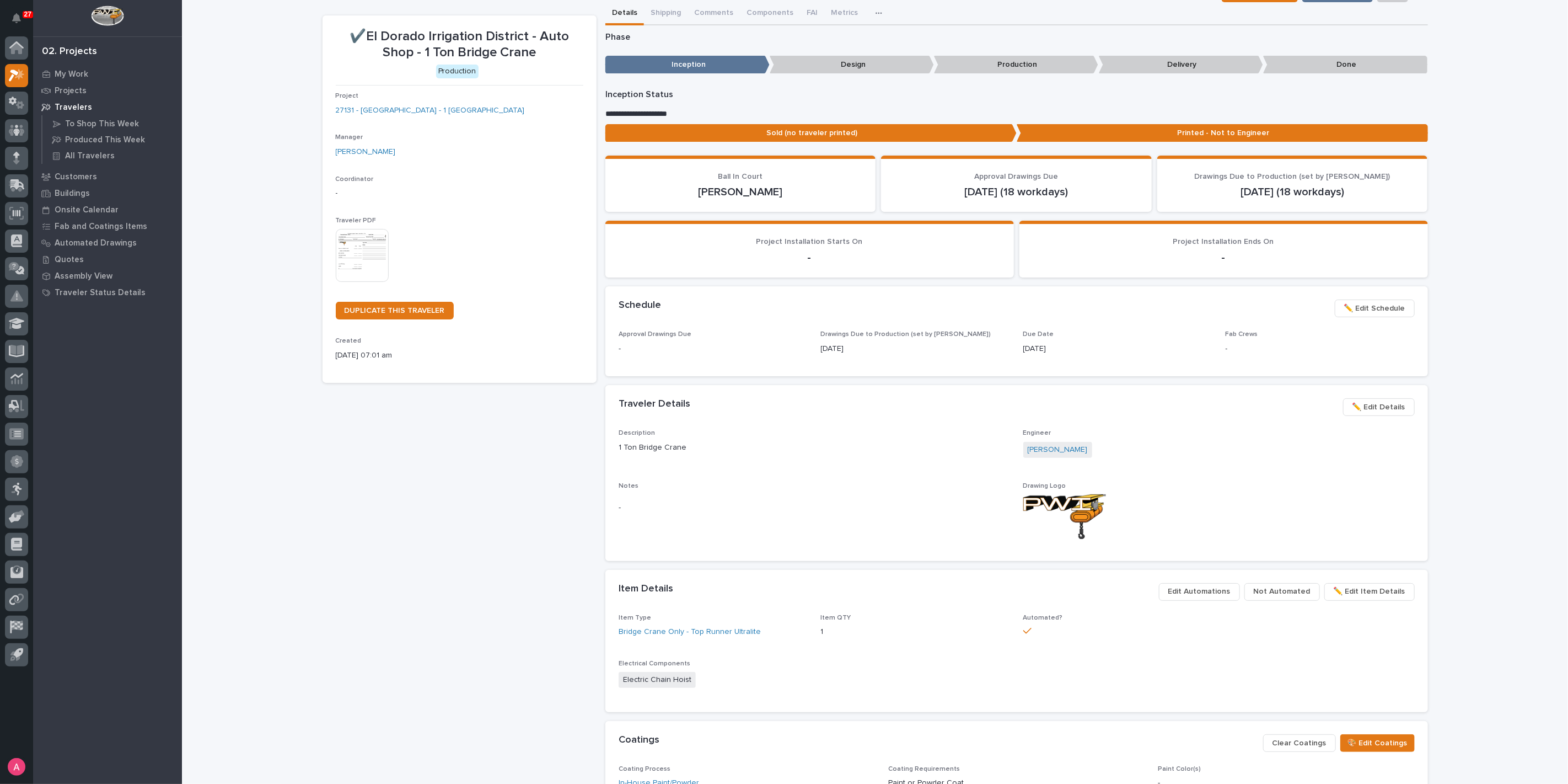
click at [360, 257] on img at bounding box center [363, 256] width 53 height 53
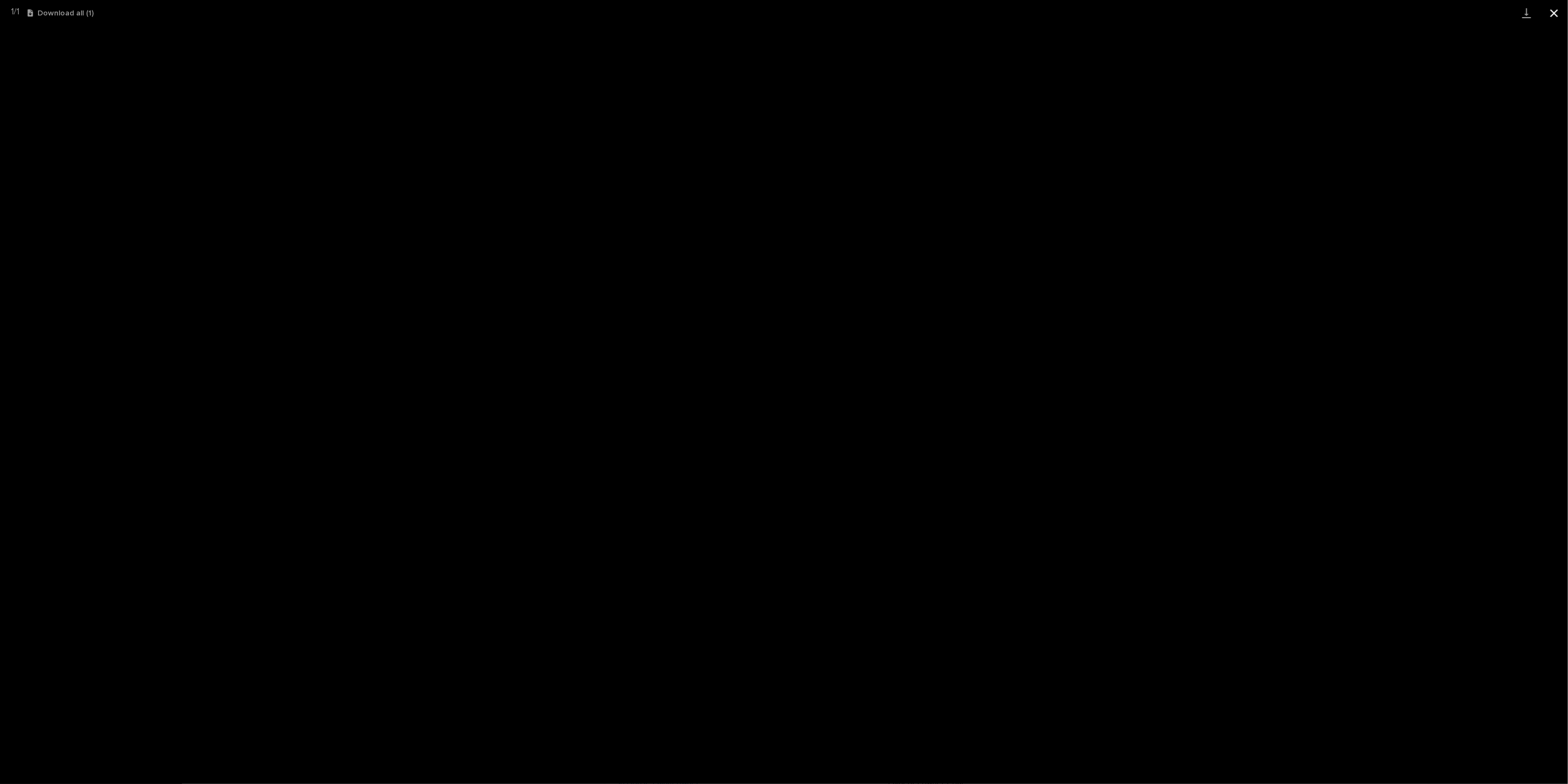
click at [1557, 18] on button "Close gallery" at bounding box center [1554, 12] width 27 height 26
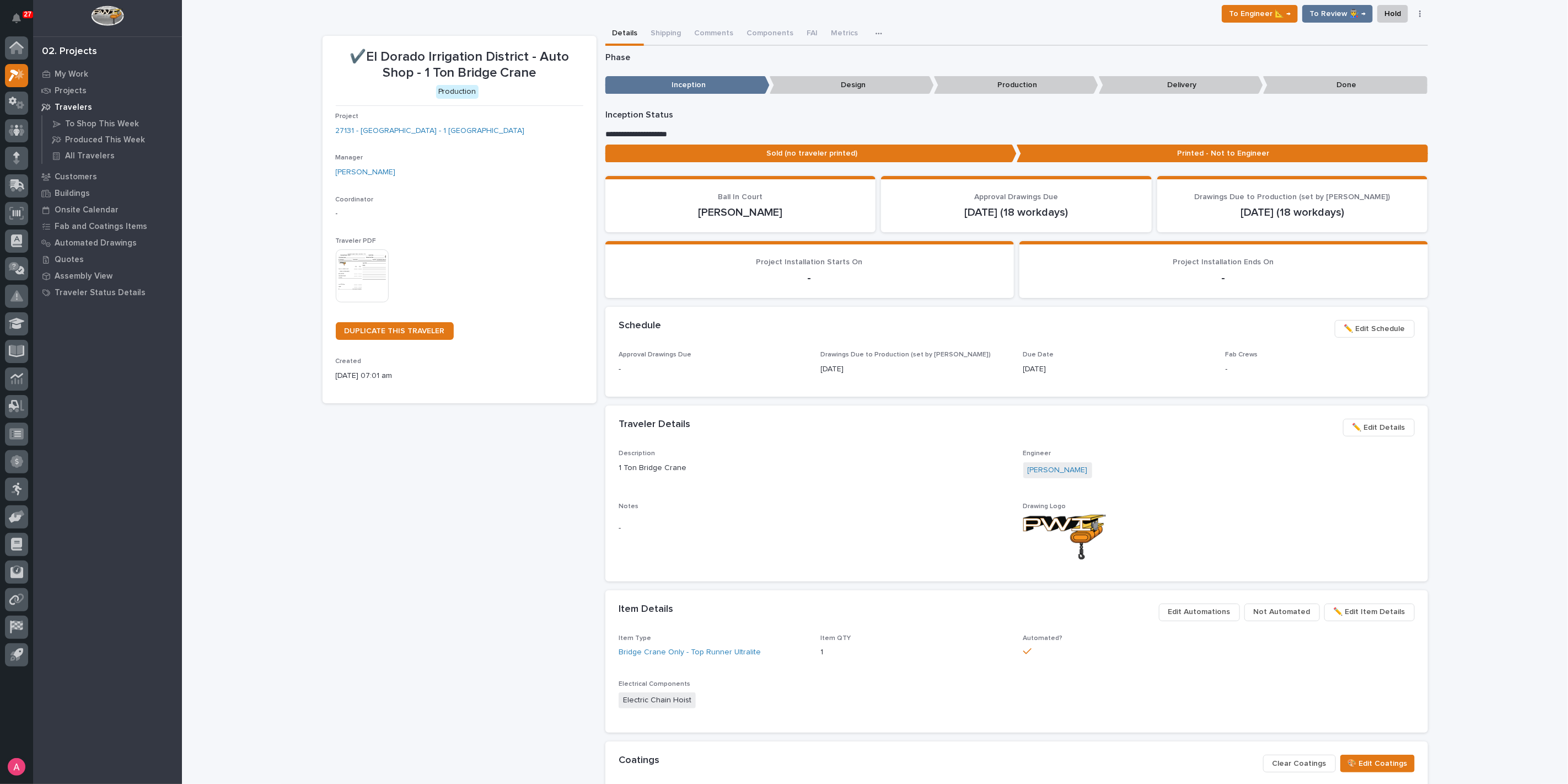
scroll to position [0, 0]
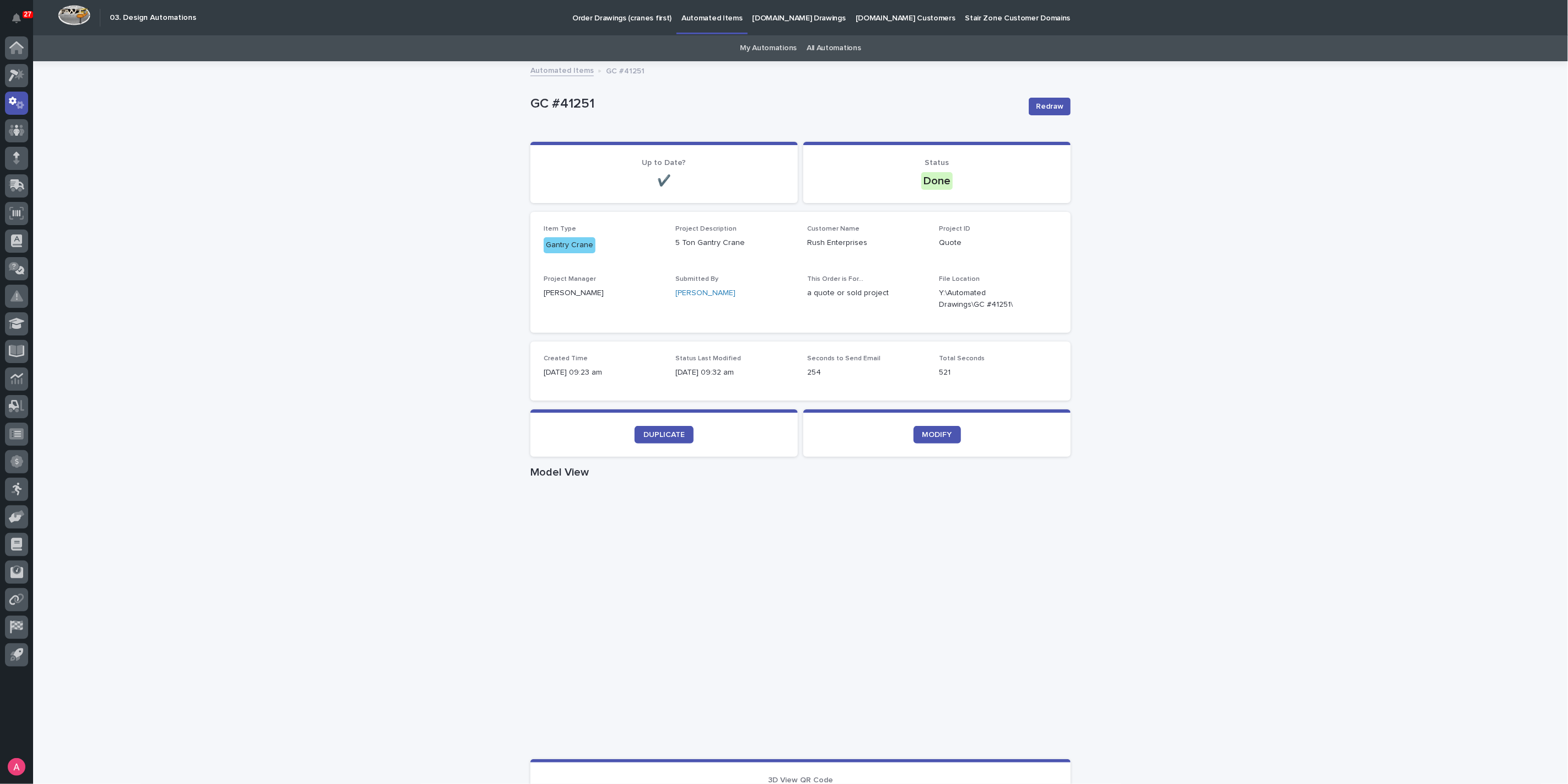
click at [324, 259] on div "Loading... Saving… Loading... Saving… GC #41251 Redraw GC #41251 Redraw Sorry, …" at bounding box center [800, 638] width 1535 height 1153
click at [943, 426] on link "MODIFY" at bounding box center [937, 434] width 48 height 18
click at [1040, 300] on icon "button" at bounding box center [1044, 299] width 9 height 9
drag, startPoint x: 593, startPoint y: 101, endPoint x: 524, endPoint y: 99, distance: 69.0
click at [525, 99] on div "Loading... Saving… Loading... Saving… TR #39315 Redraw TR #39315 Redraw Sorry, …" at bounding box center [801, 625] width 552 height 1126
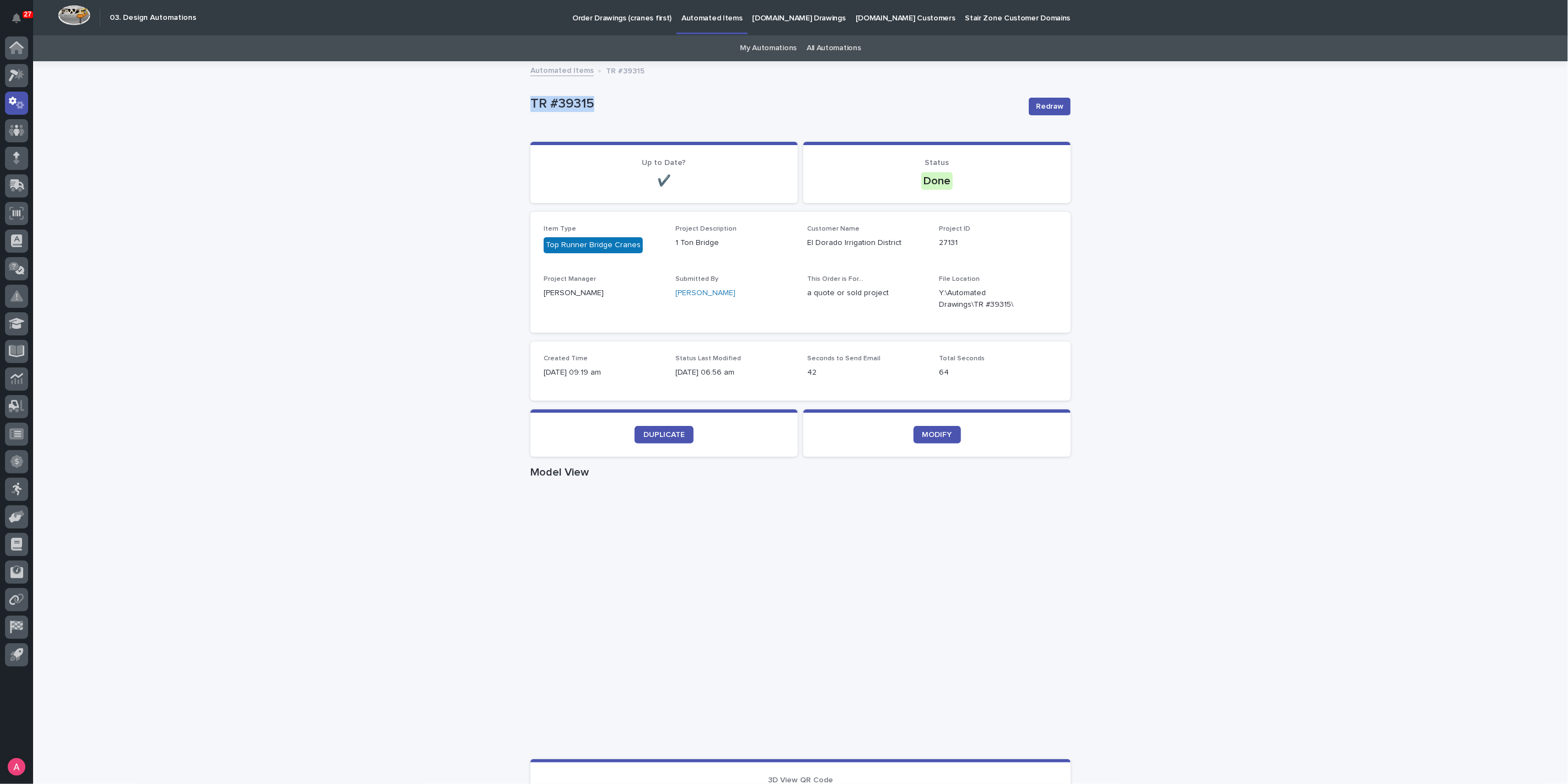
copy p "TR #39315"
click at [1041, 301] on icon "button" at bounding box center [1044, 298] width 8 height 8
click at [1045, 300] on button "button" at bounding box center [1044, 299] width 27 height 9
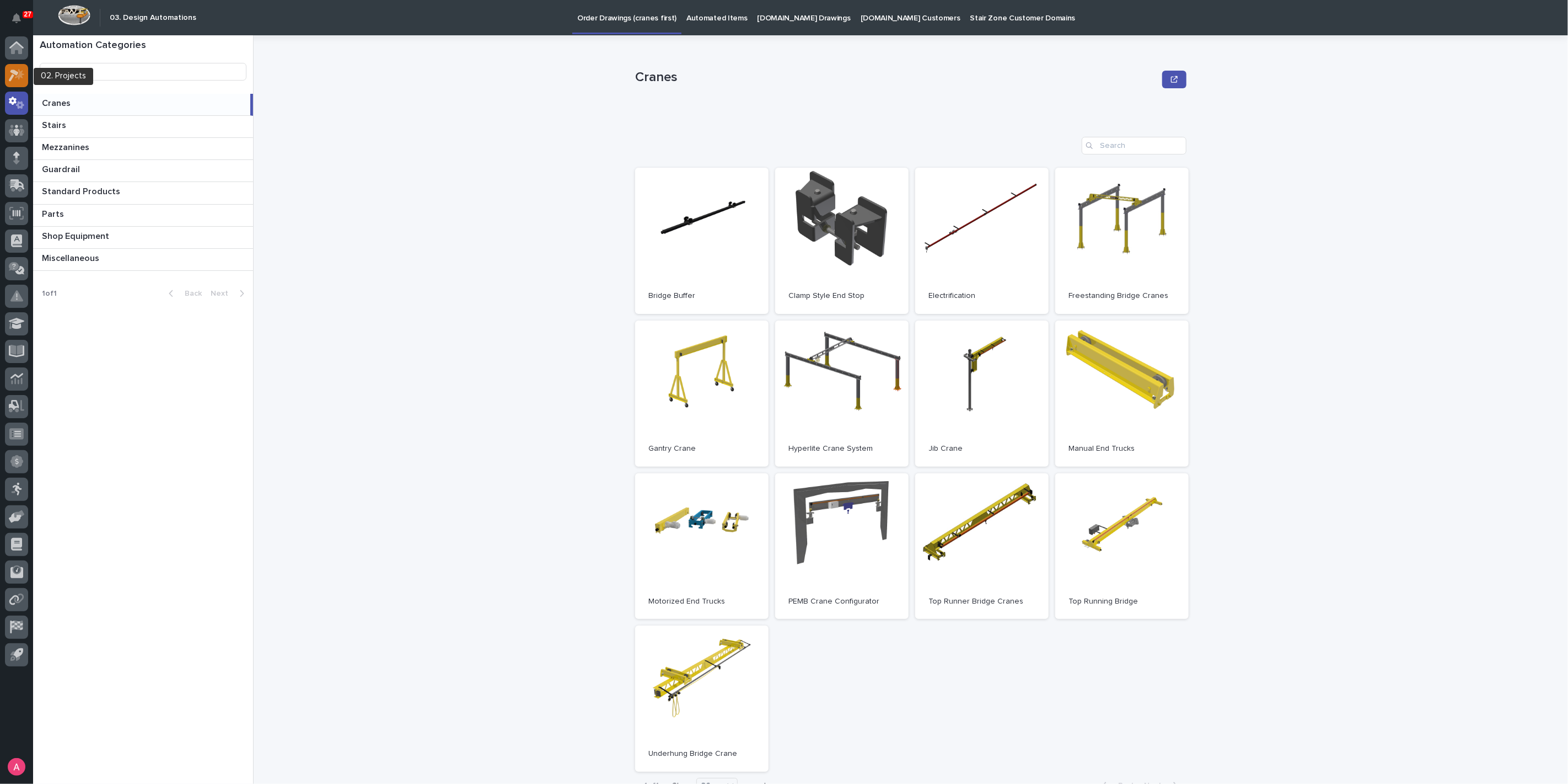
click at [10, 73] on icon at bounding box center [17, 75] width 16 height 12
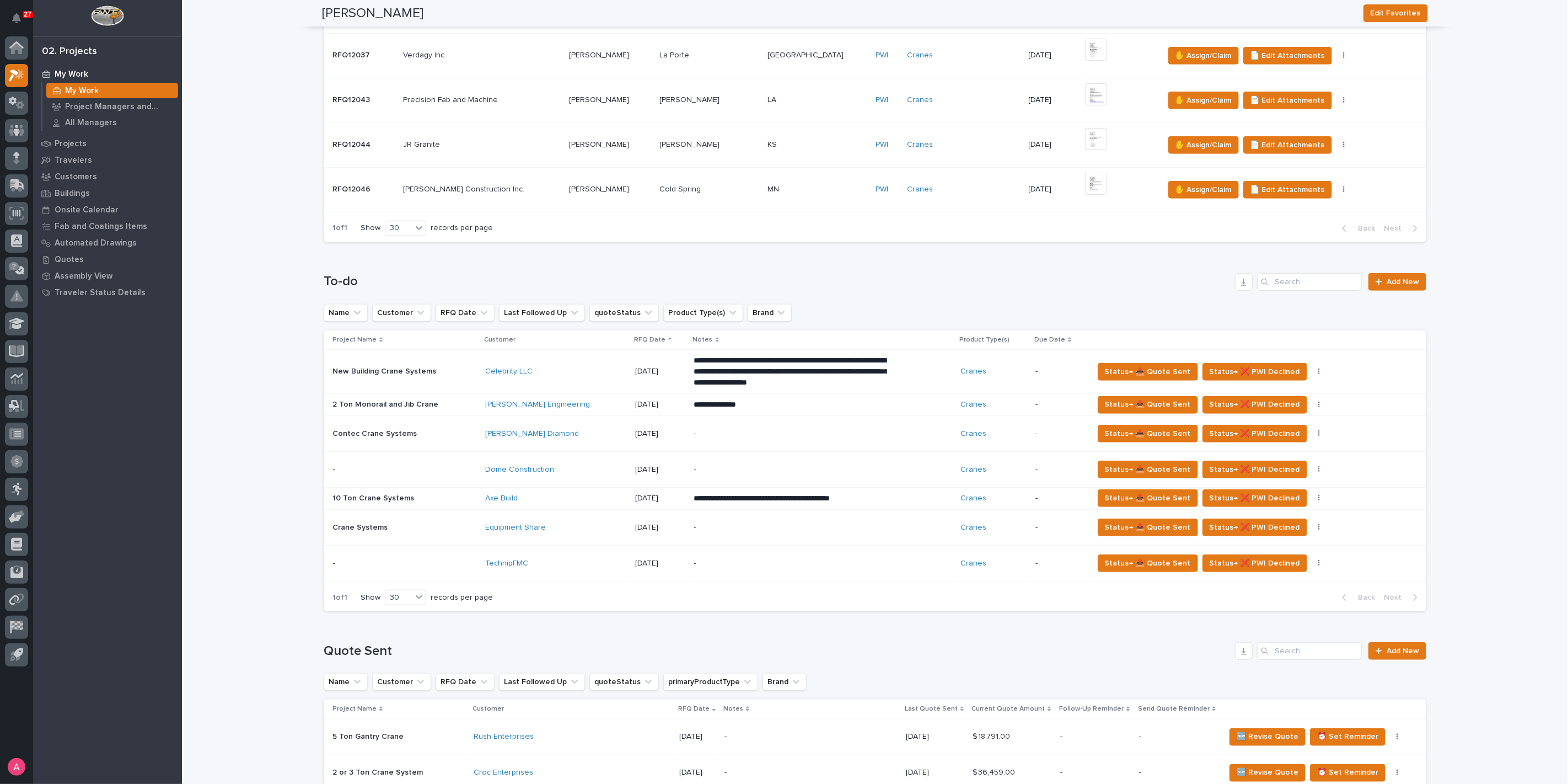
scroll to position [428, 0]
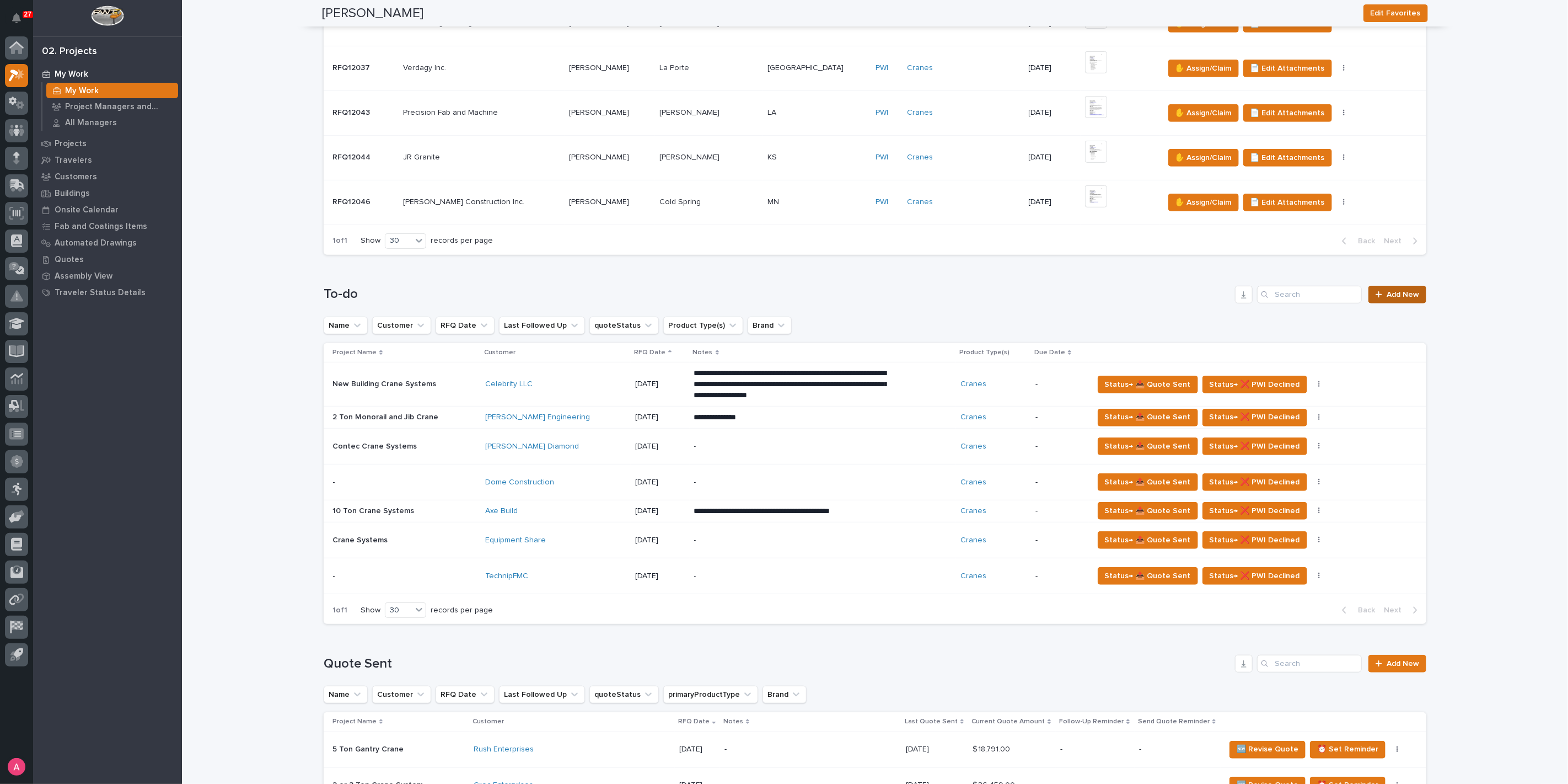
click at [1388, 291] on span "Add New" at bounding box center [1403, 295] width 33 height 8
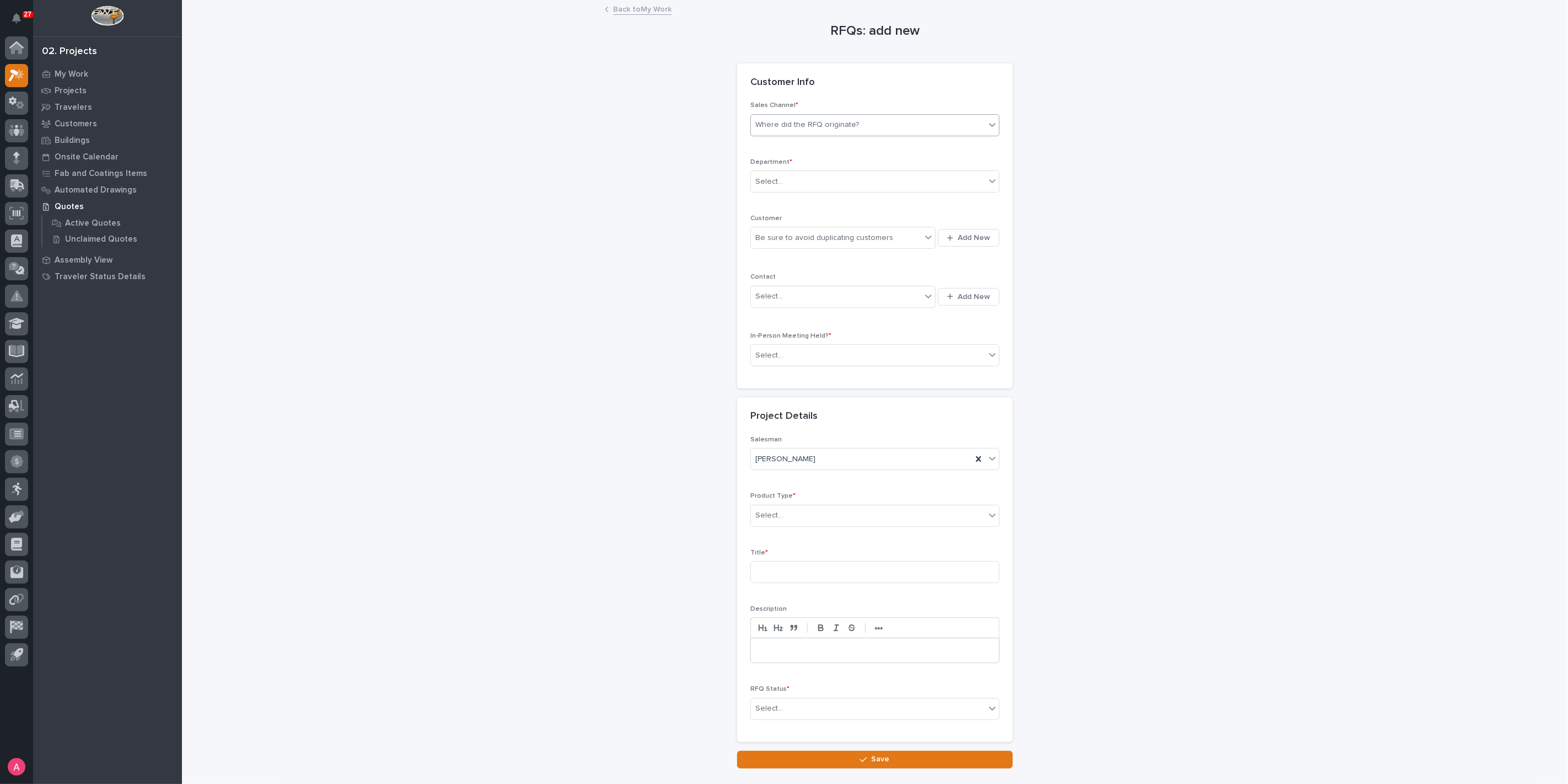
click at [863, 124] on div "Where did the RFQ originate?" at bounding box center [868, 125] width 234 height 19
click at [840, 155] on div "Hoist Zone" at bounding box center [870, 146] width 249 height 19
click at [859, 124] on div "Hoist Zone" at bounding box center [861, 125] width 221 height 19
click at [835, 164] on div "PWI" at bounding box center [870, 165] width 249 height 19
click at [829, 179] on div "Select..." at bounding box center [868, 181] width 234 height 19
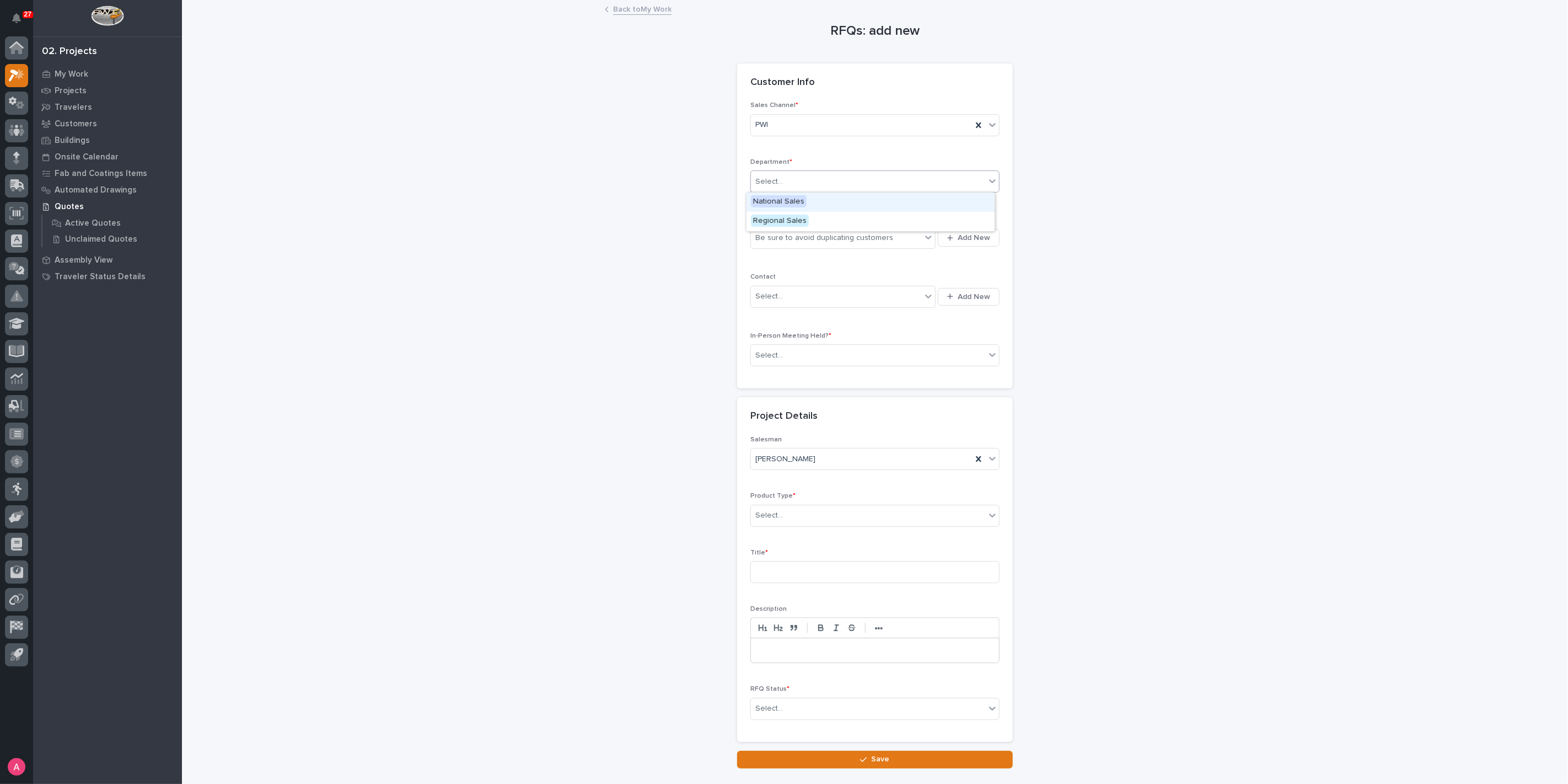
click at [819, 207] on div "National Sales" at bounding box center [870, 203] width 249 height 19
click at [827, 242] on div "Be sure to avoid duplicating customers" at bounding box center [824, 238] width 138 height 12
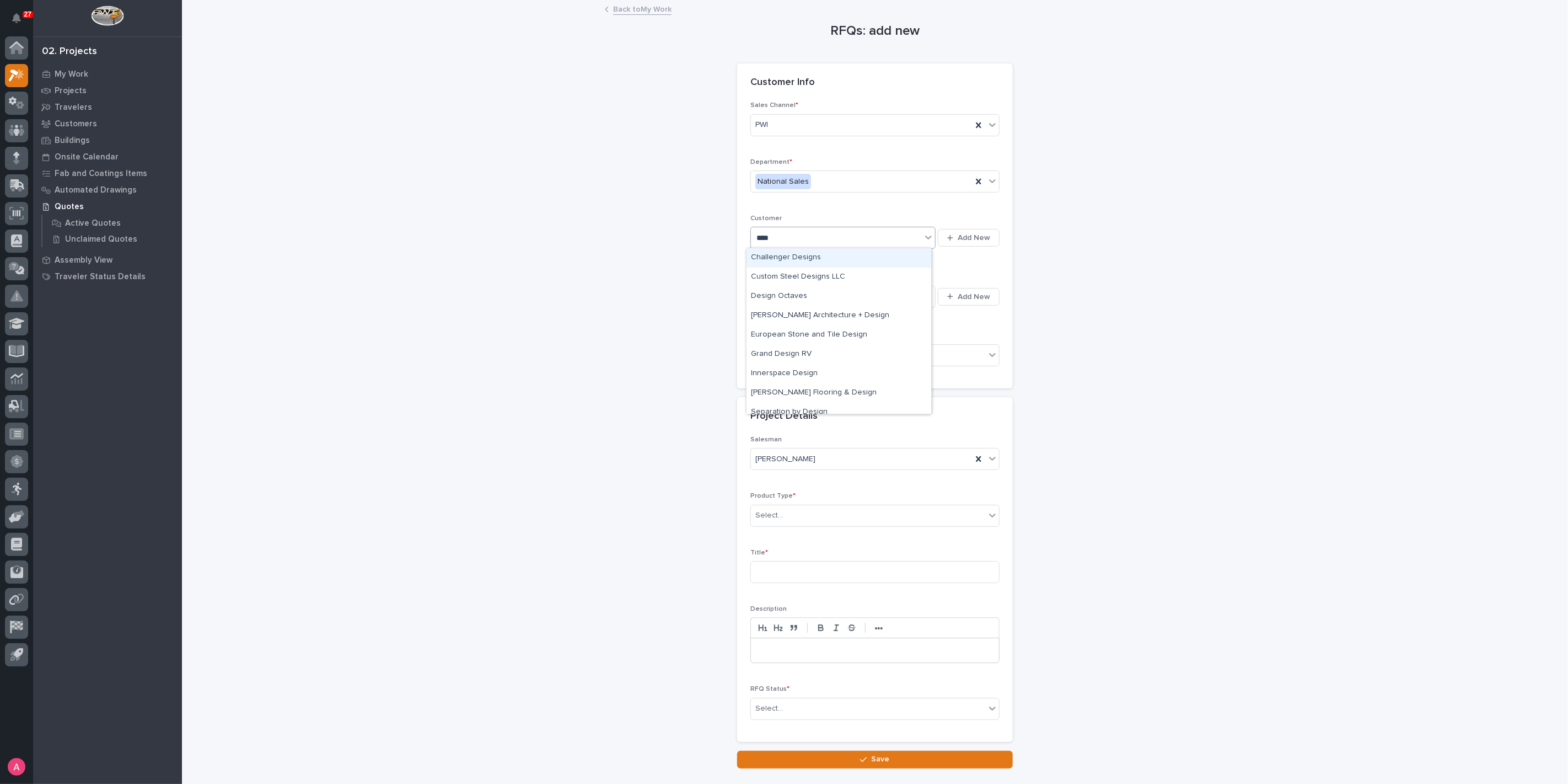
type input "*****"
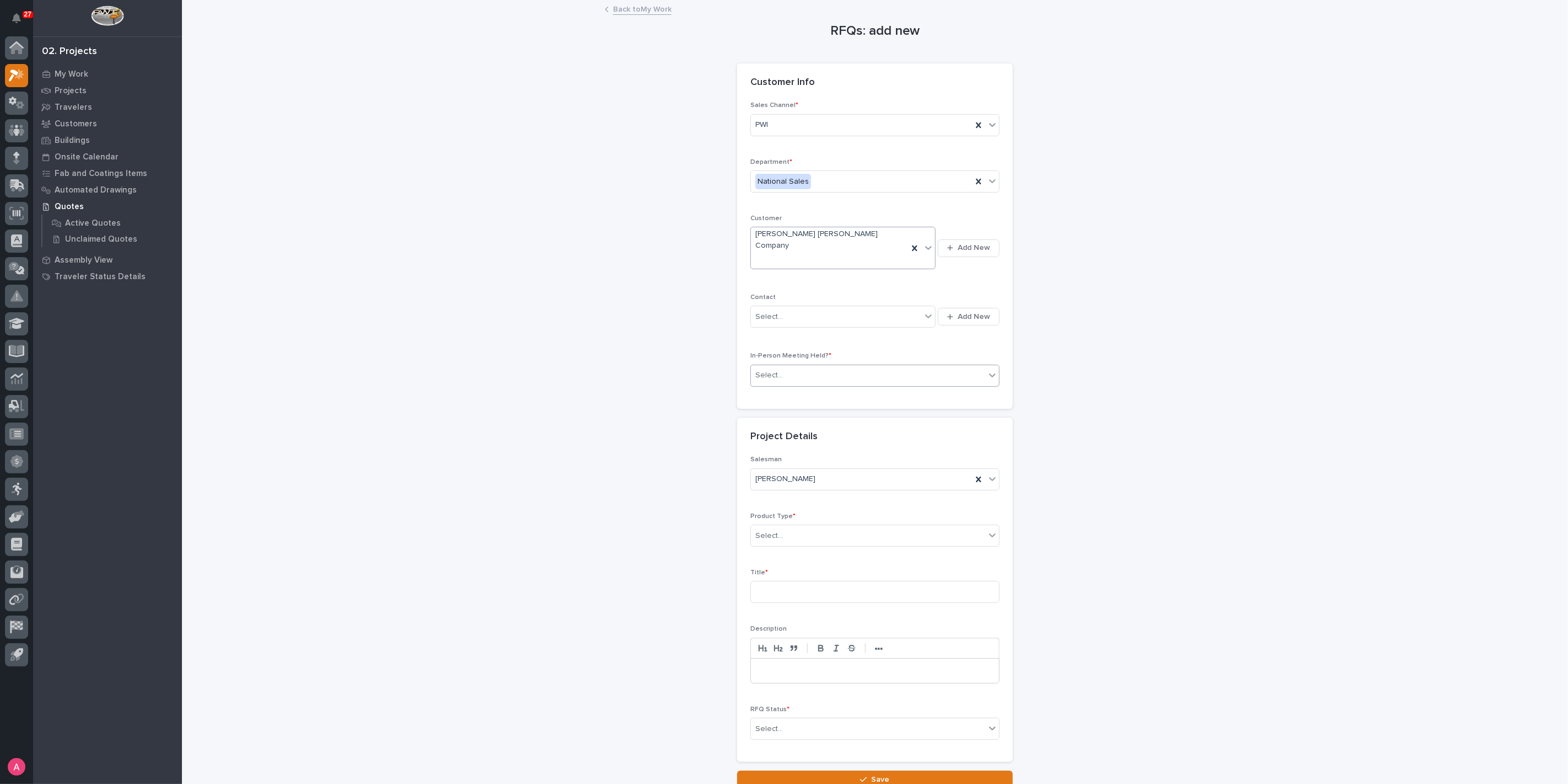
click at [811, 366] on div "Select..." at bounding box center [868, 375] width 234 height 19
click at [799, 394] on div "No" at bounding box center [870, 395] width 249 height 19
click at [796, 527] on div "Select..." at bounding box center [868, 535] width 234 height 19
click at [800, 581] on input at bounding box center [876, 592] width 249 height 22
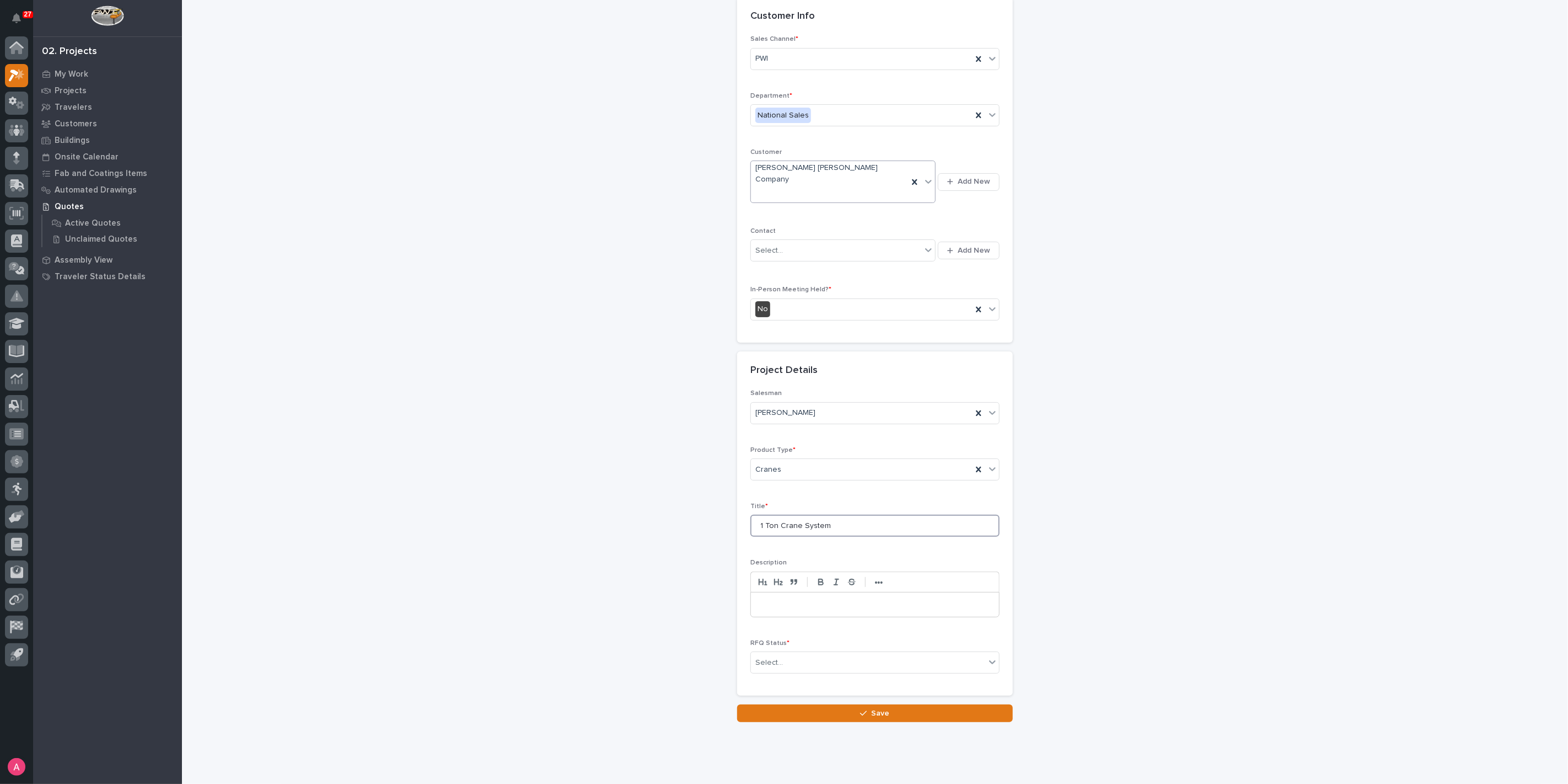
scroll to position [67, 0]
type input "1 Ton Crane System"
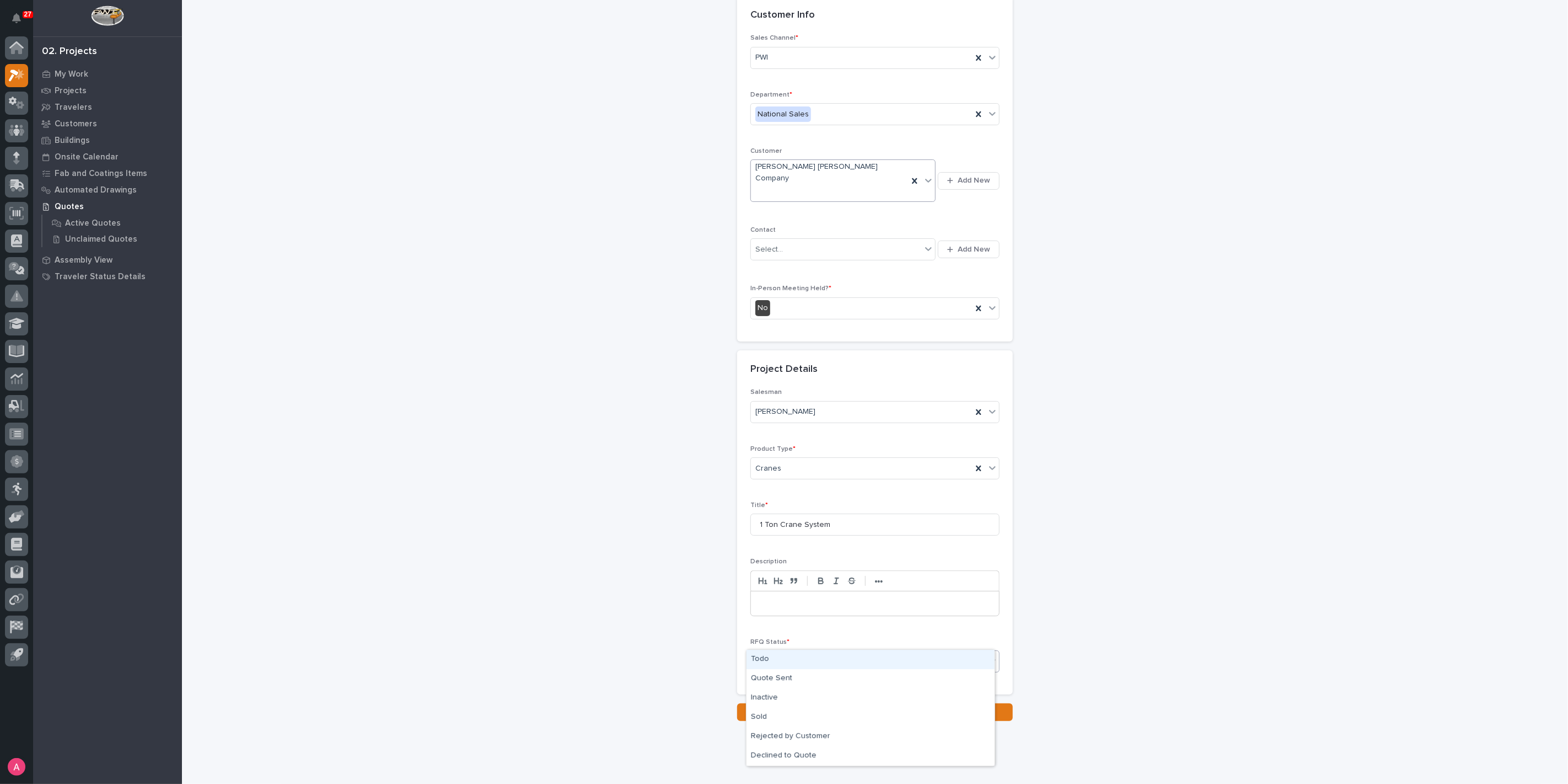
click at [821, 653] on div "Select..." at bounding box center [868, 662] width 234 height 19
click at [796, 658] on div "Todo" at bounding box center [870, 660] width 249 height 19
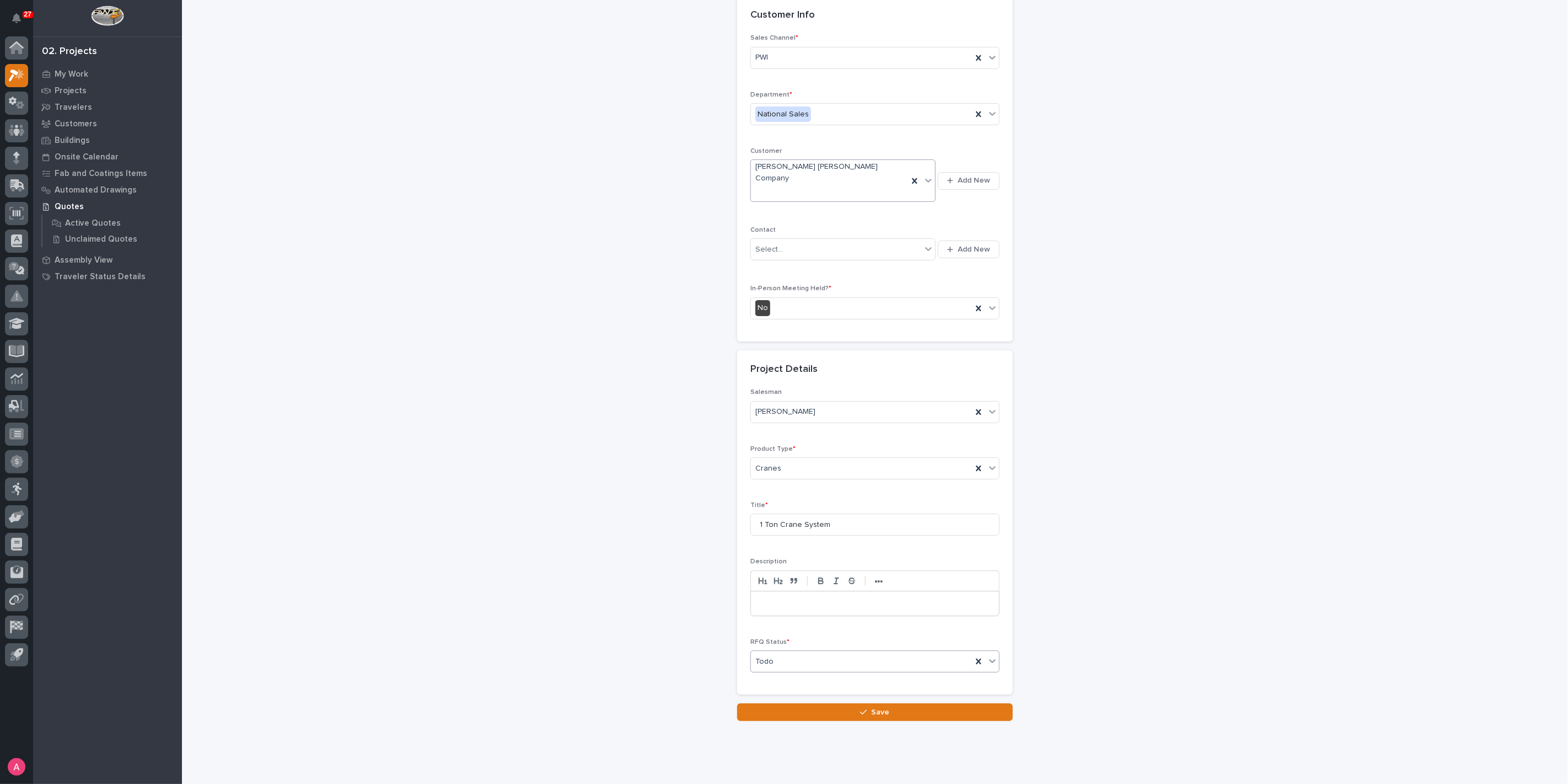
click at [802, 653] on div "Todo" at bounding box center [861, 662] width 221 height 19
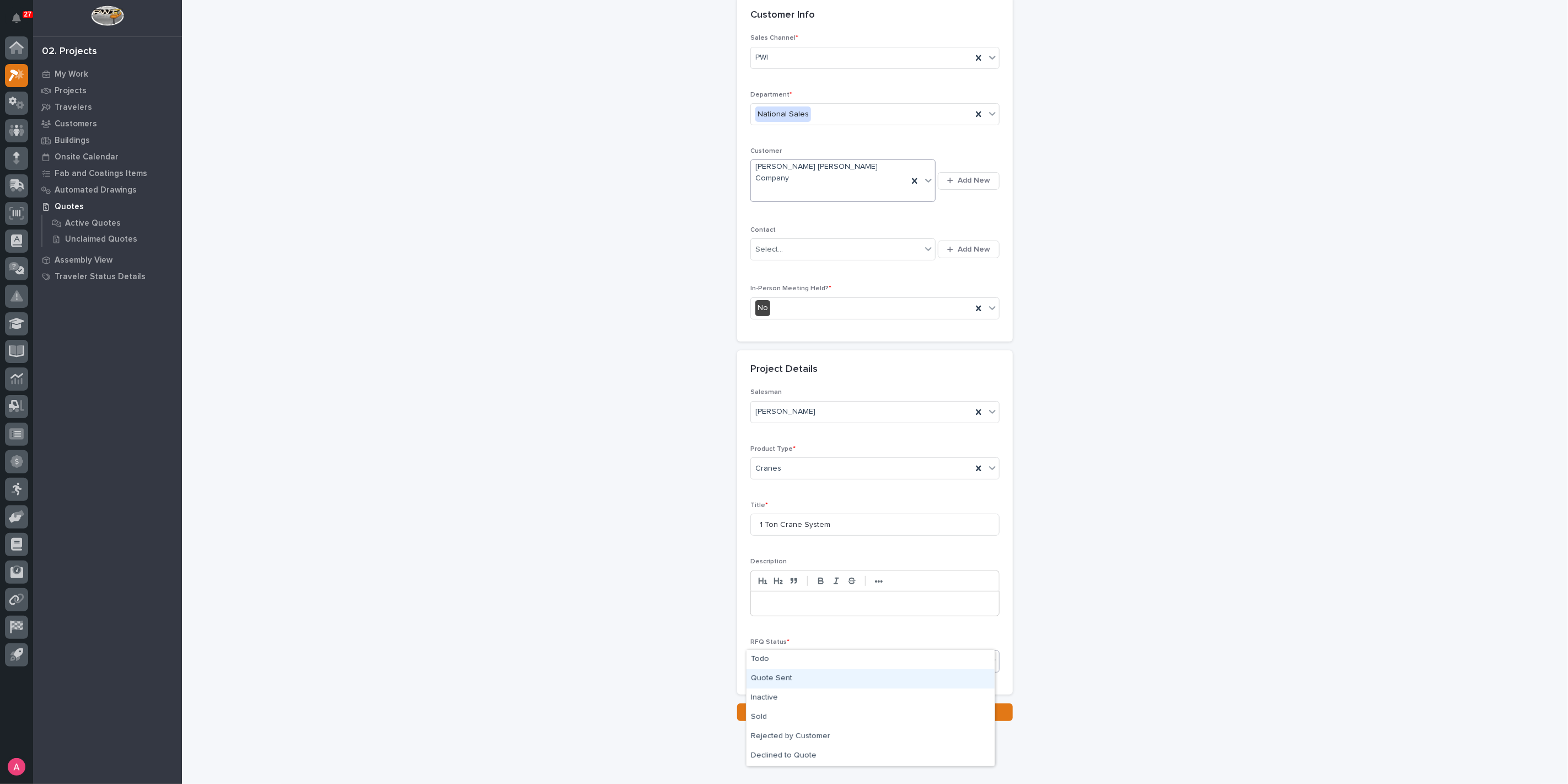
click at [807, 677] on div "Quote Sent" at bounding box center [870, 679] width 249 height 19
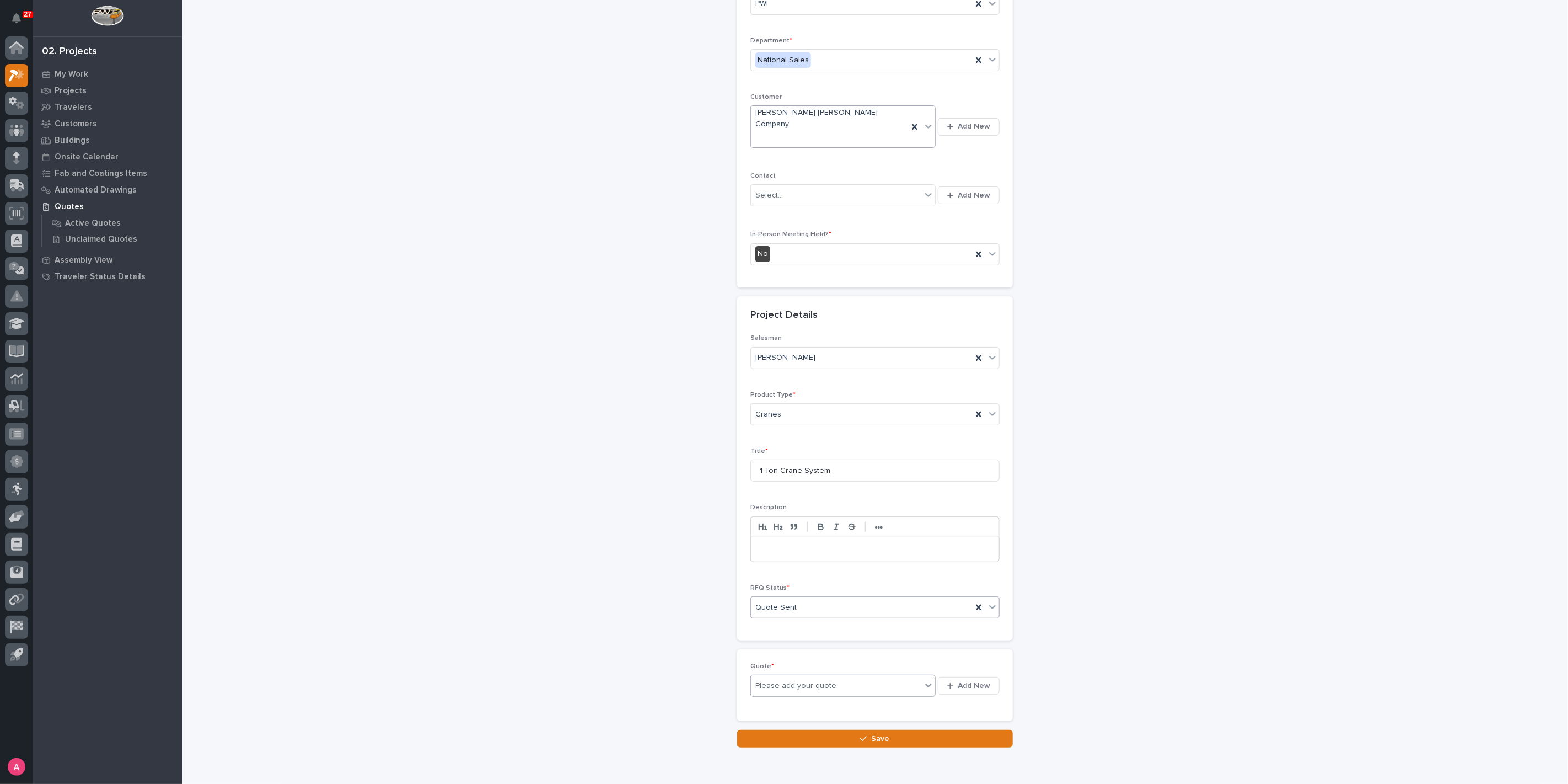
scroll to position [129, 0]
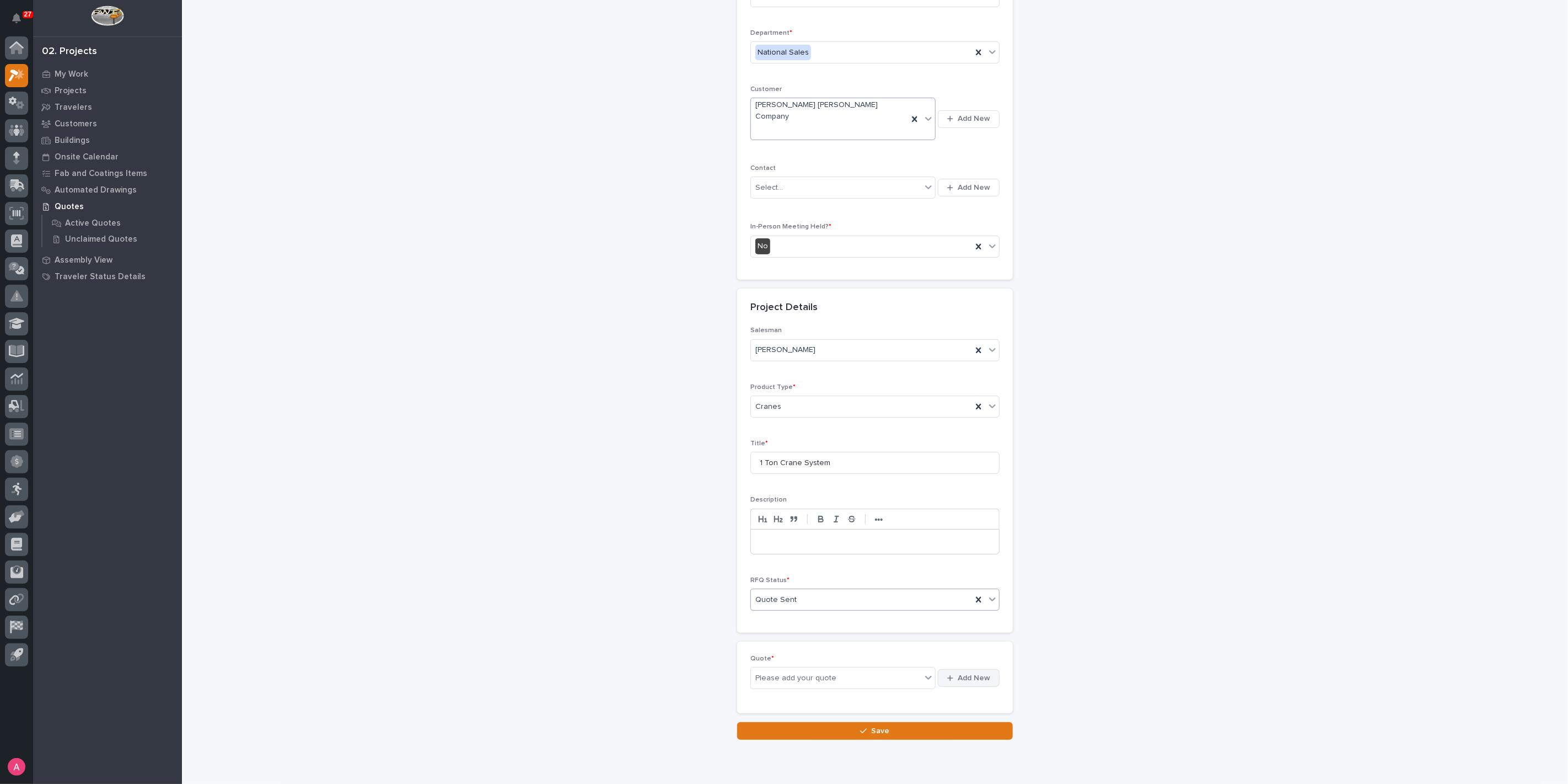
click at [976, 673] on span "Add New" at bounding box center [974, 678] width 33 height 10
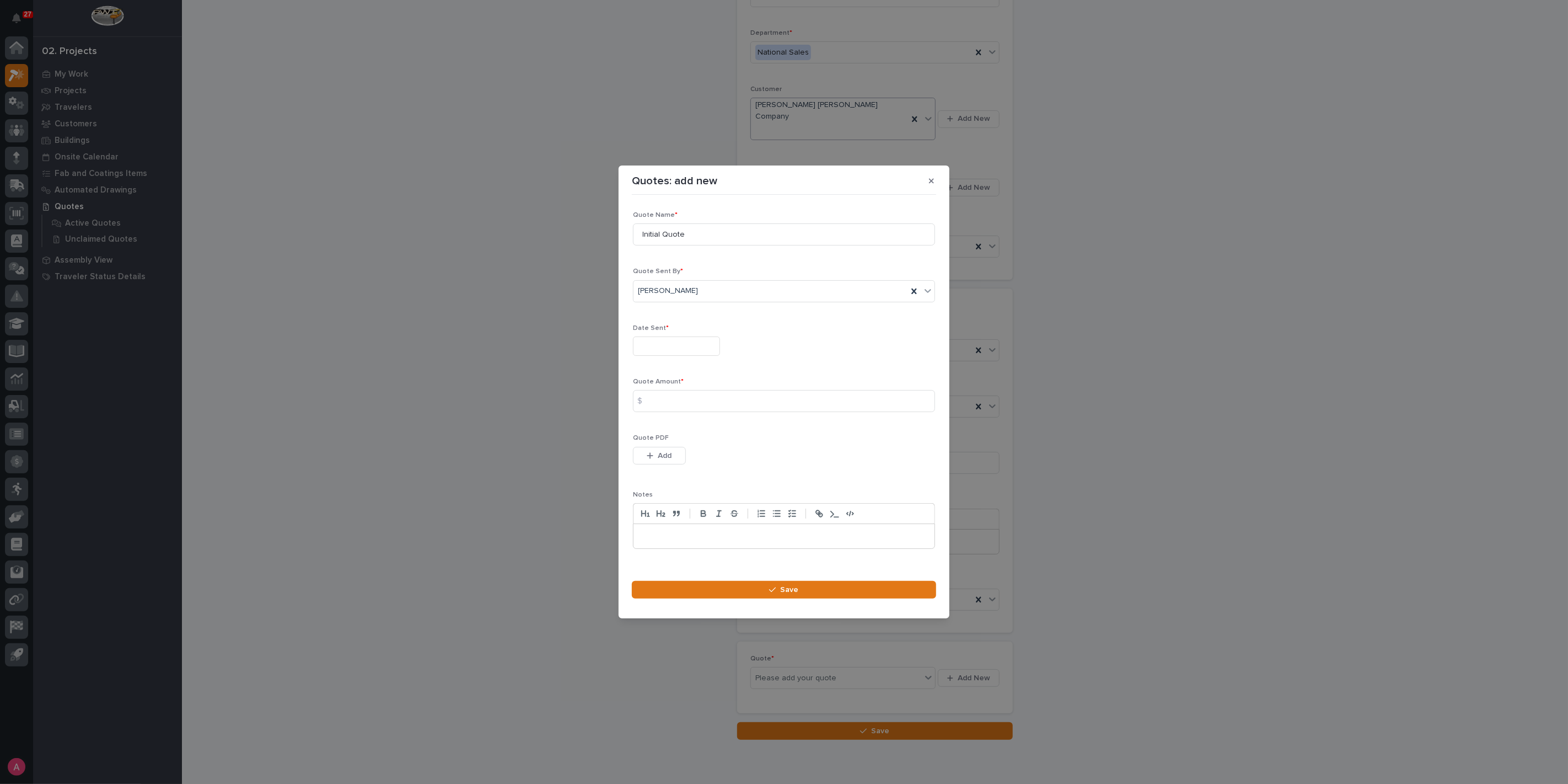
click at [677, 348] on input "text" at bounding box center [677, 346] width 88 height 19
click at [691, 221] on div "4" at bounding box center [687, 220] width 15 height 15
type input "**********"
click at [686, 392] on input at bounding box center [784, 401] width 302 height 22
click at [677, 401] on input at bounding box center [784, 401] width 302 height 22
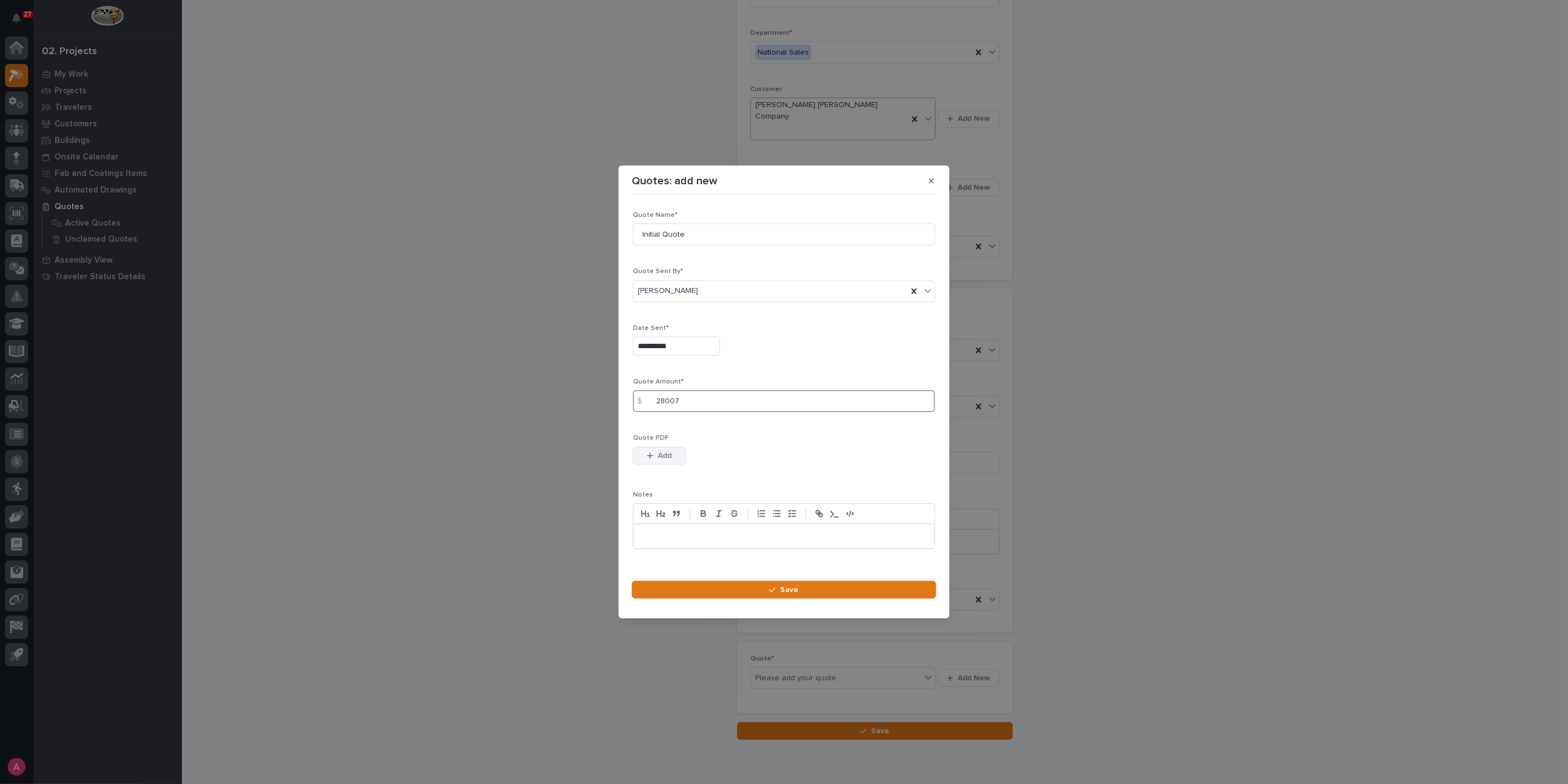
type input "28007"
click at [654, 456] on icon "button" at bounding box center [649, 456] width 6 height 8
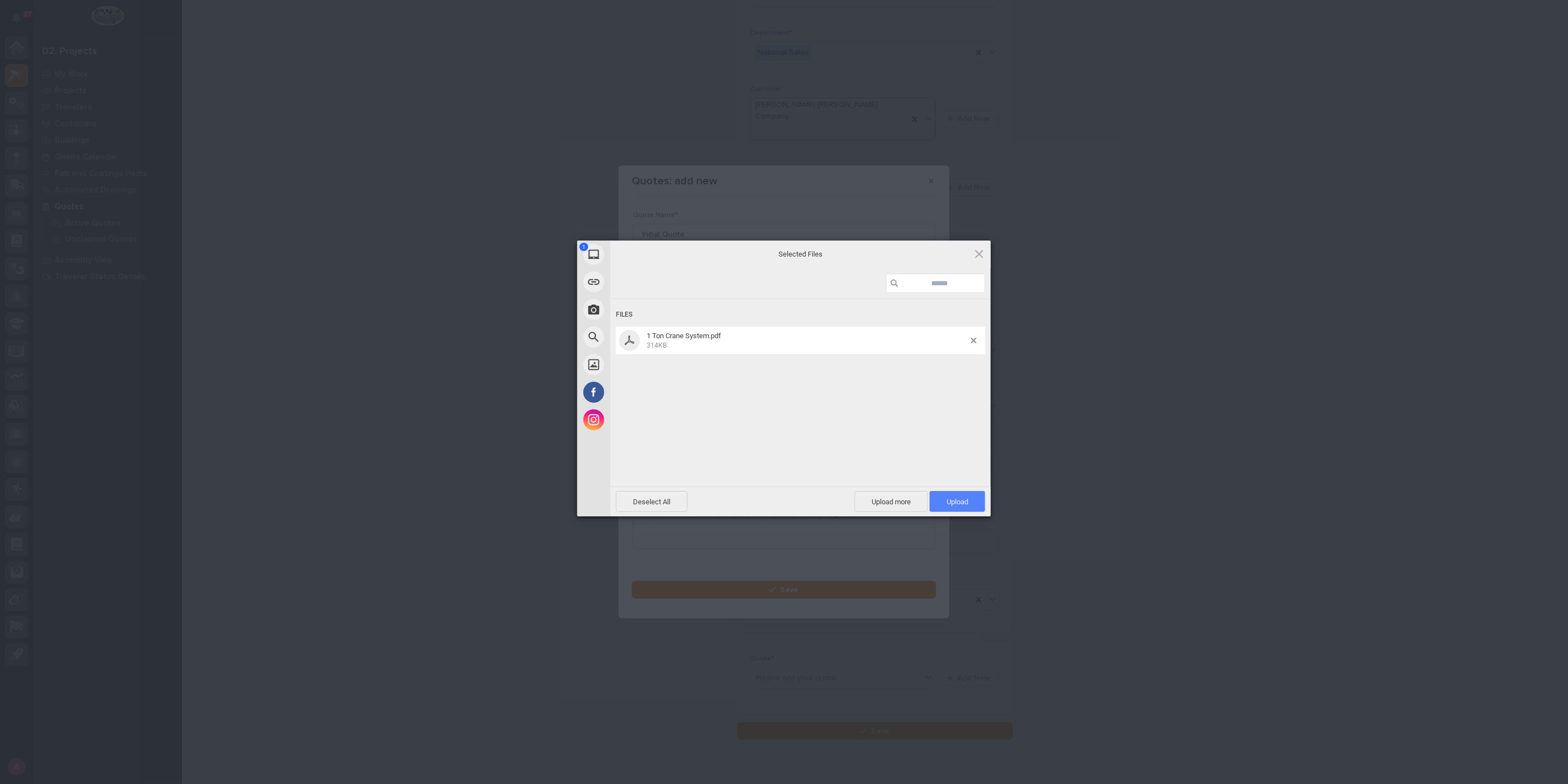
click at [952, 497] on span "Upload 1" at bounding box center [958, 501] width 21 height 8
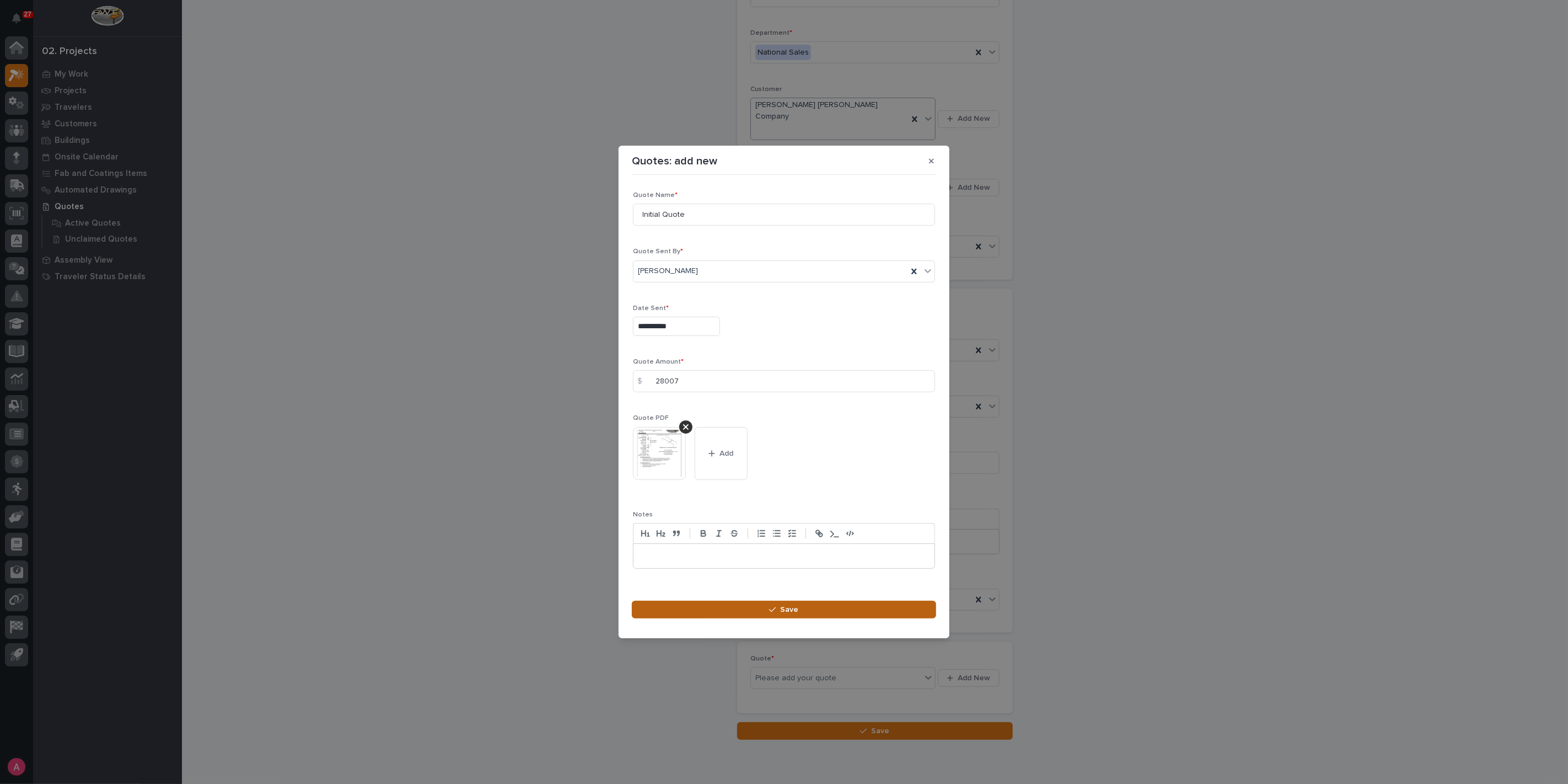
click at [804, 611] on button "Save" at bounding box center [784, 610] width 304 height 18
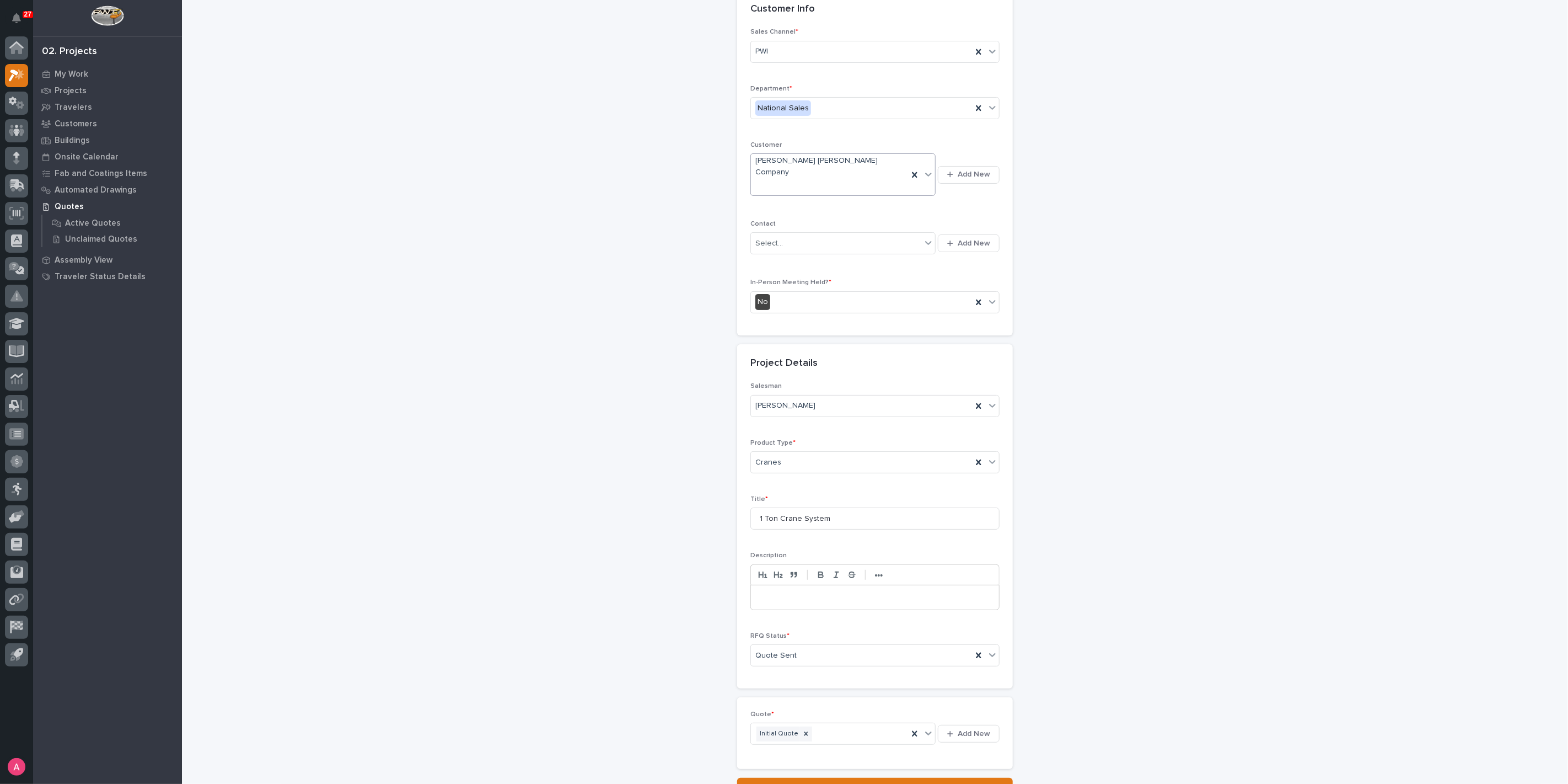
scroll to position [148, 0]
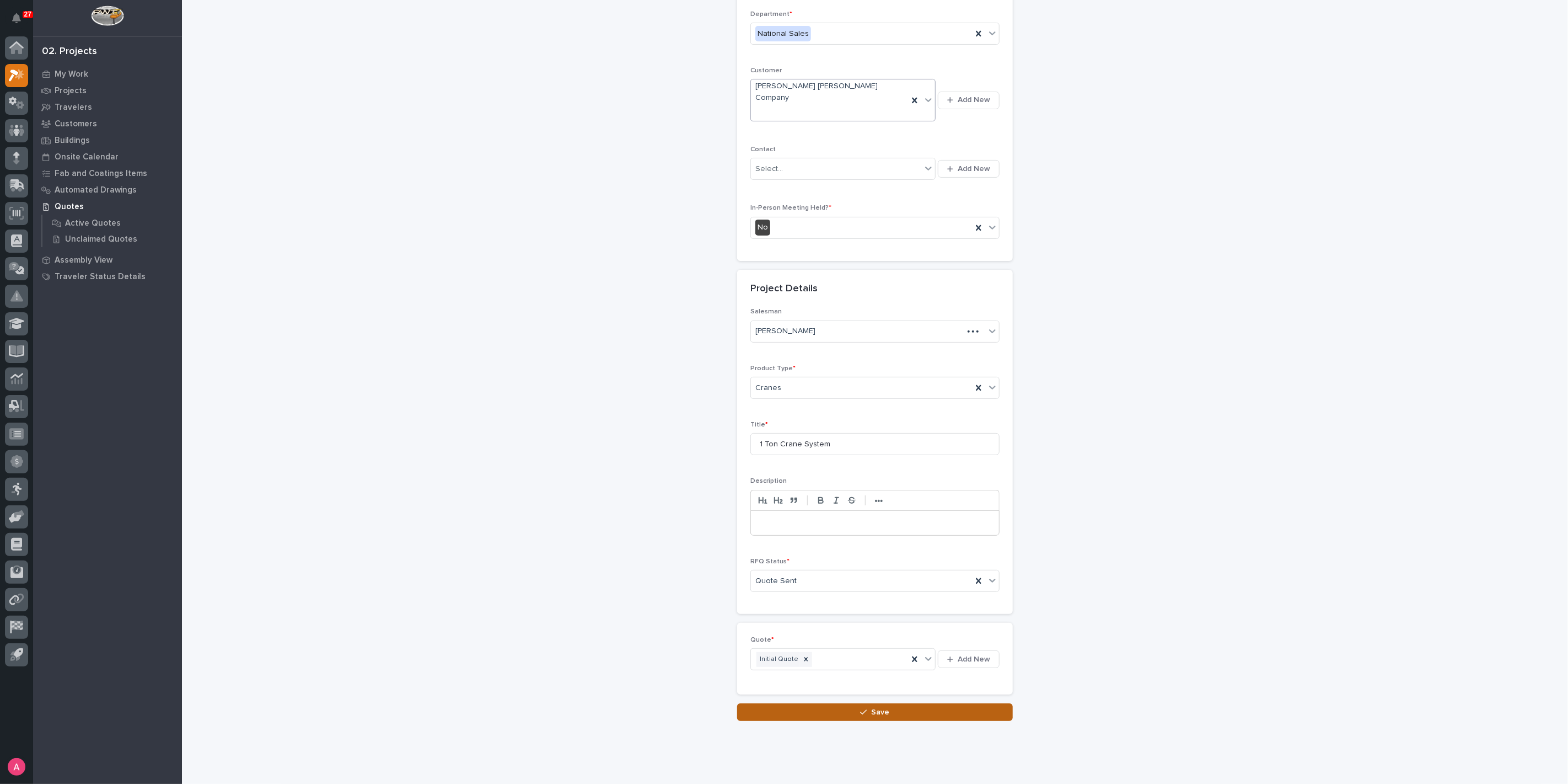
click at [865, 709] on div "button" at bounding box center [866, 712] width 11 height 8
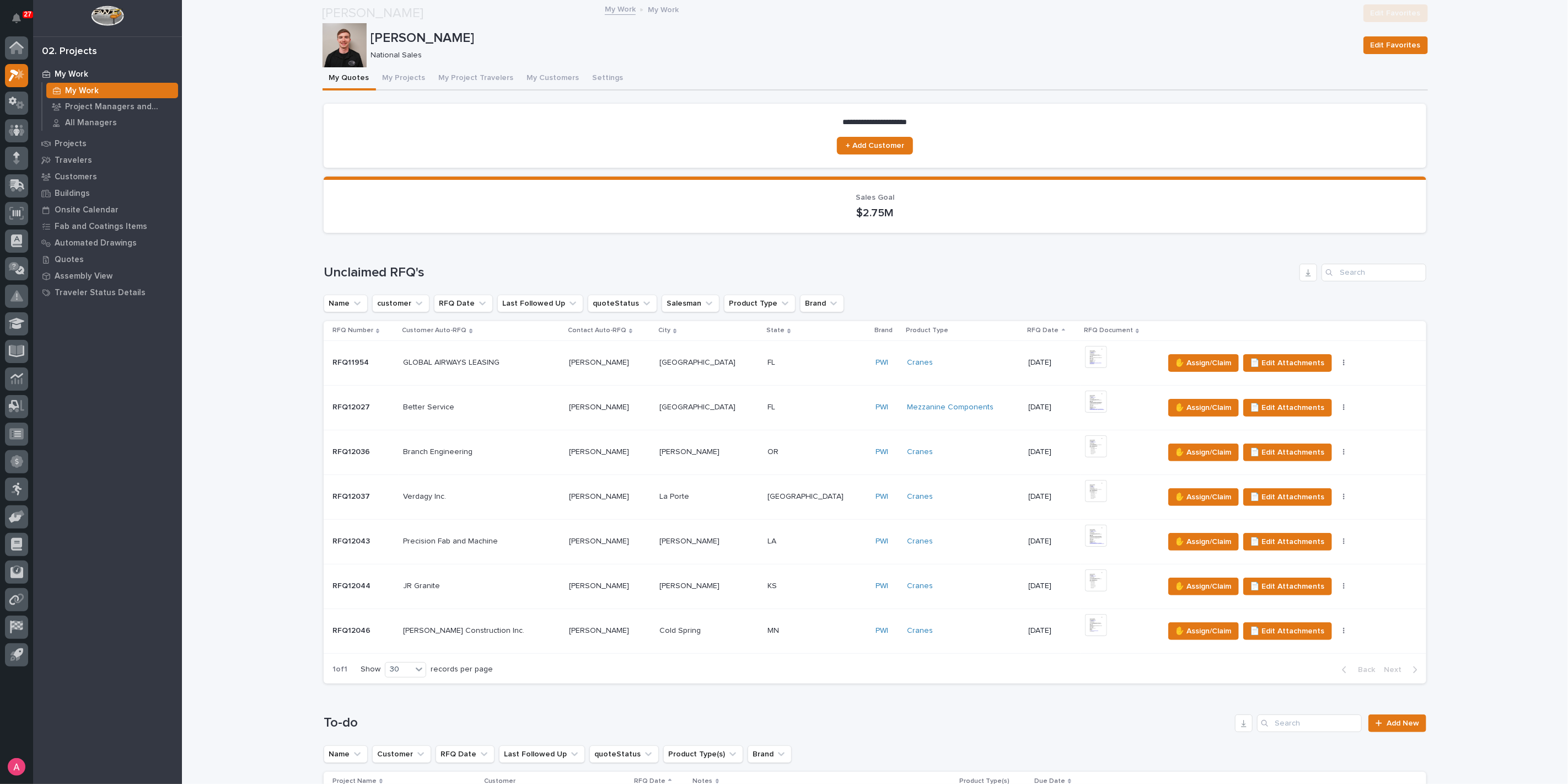
scroll to position [428, 0]
